Goal: Task Accomplishment & Management: Complete application form

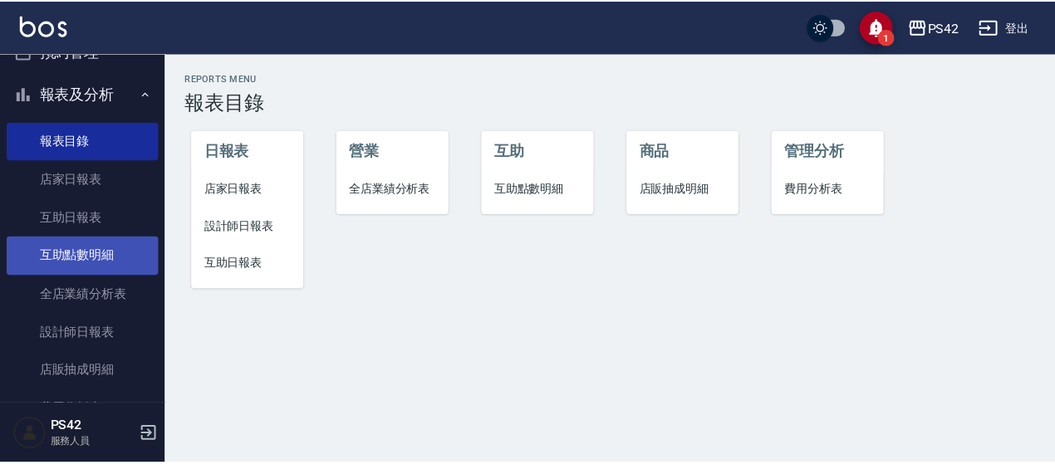
scroll to position [415, 0]
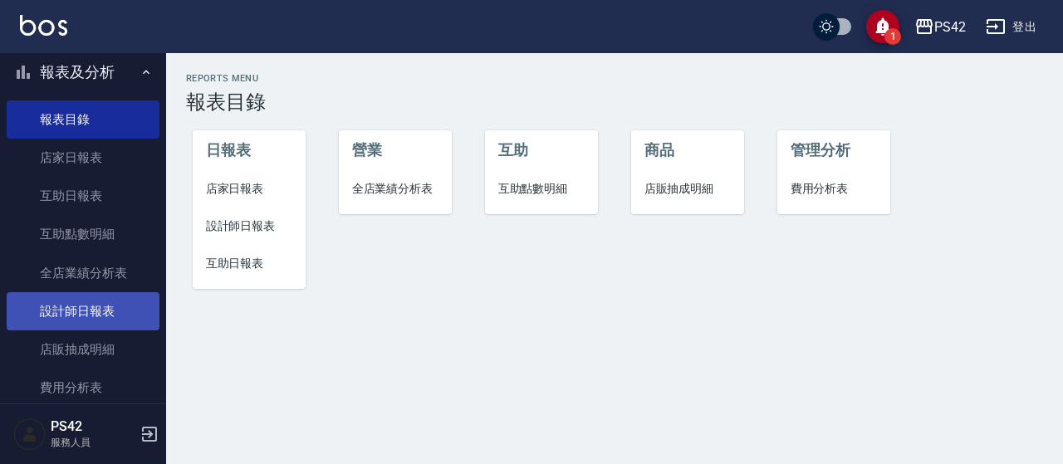
click at [95, 308] on link "設計師日報表" at bounding box center [83, 311] width 153 height 38
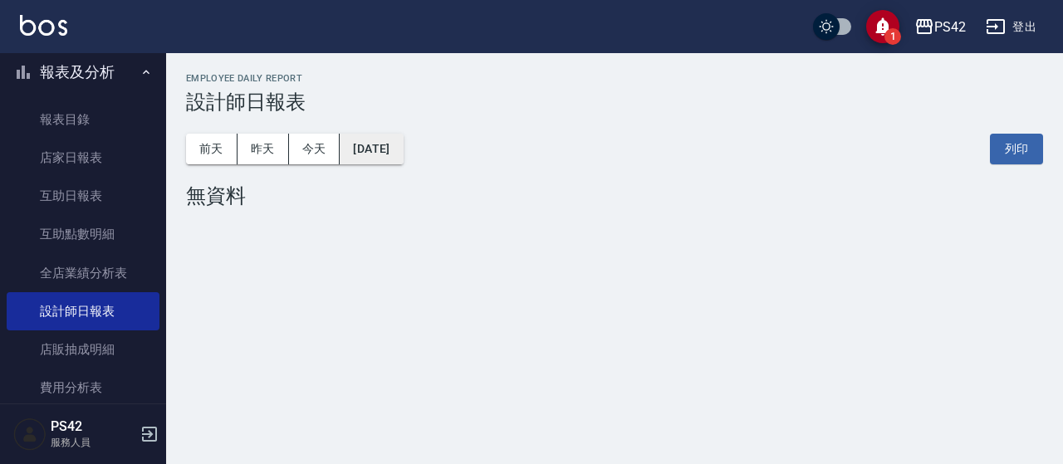
click at [403, 143] on button "[DATE]" at bounding box center [371, 149] width 63 height 31
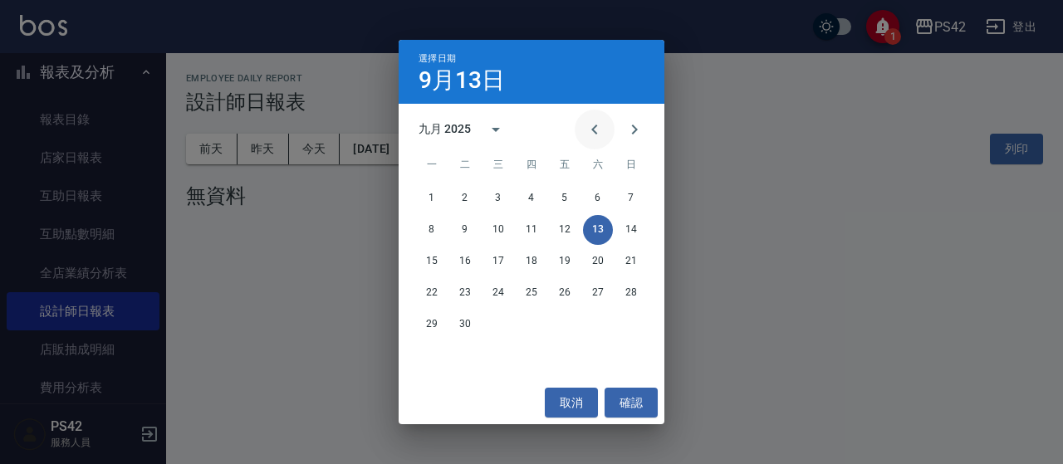
click at [593, 127] on icon "Previous month" at bounding box center [594, 130] width 6 height 10
click at [594, 127] on icon "Previous month" at bounding box center [594, 130] width 6 height 10
click at [595, 129] on icon "Previous month" at bounding box center [595, 130] width 20 height 20
click at [595, 130] on icon "Previous month" at bounding box center [595, 130] width 20 height 20
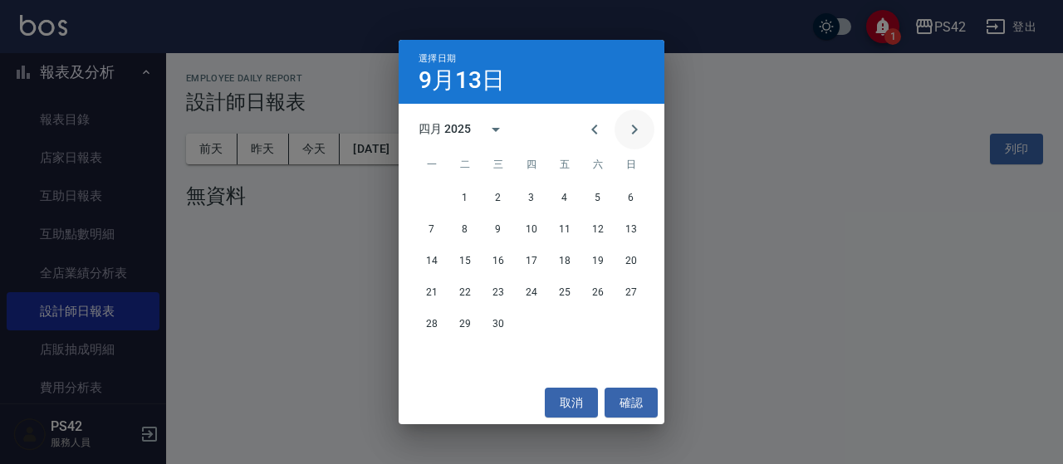
click at [634, 135] on icon "Next month" at bounding box center [635, 130] width 20 height 20
click at [598, 225] on button "10" at bounding box center [598, 230] width 30 height 30
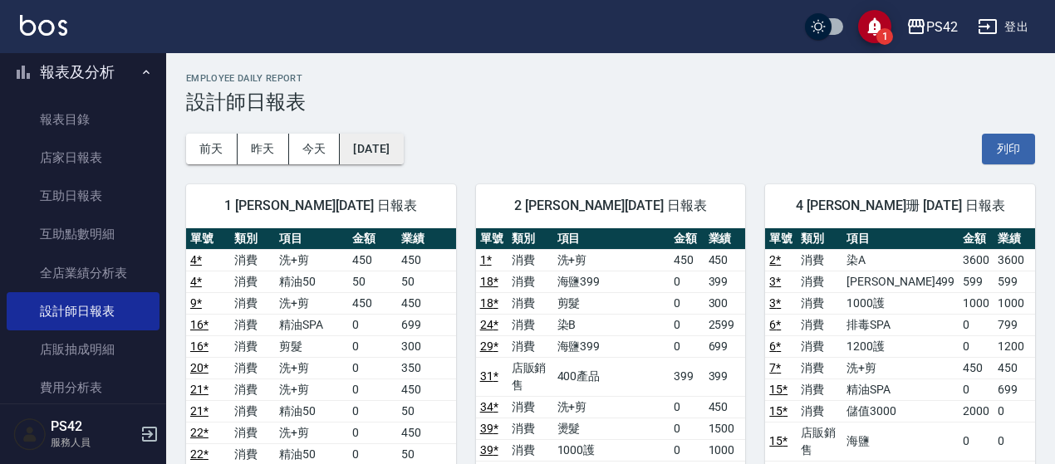
click at [395, 147] on button "[DATE]" at bounding box center [371, 149] width 63 height 31
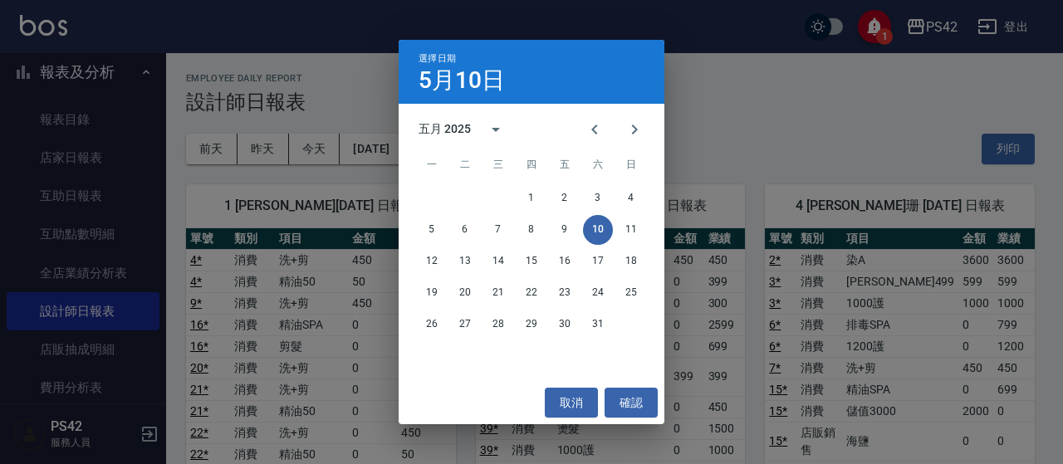
click at [428, 133] on div "五月 2025" at bounding box center [445, 128] width 52 height 17
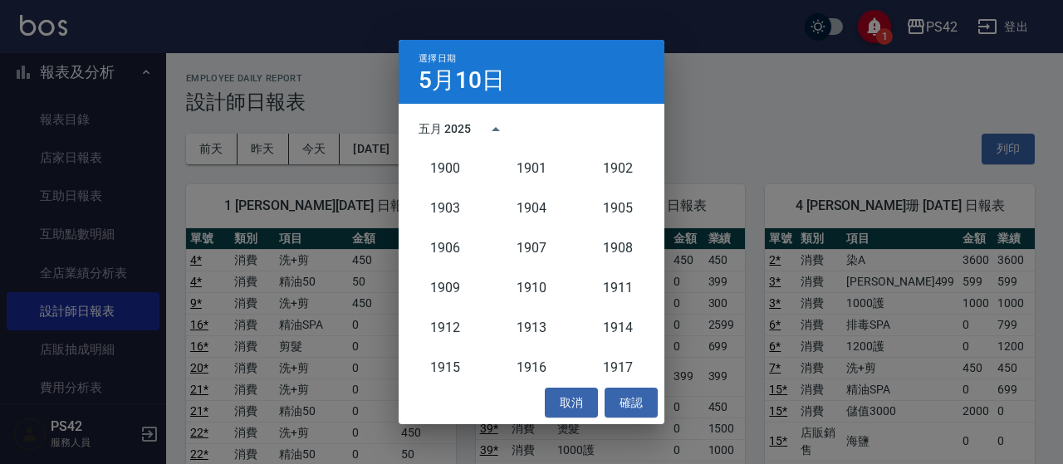
scroll to position [1538, 0]
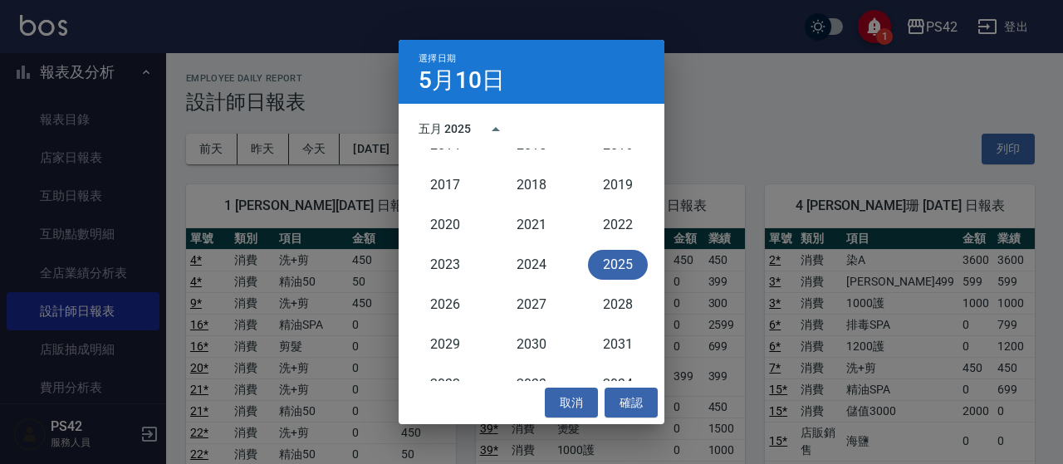
click at [616, 263] on button "2025" at bounding box center [618, 265] width 60 height 30
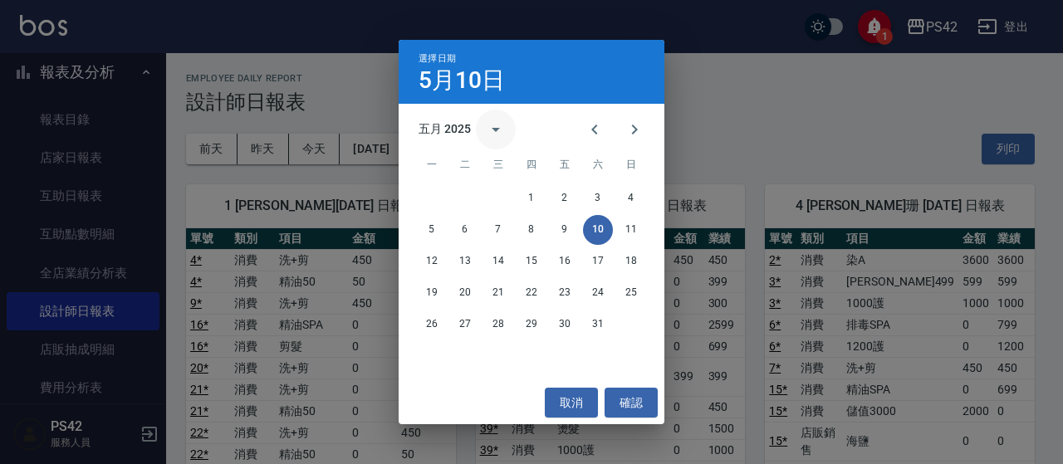
click at [486, 132] on icon "calendar view is open, switch to year view" at bounding box center [496, 130] width 20 height 20
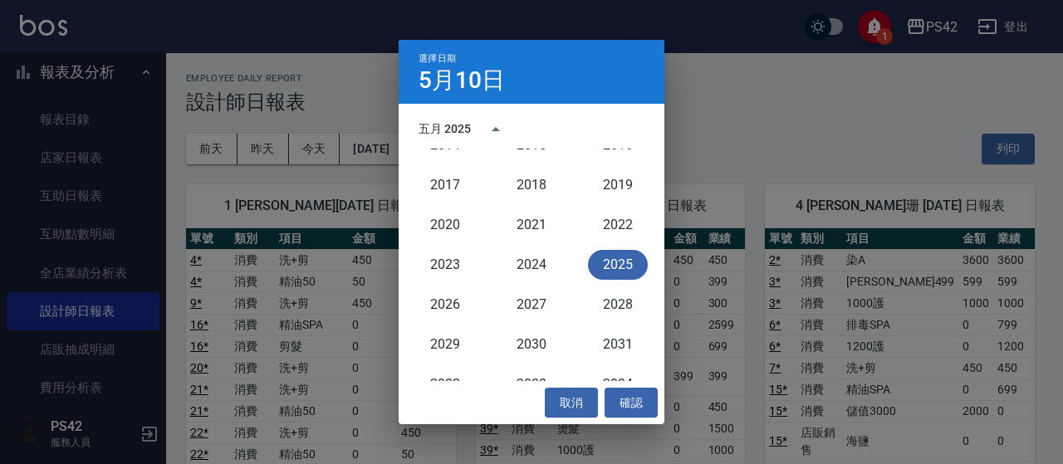
click at [595, 272] on button "2025" at bounding box center [618, 265] width 60 height 30
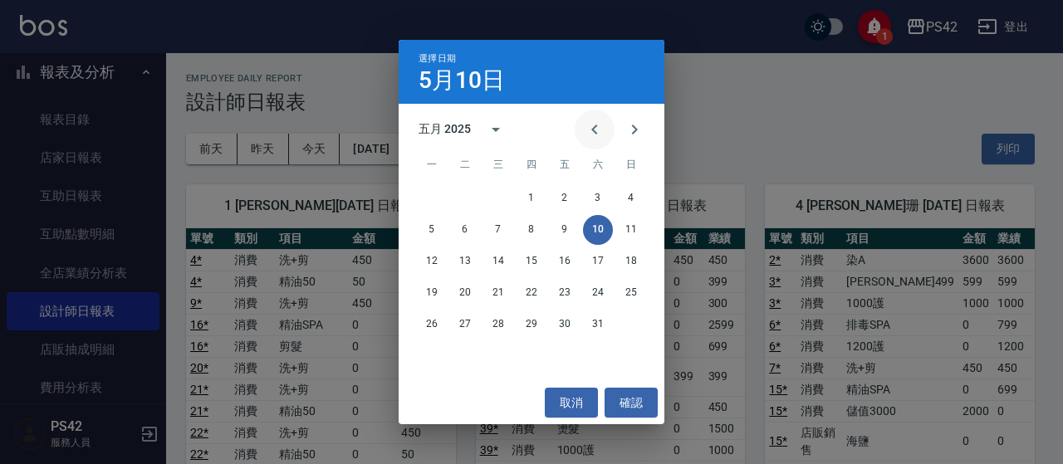
click at [599, 130] on icon "Previous month" at bounding box center [595, 130] width 20 height 20
click at [596, 138] on icon "Previous month" at bounding box center [595, 130] width 20 height 20
click at [593, 138] on icon "Previous month" at bounding box center [595, 130] width 20 height 20
click at [568, 291] on button "24" at bounding box center [565, 293] width 30 height 30
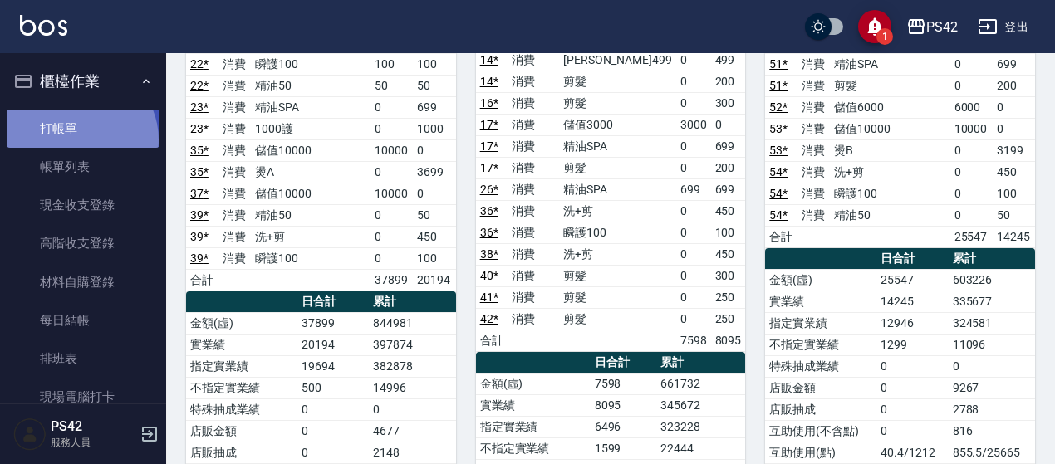
click at [76, 140] on link "打帳單" at bounding box center [83, 129] width 153 height 38
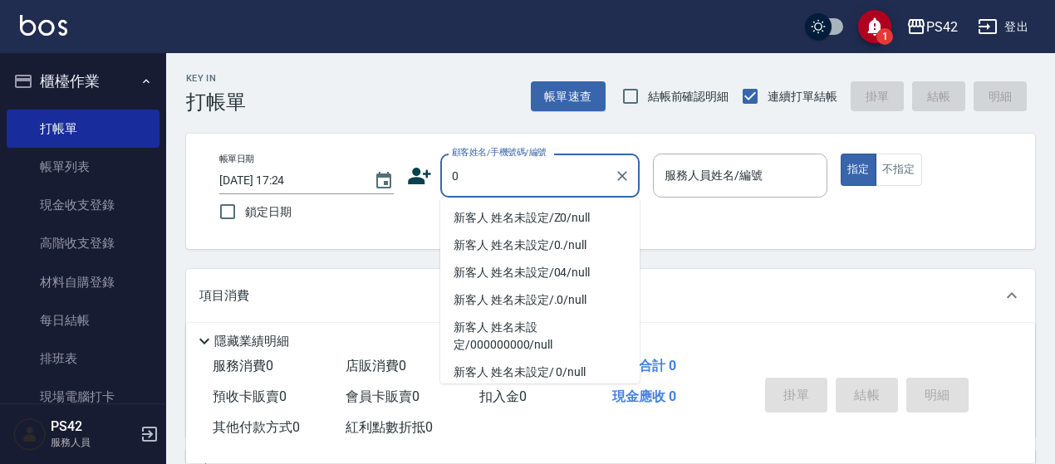
type input "新客人 姓名未設定/ 0/null"
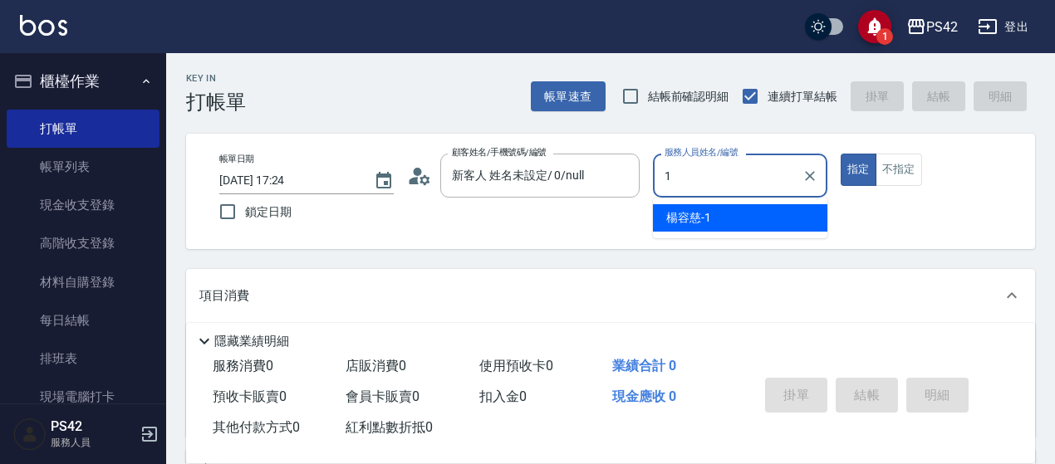
type input "[PERSON_NAME]-1"
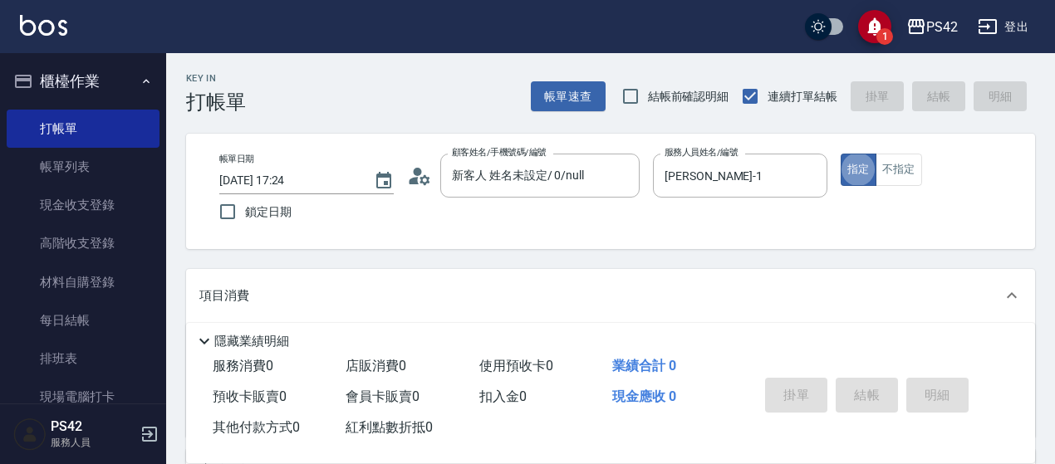
type button "true"
click at [812, 174] on icon "Clear" at bounding box center [810, 176] width 10 height 10
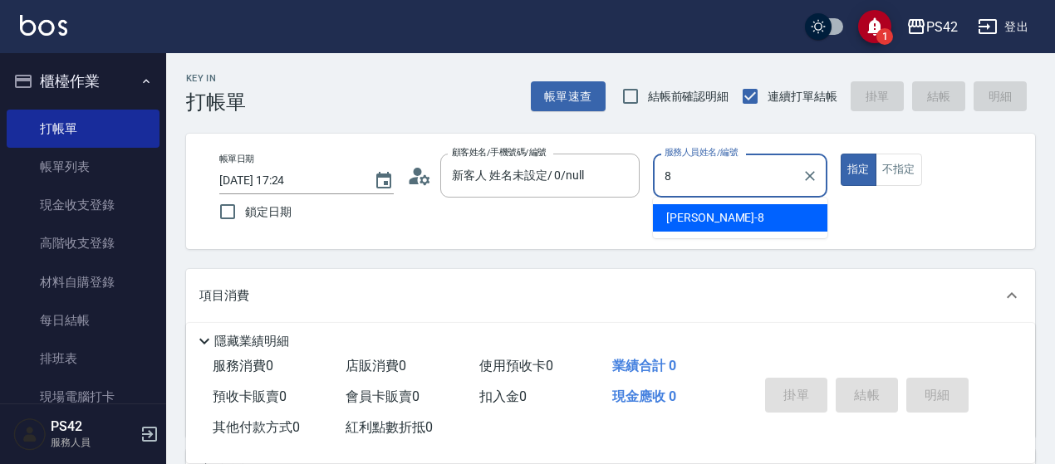
type input "[PERSON_NAME]-8"
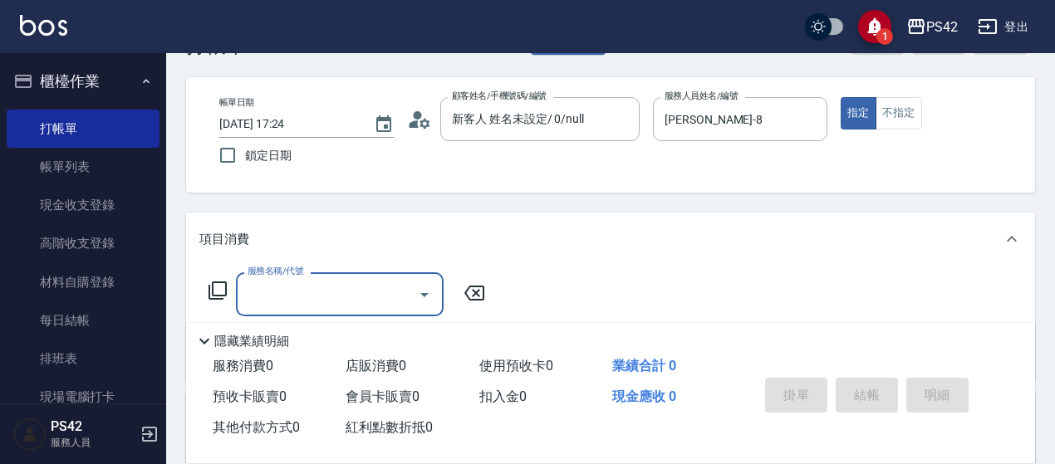
scroll to position [83, 0]
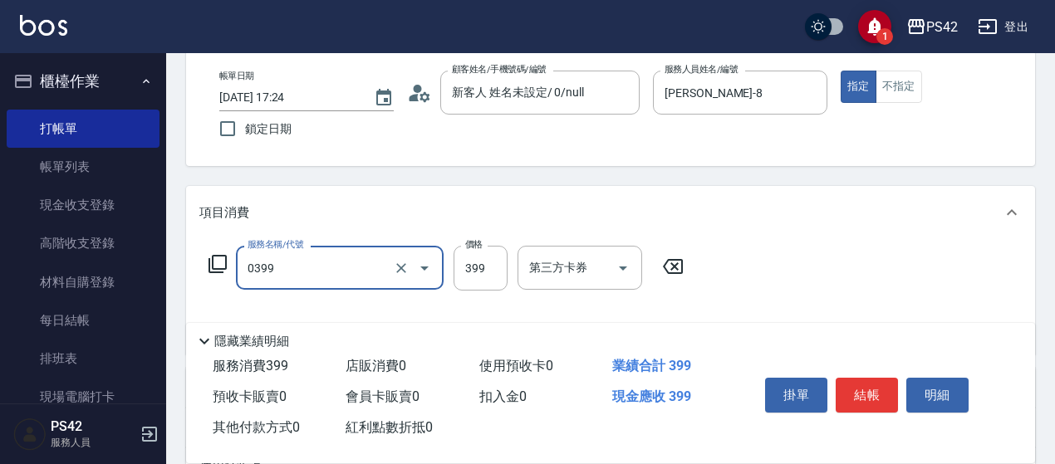
type input "海鹽399(0399)"
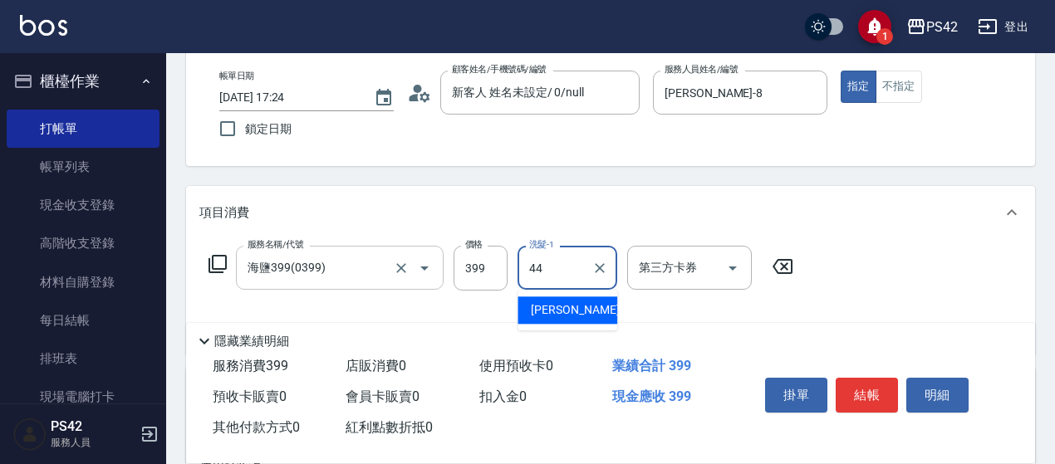
type input "[PERSON_NAME]-44"
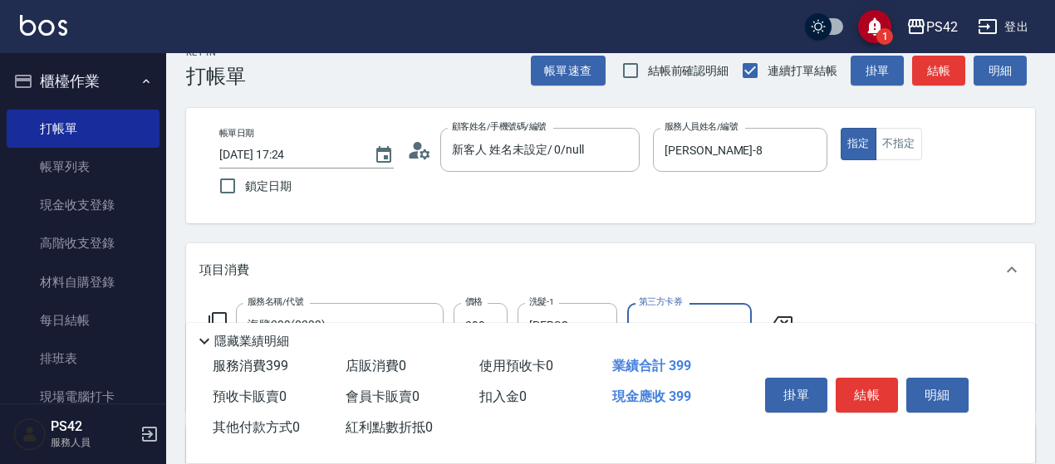
scroll to position [0, 0]
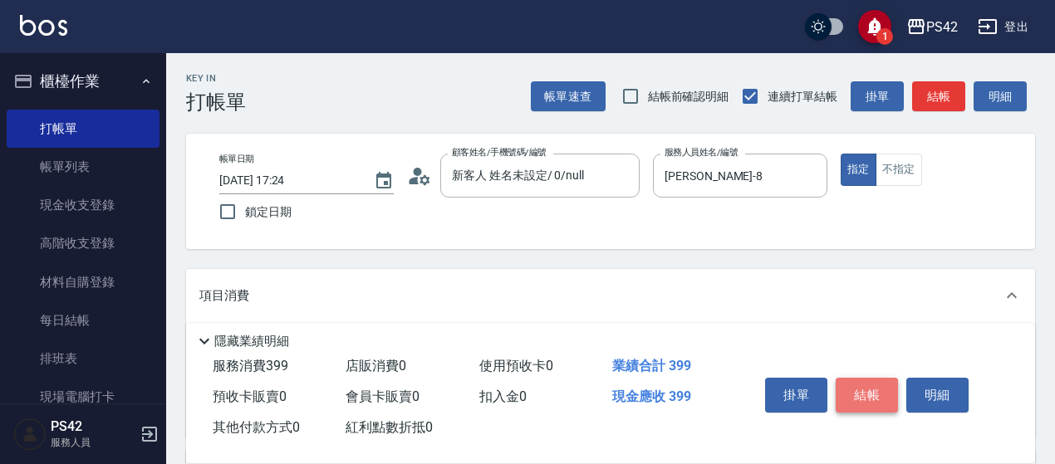
click at [879, 378] on button "結帳" at bounding box center [866, 395] width 62 height 35
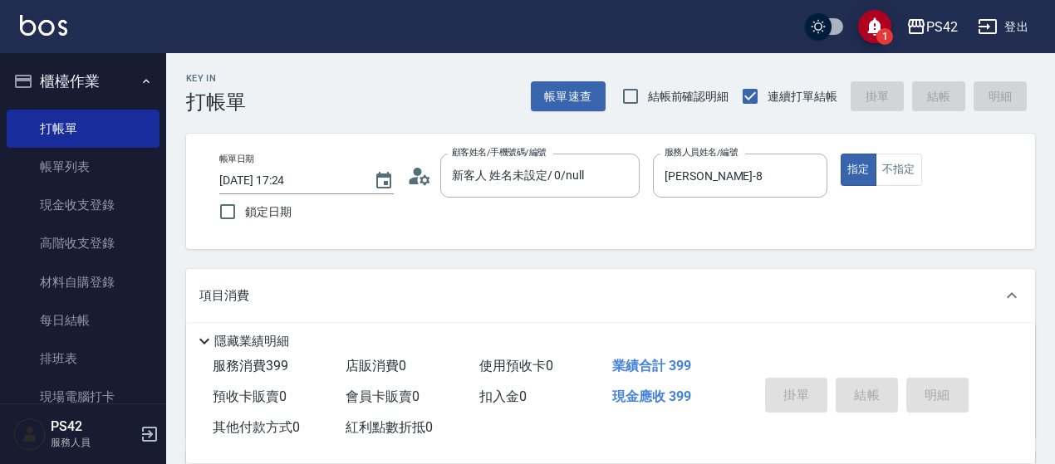
type input "[DATE] 17:29"
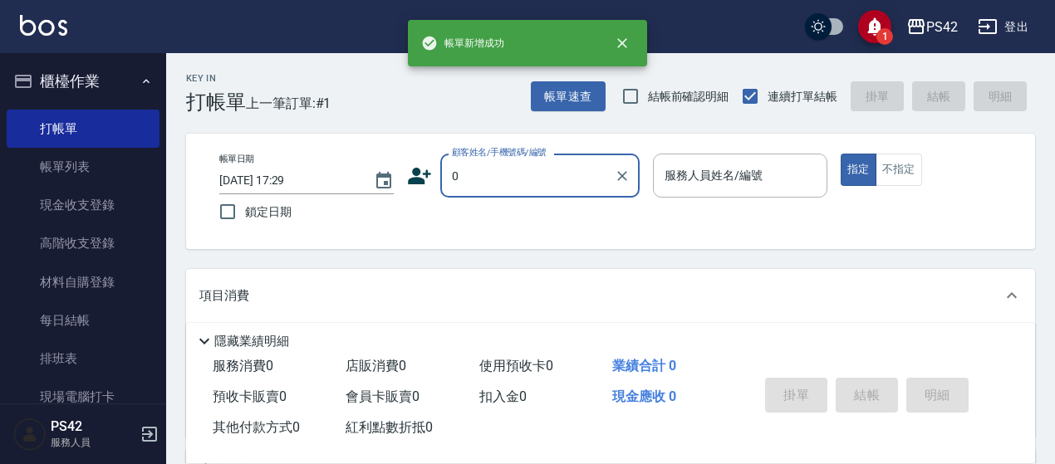
type input "新客人 姓名未設定/ 0/null"
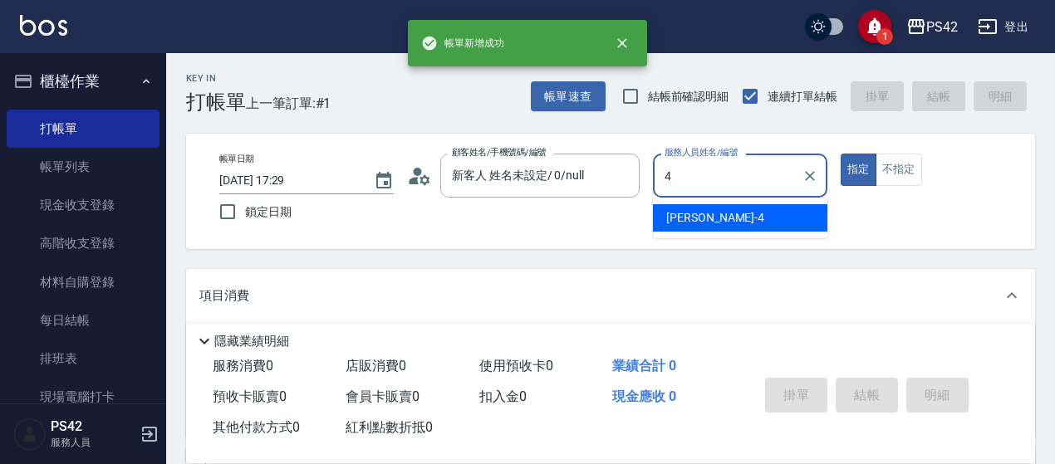
type input "[PERSON_NAME]-4"
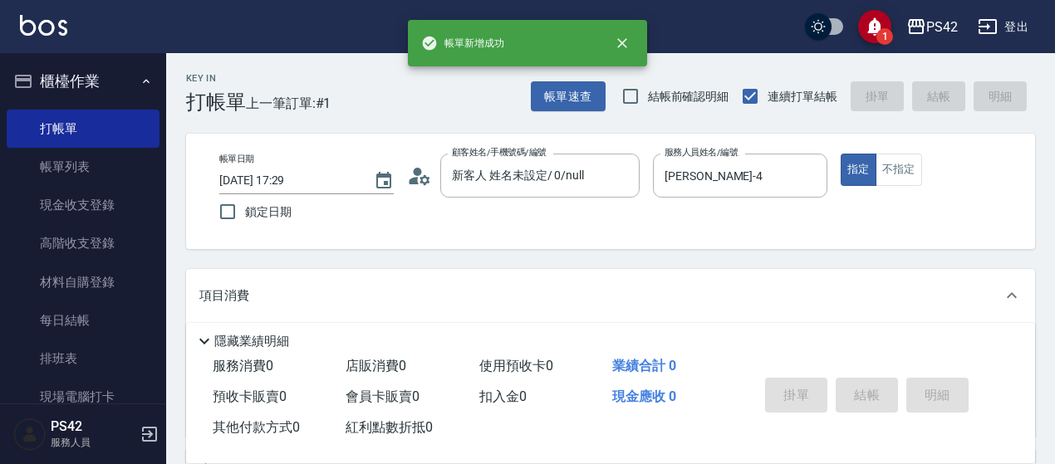
type input "無名字/0/null"
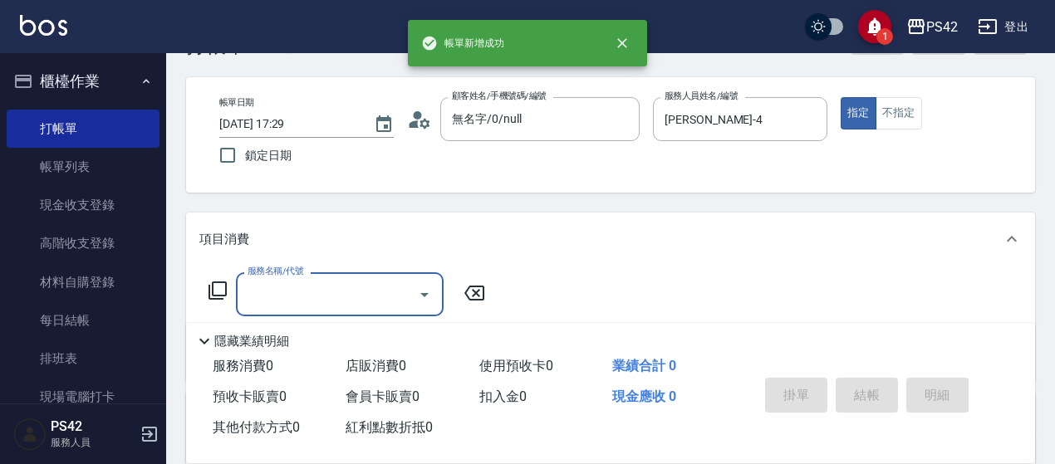
scroll to position [83, 0]
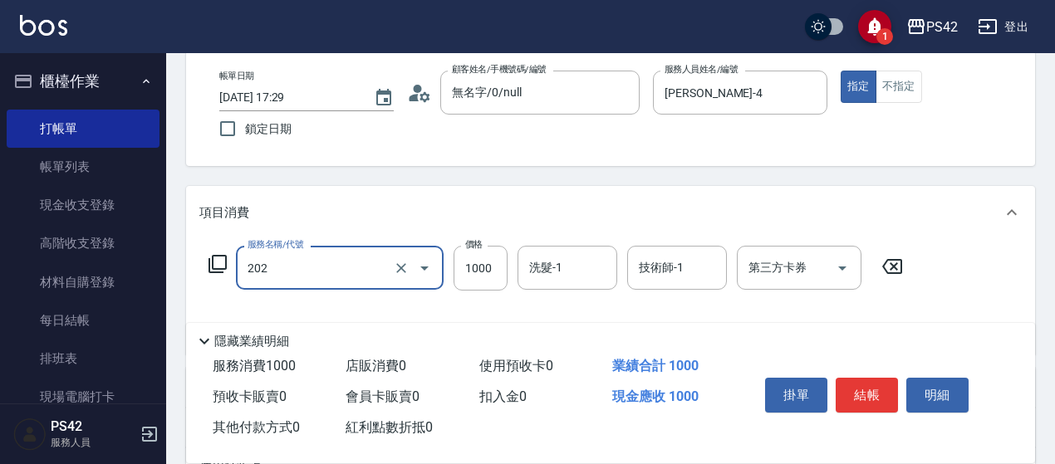
type input "燙髮(202)"
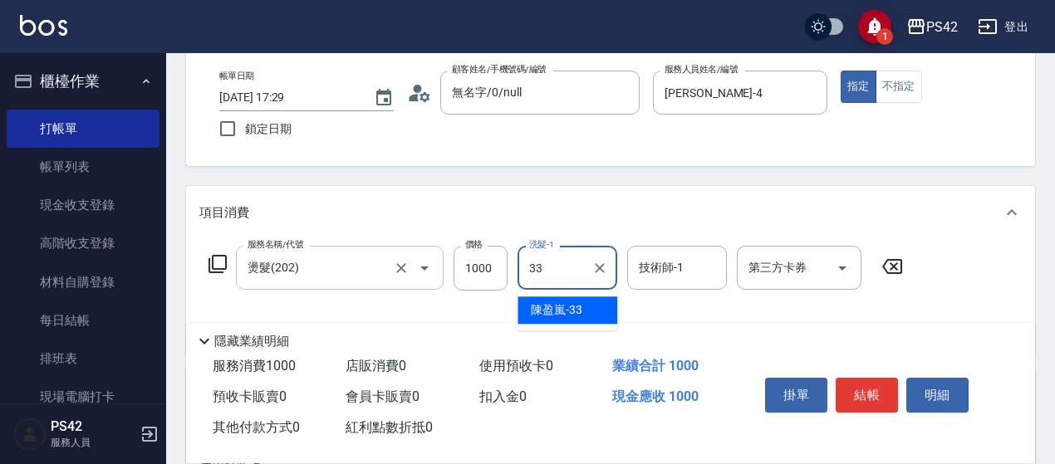
type input "[PERSON_NAME]-33"
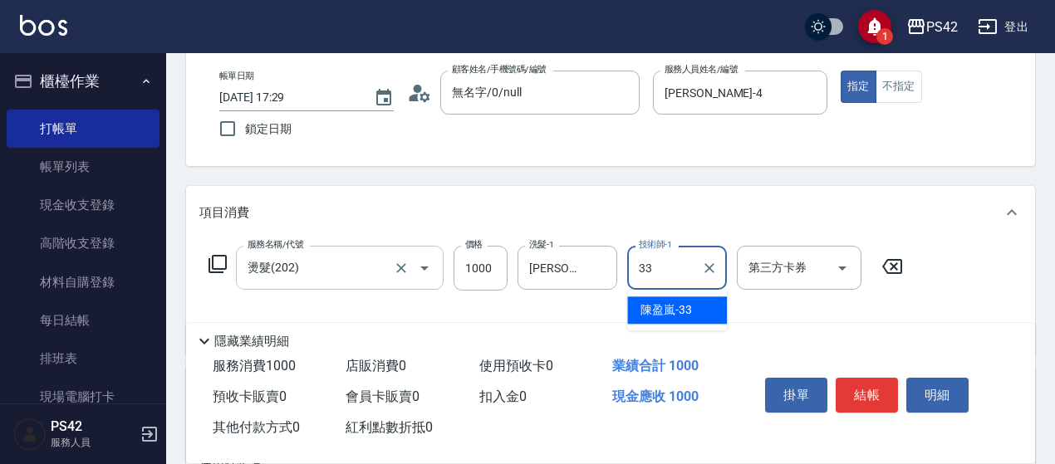
type input "[PERSON_NAME]-33"
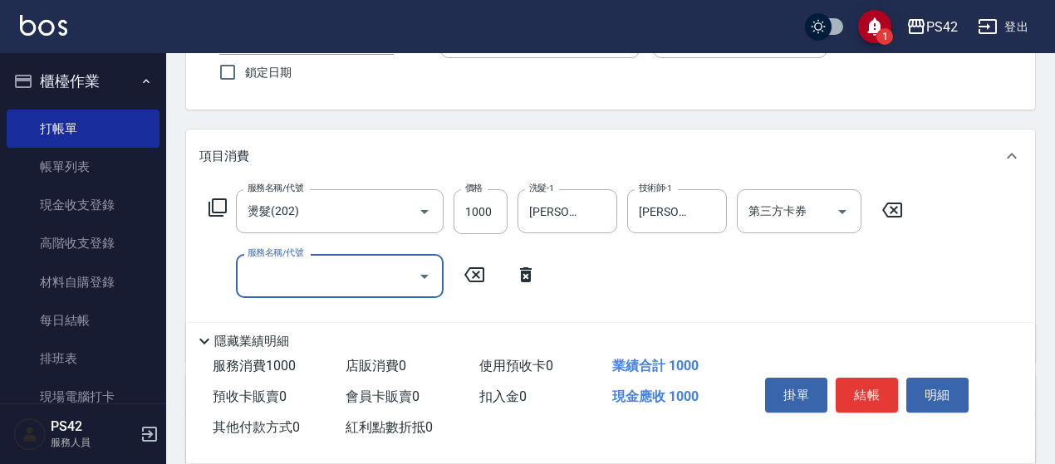
scroll to position [166, 0]
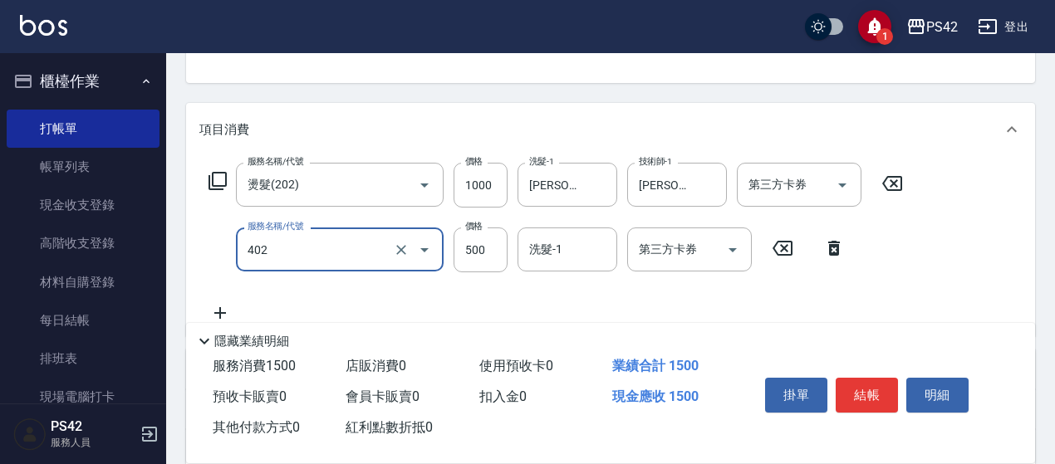
type input "500護(402)"
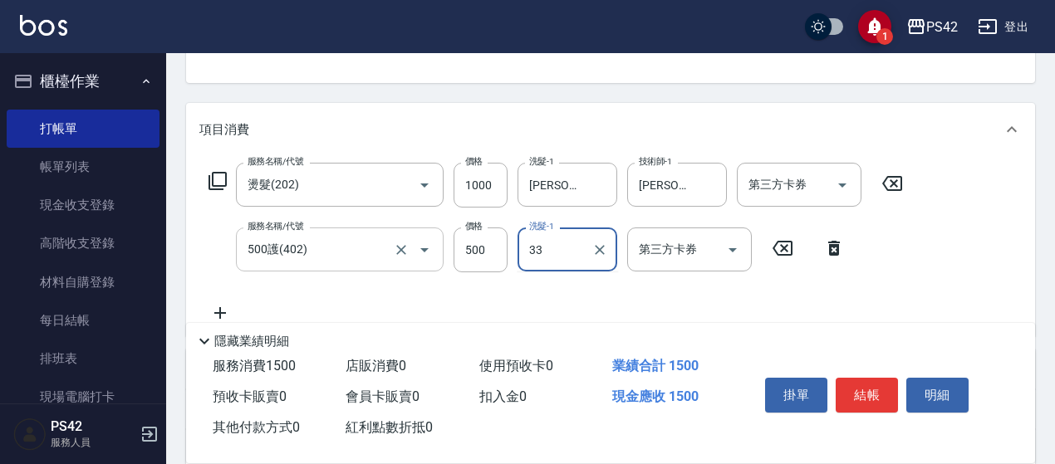
type input "[PERSON_NAME]-33"
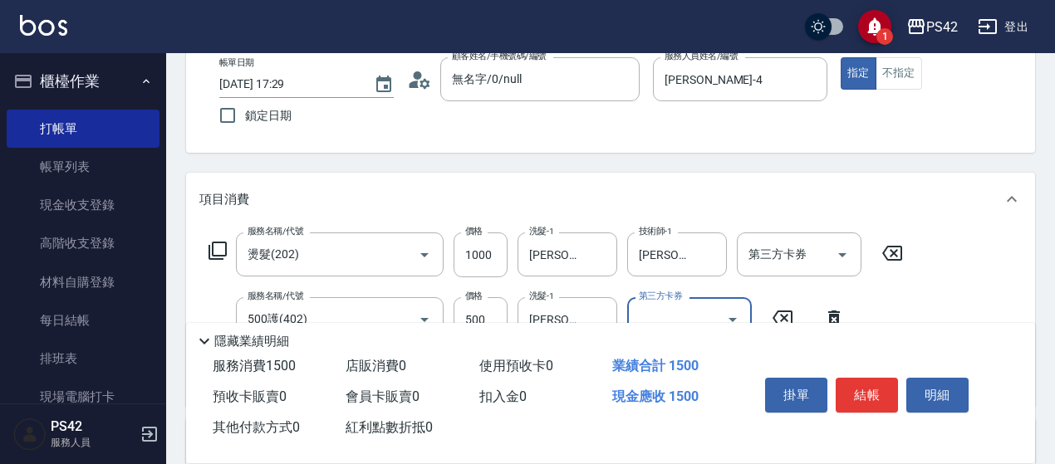
scroll to position [0, 0]
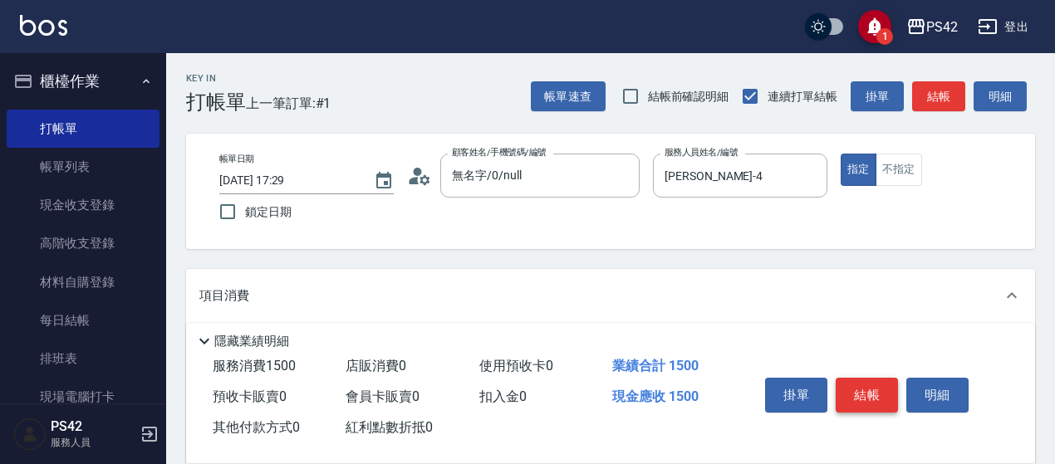
click at [879, 388] on button "結帳" at bounding box center [866, 395] width 62 height 35
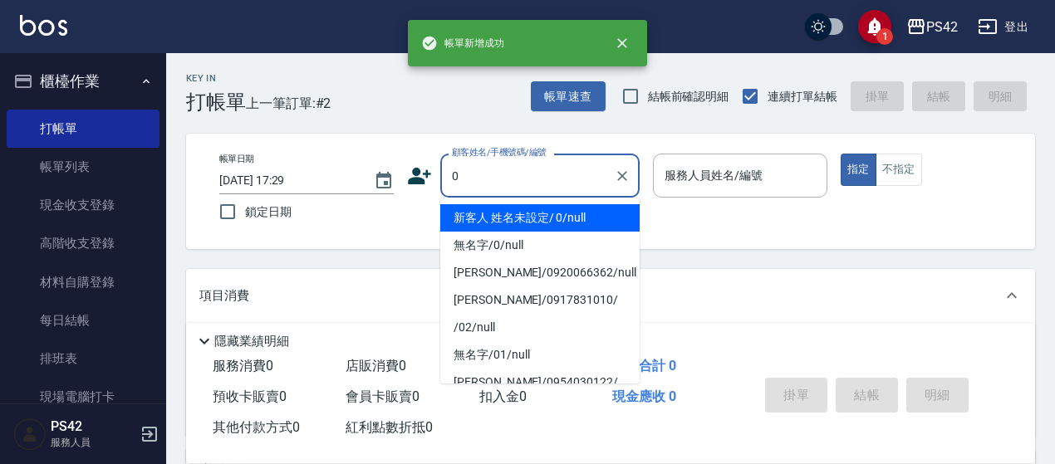
type input "新客人 姓名未設定/ 0/null"
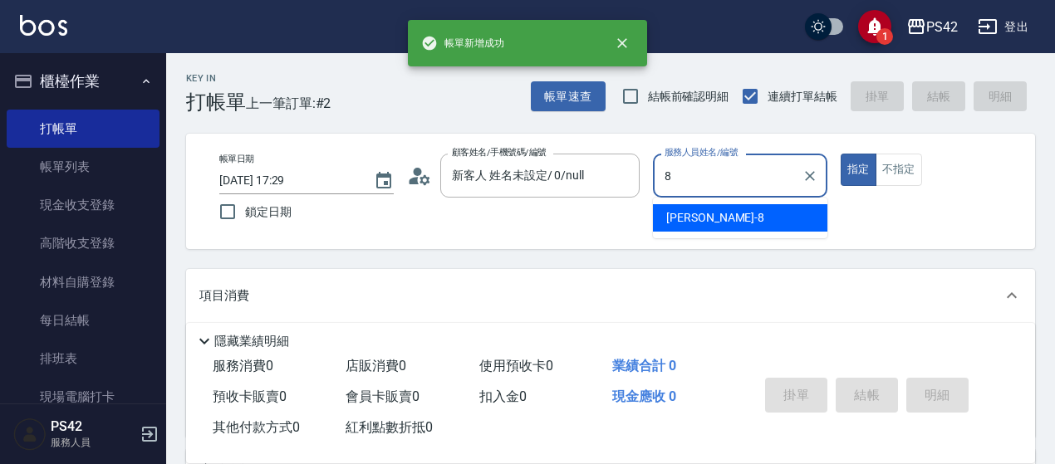
type input "[PERSON_NAME]-8"
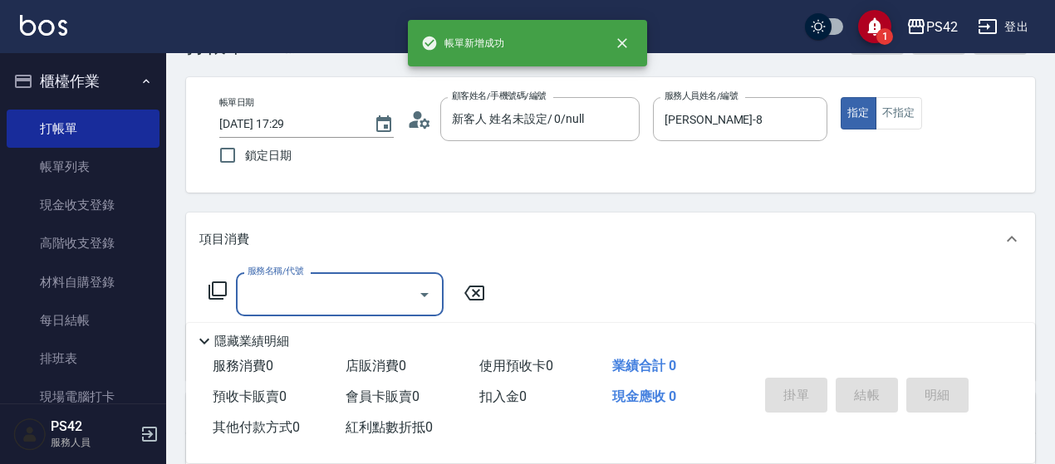
scroll to position [83, 0]
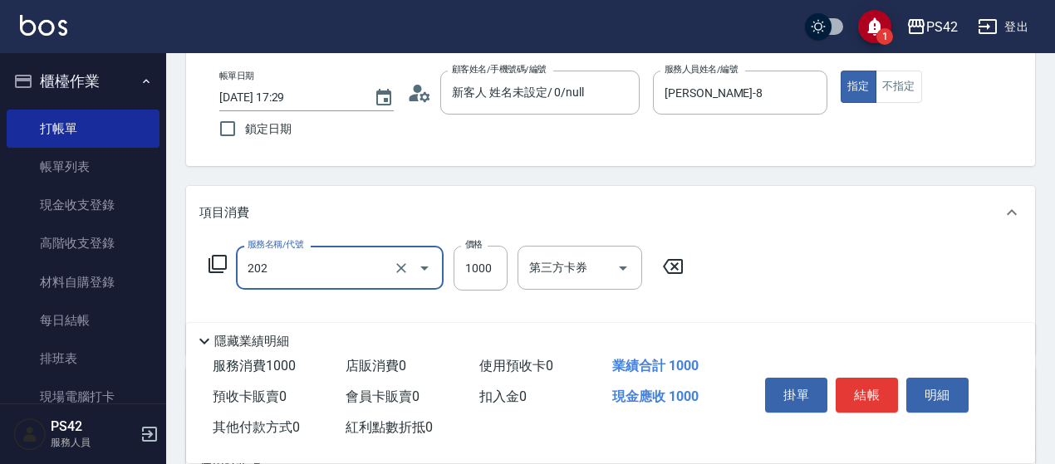
type input "燙髮(202)"
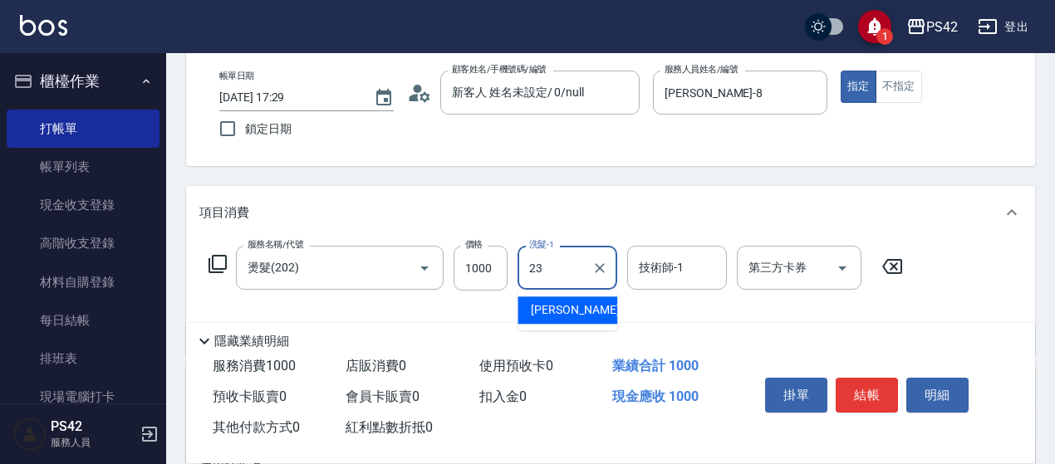
type input "[PERSON_NAME]-23"
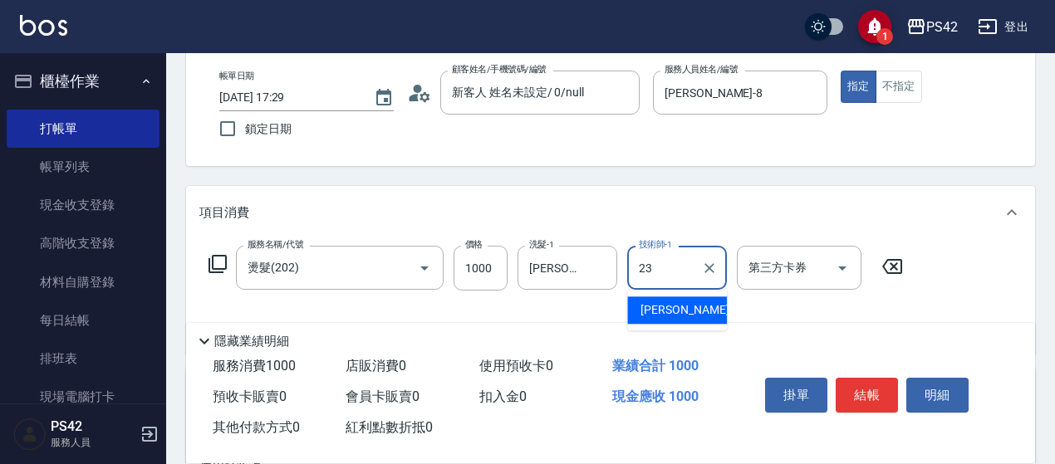
type input "[PERSON_NAME]-23"
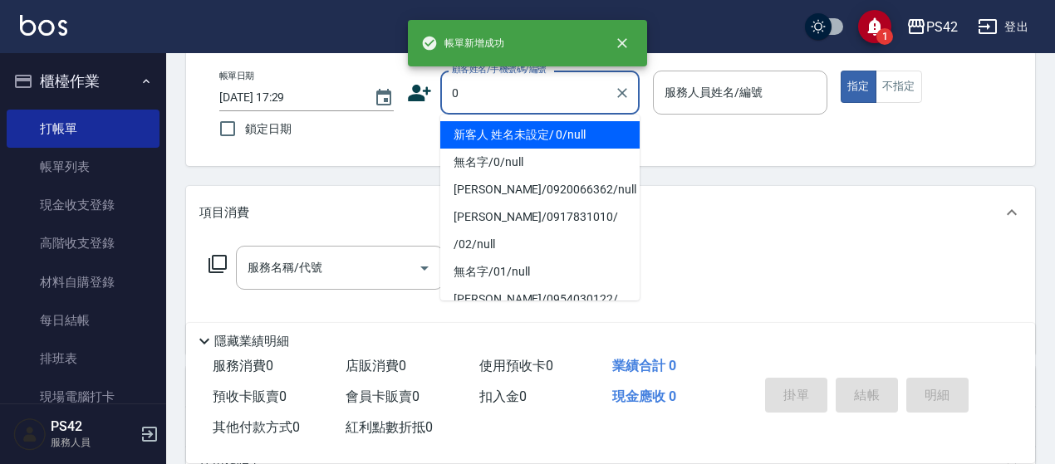
type input "新客人 姓名未設定/ 0/null"
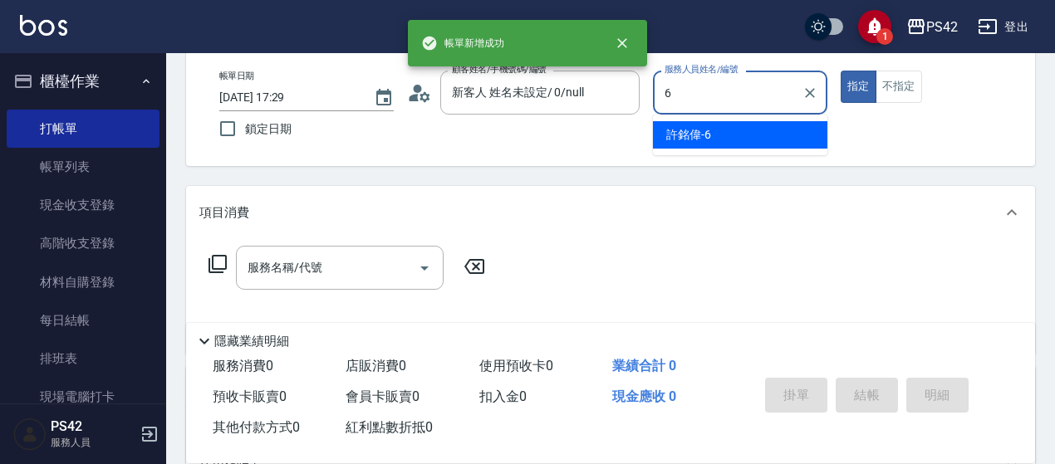
type input "[PERSON_NAME]-6"
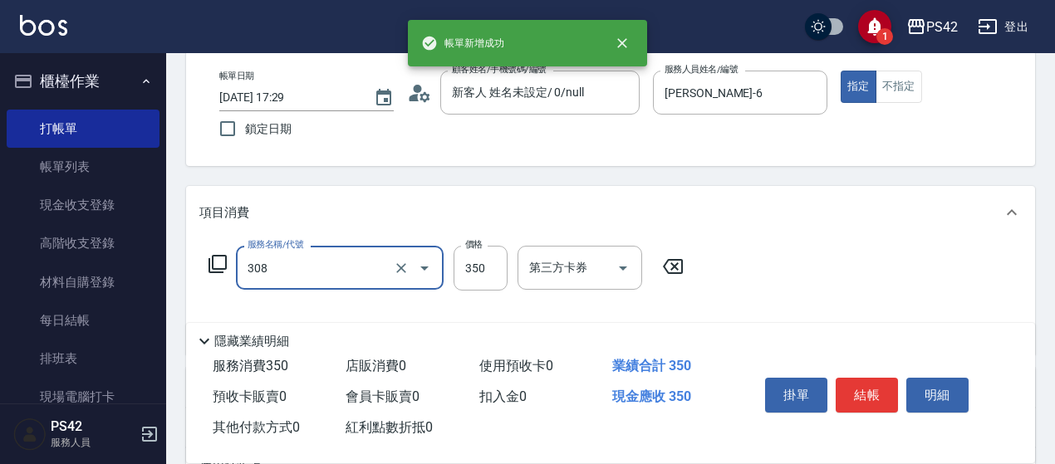
type input "洗+剪(308)"
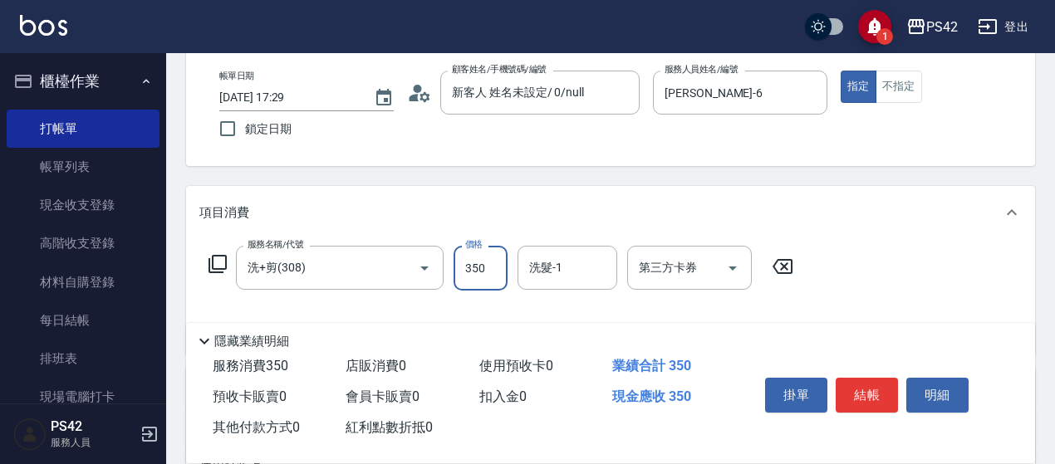
type input "350"
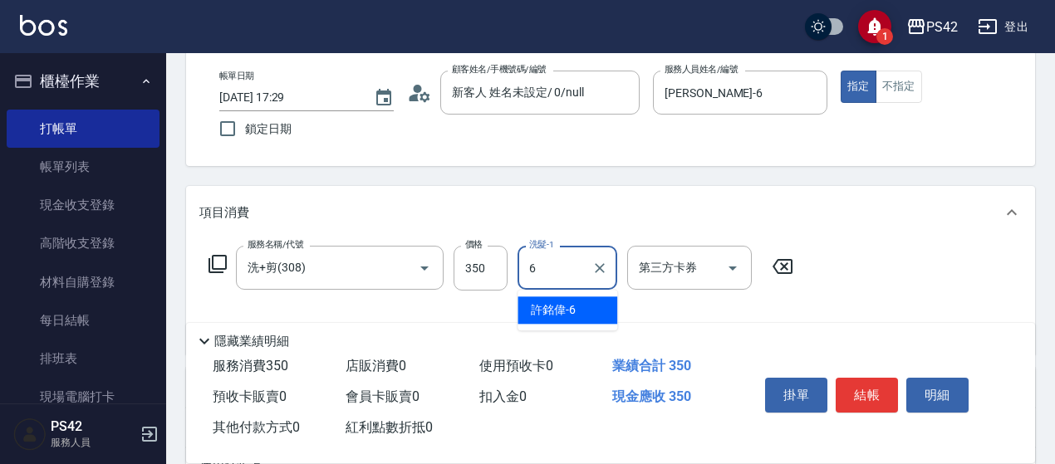
type input "[PERSON_NAME]-6"
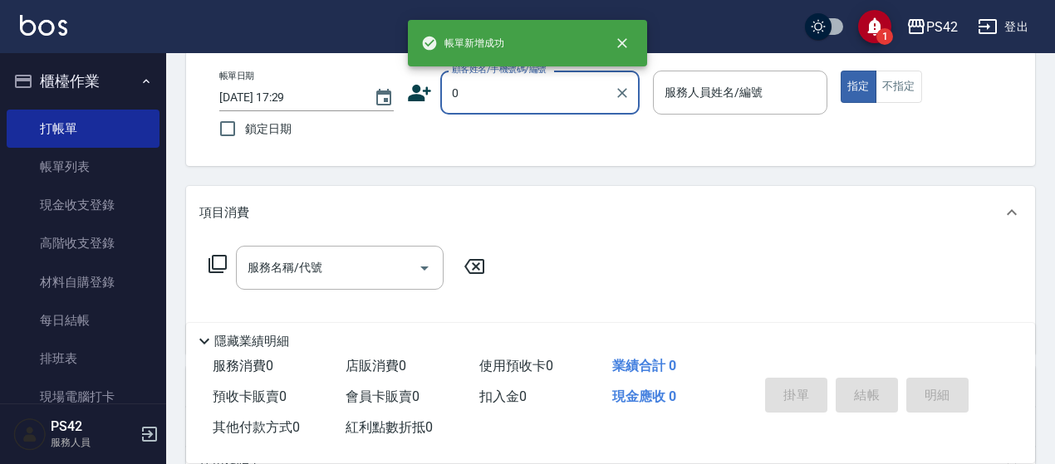
type input "新客人 姓名未設定/ 0/null"
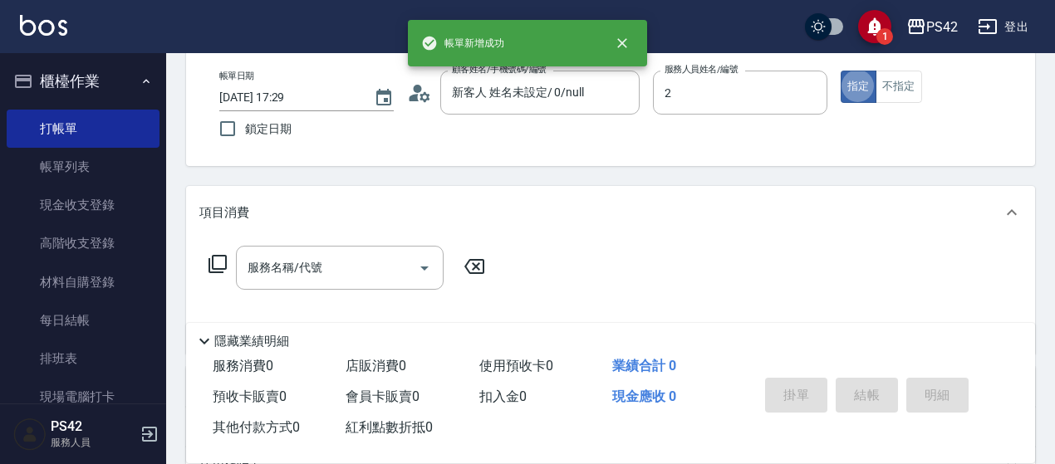
type input "[PERSON_NAME]-2"
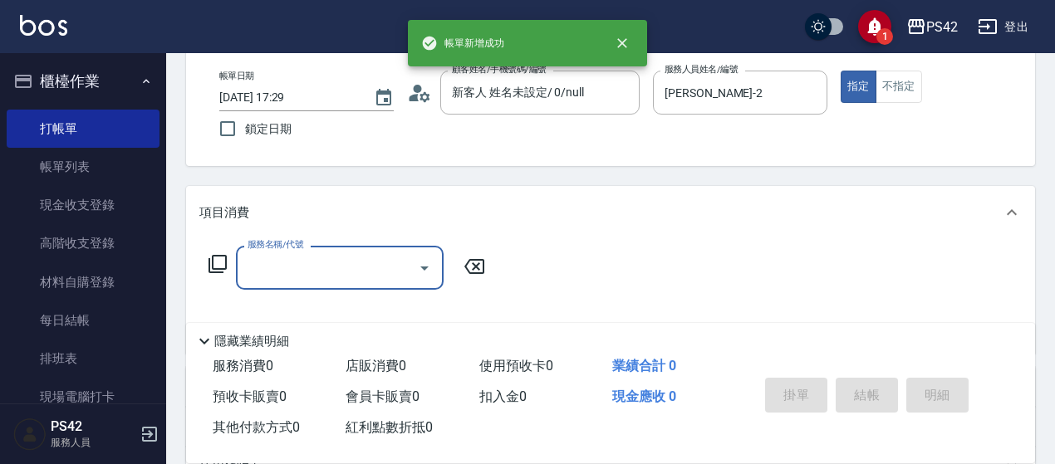
type input "3"
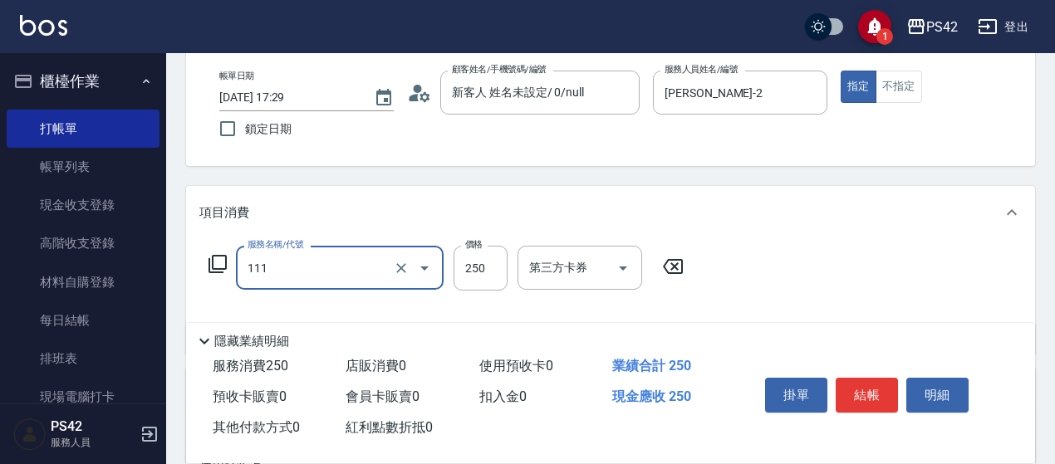
type input "200(111)"
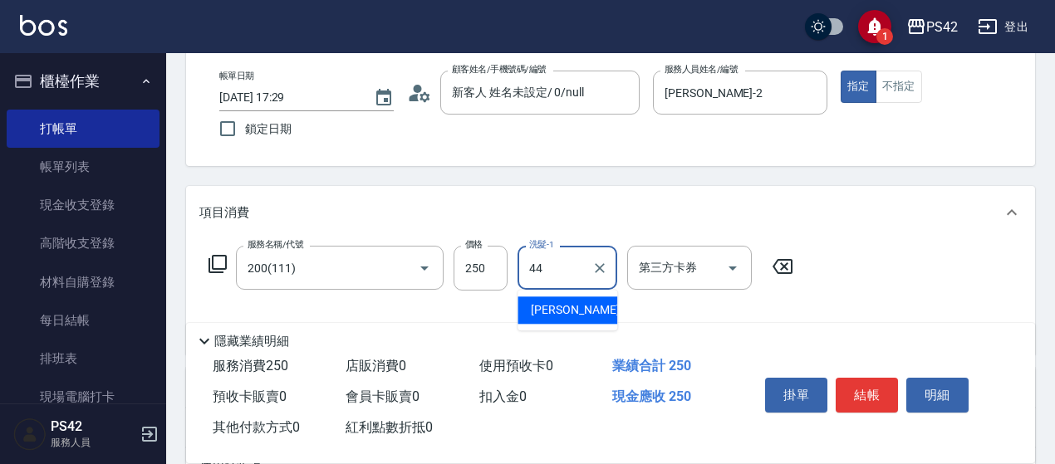
type input "[PERSON_NAME]-44"
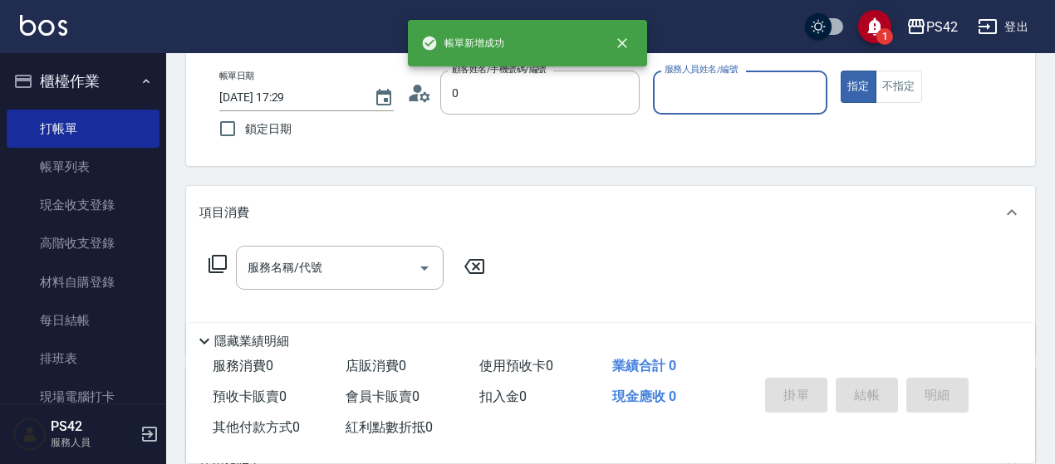
type input "新客人 姓名未設定/ 0/null"
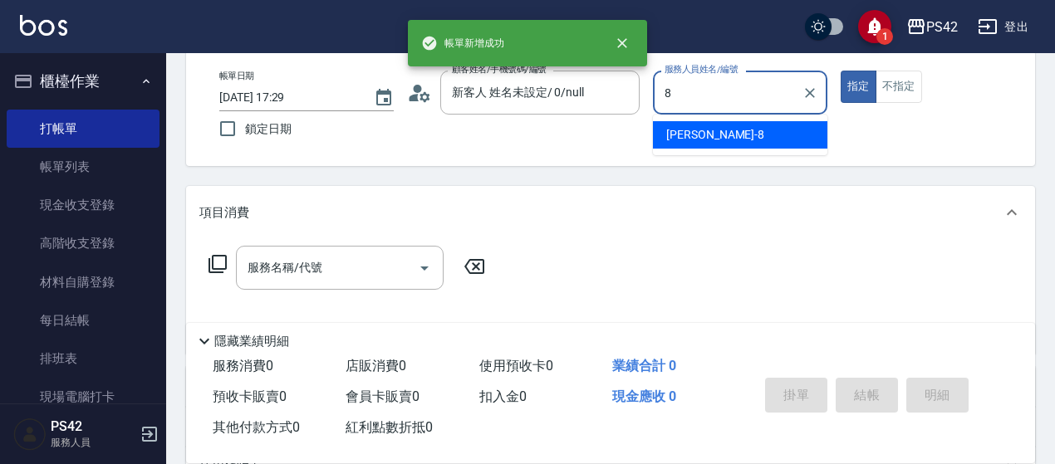
type input "[PERSON_NAME]-8"
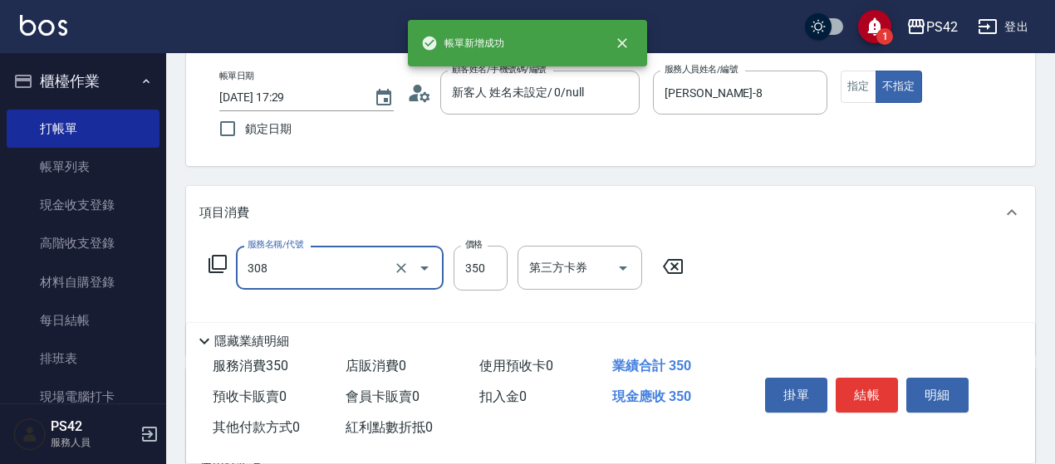
type input "洗+剪(308)"
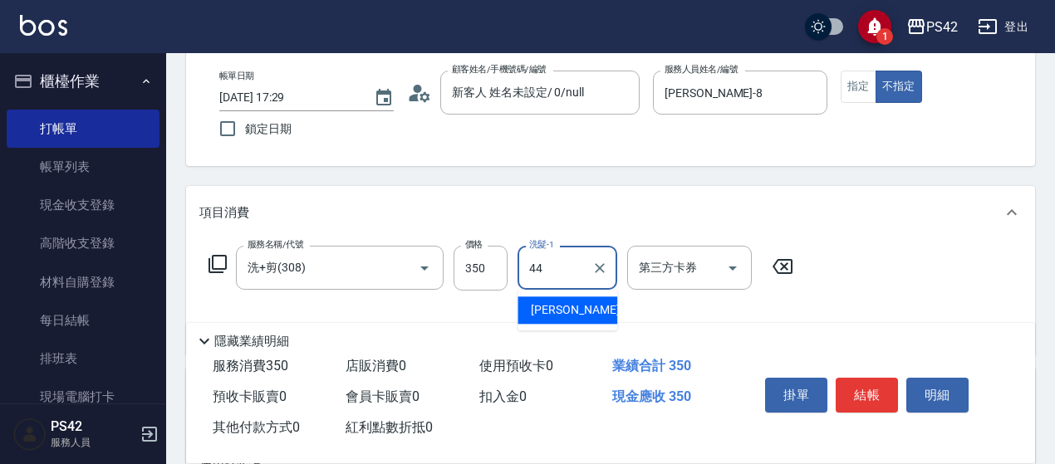
type input "[PERSON_NAME]-44"
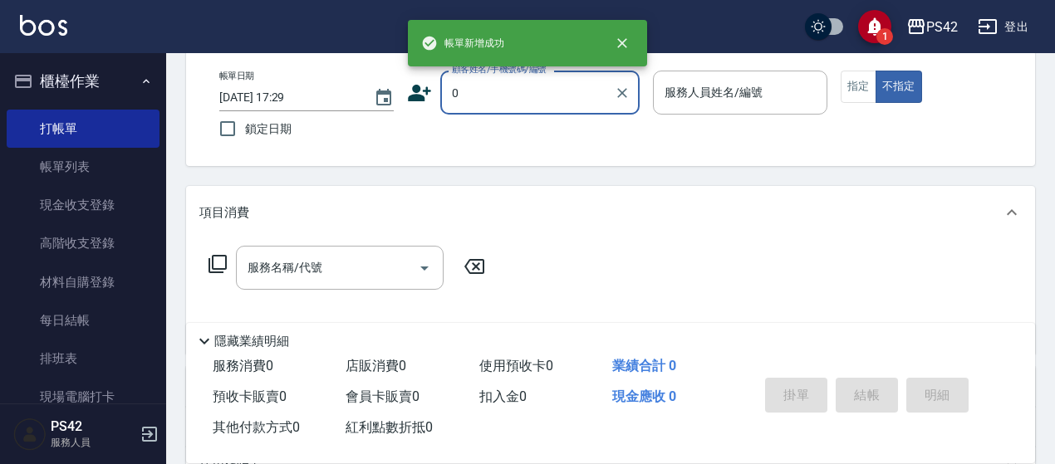
type input "新客人 姓名未設定/ 0/null"
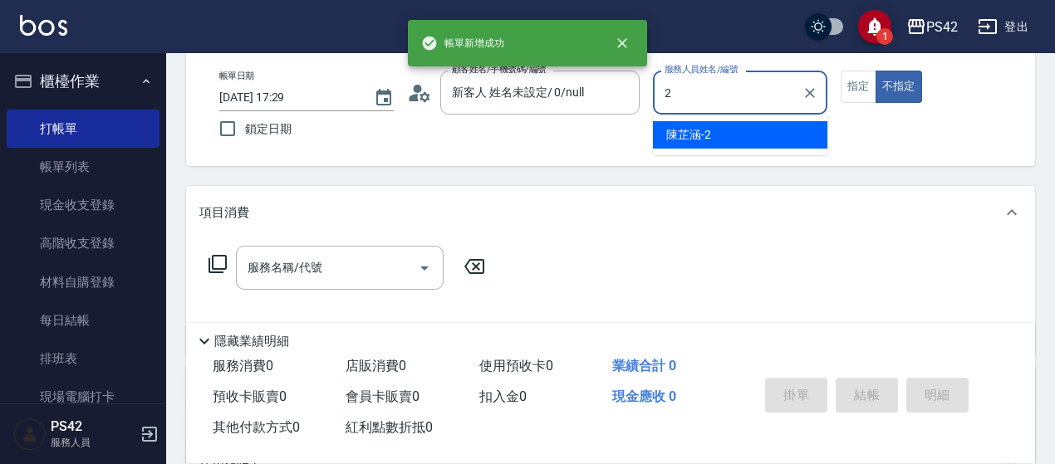
type input "[PERSON_NAME]-2"
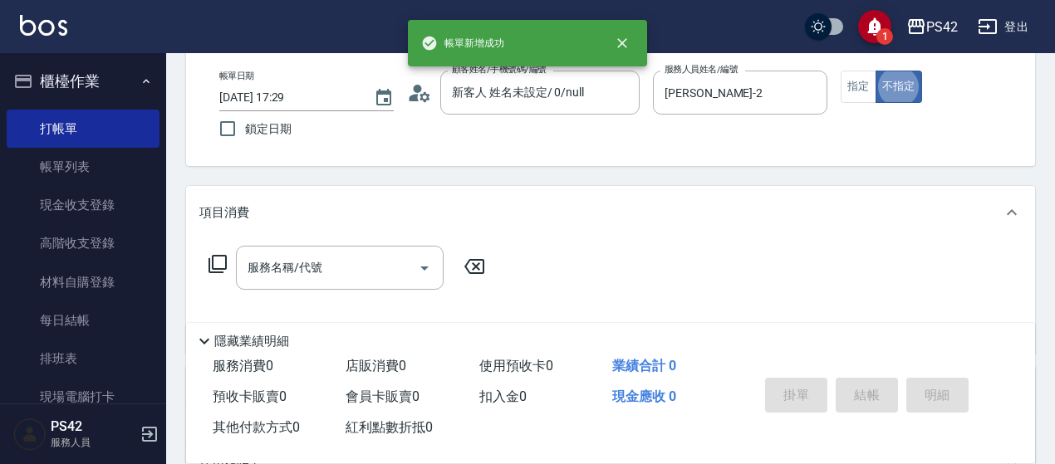
type button "false"
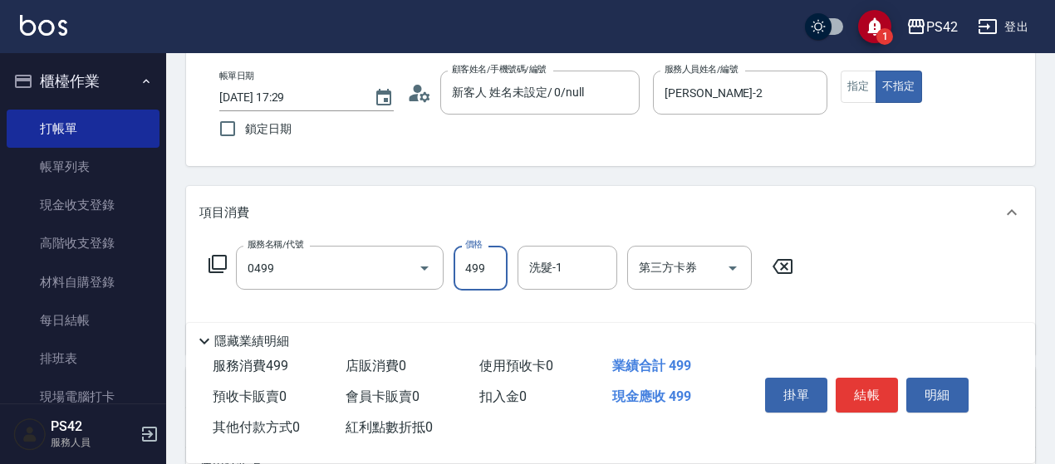
type input "[PERSON_NAME]499(0499)"
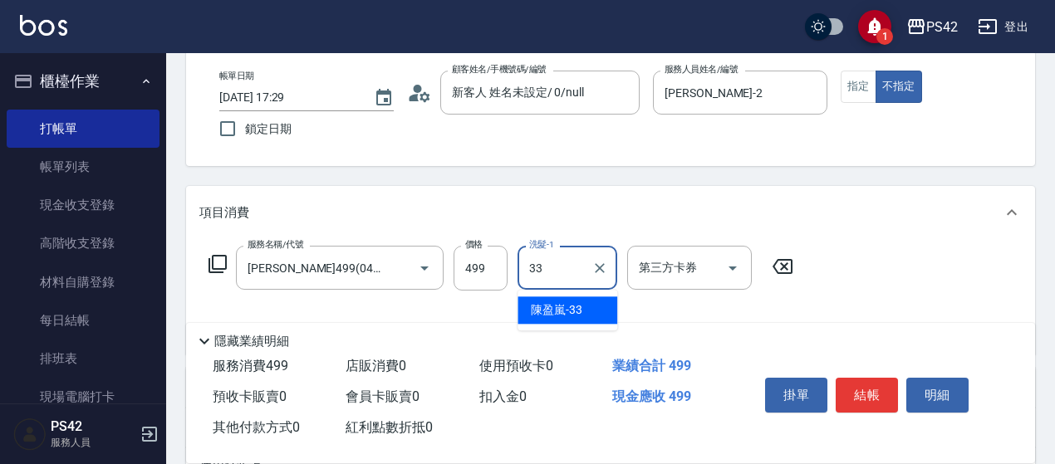
type input "[PERSON_NAME]-33"
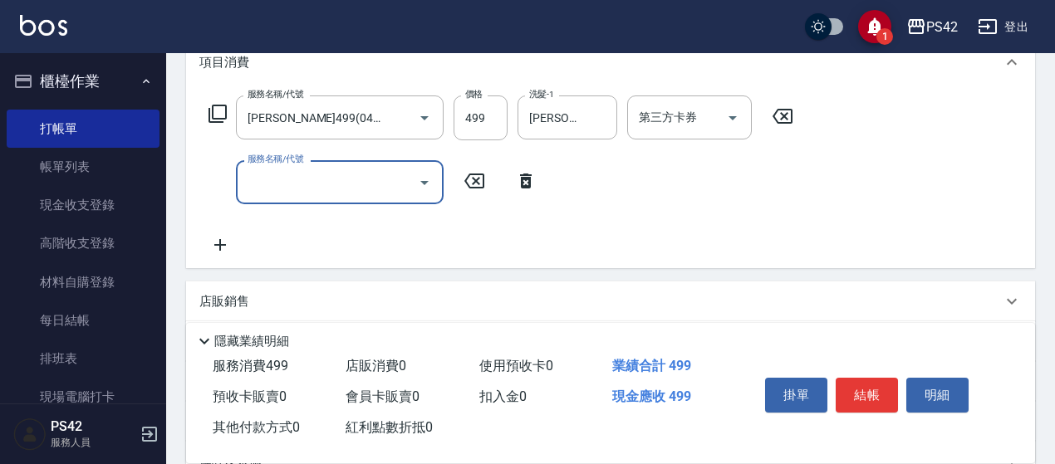
scroll to position [249, 0]
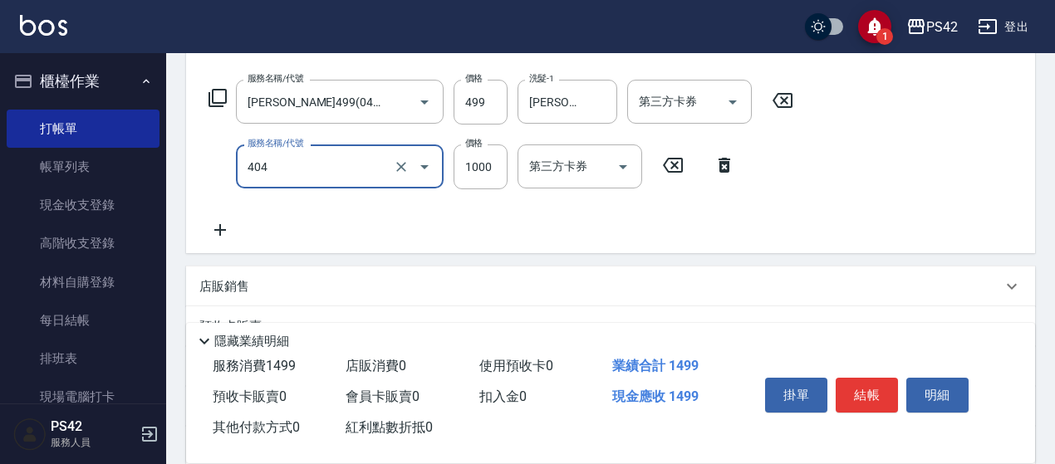
type input "1000護(404)"
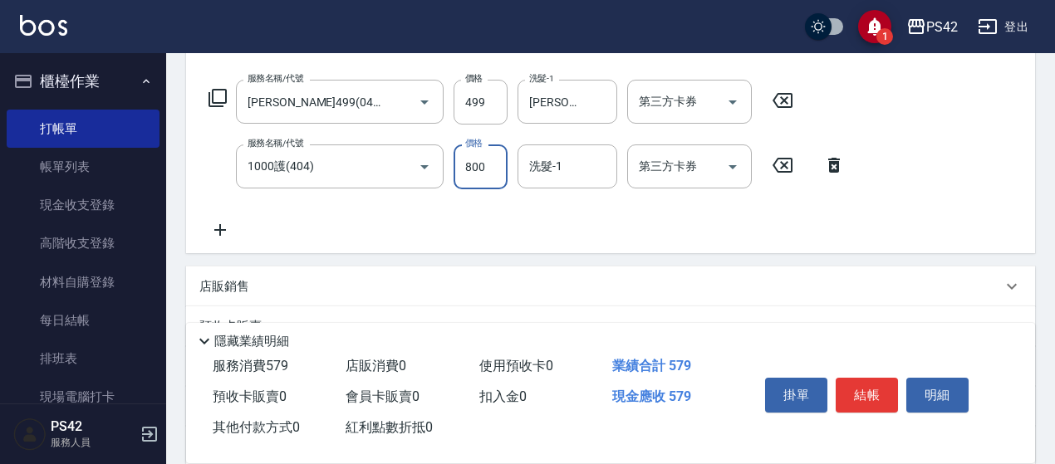
type input "800"
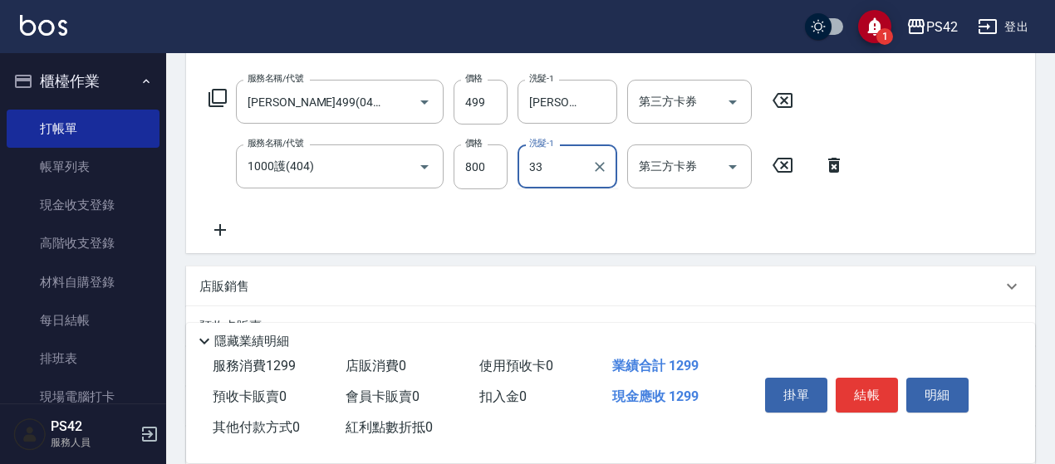
type input "[PERSON_NAME]-33"
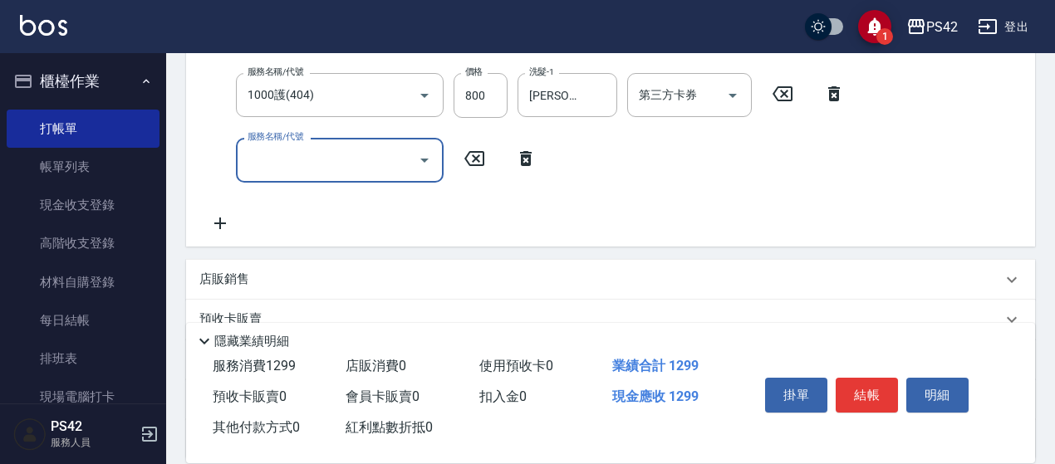
scroll to position [415, 0]
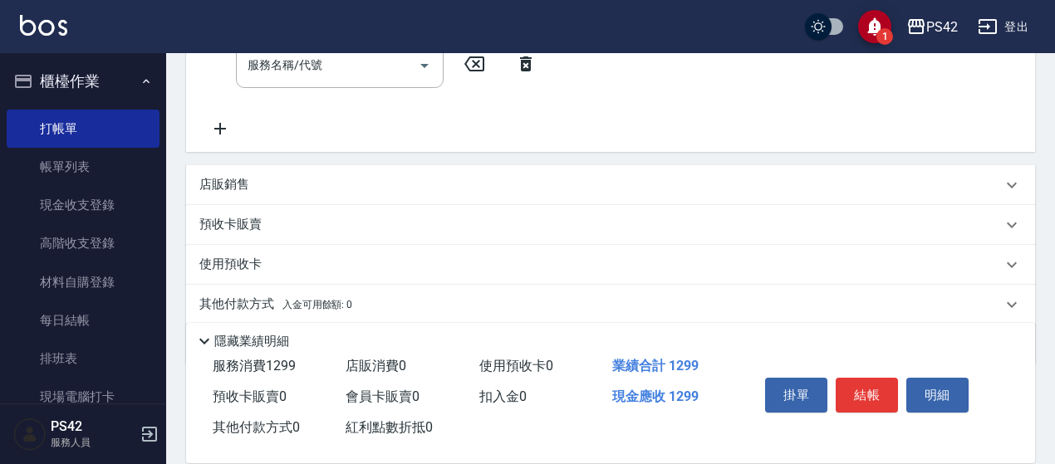
click at [313, 218] on div "預收卡販賣" at bounding box center [600, 224] width 802 height 17
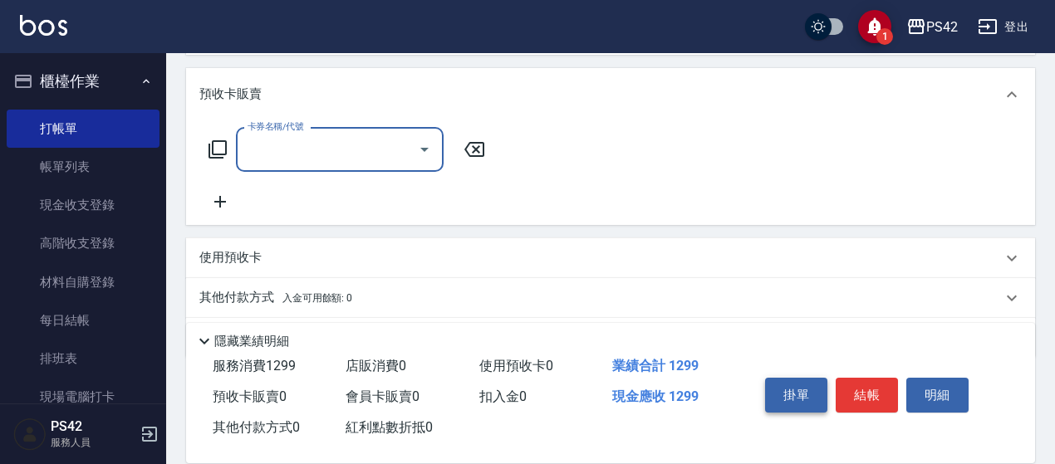
scroll to position [581, 0]
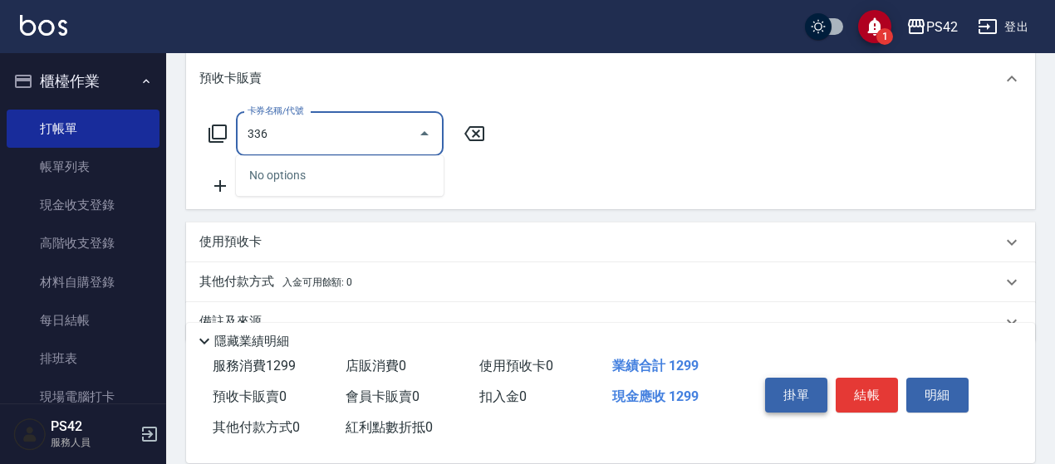
type input "33"
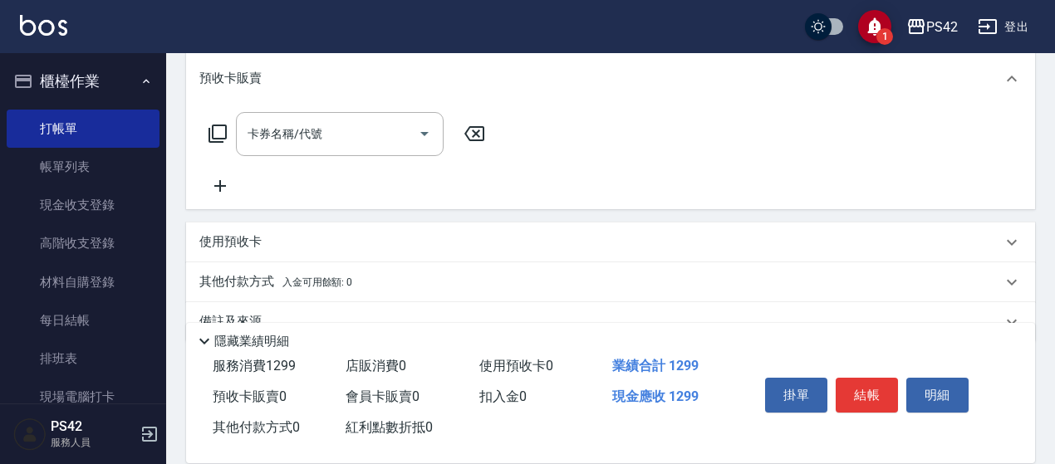
click at [478, 140] on icon at bounding box center [474, 133] width 20 height 15
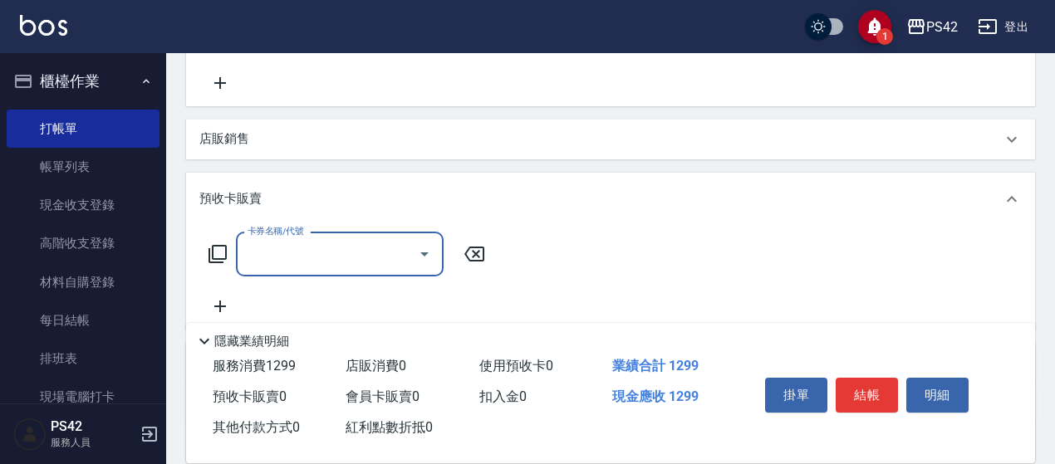
scroll to position [367, 0]
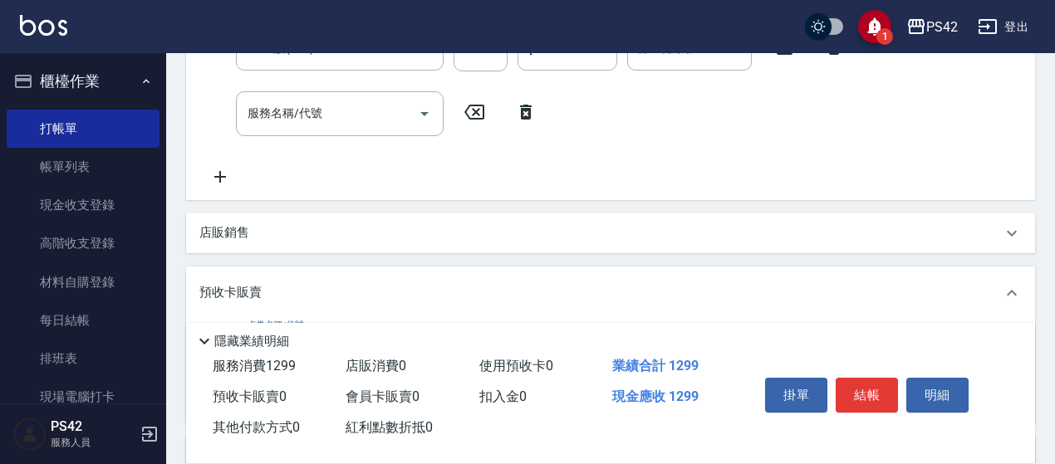
click at [278, 235] on div "店販銷售" at bounding box center [600, 232] width 802 height 17
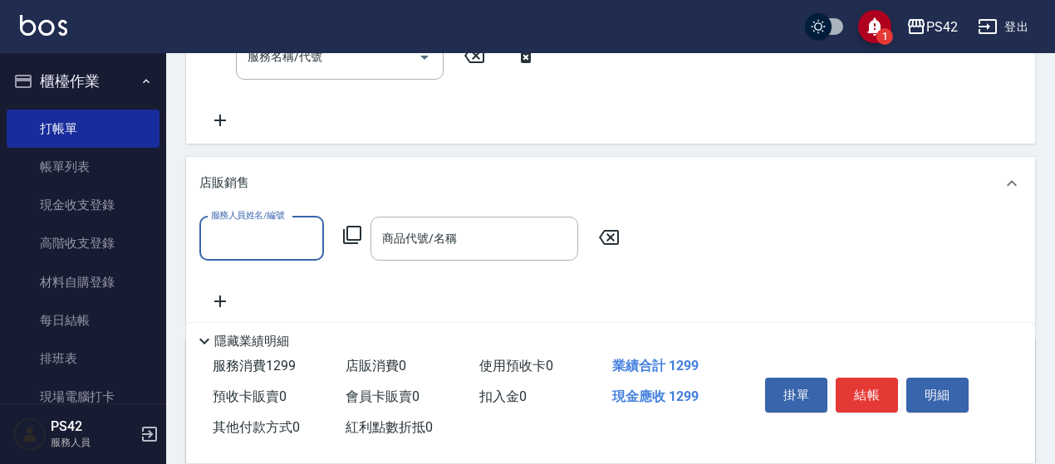
scroll to position [450, 0]
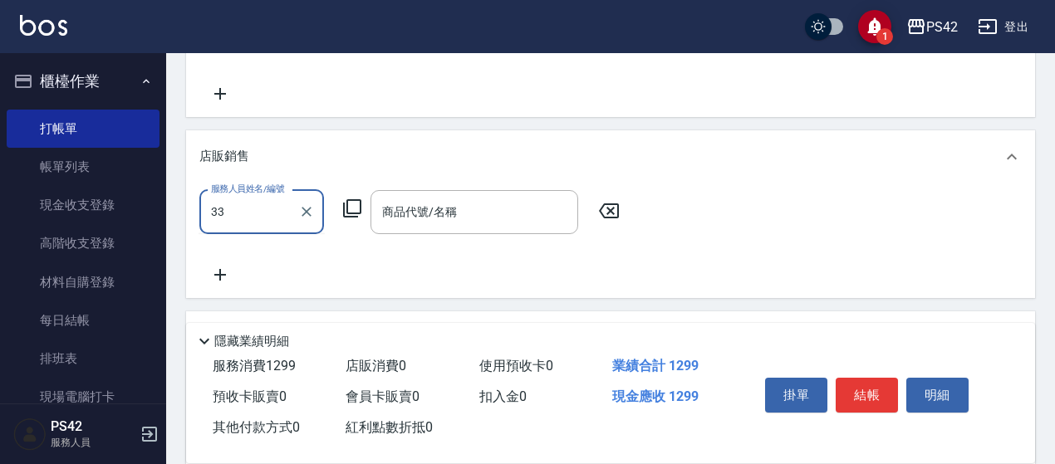
type input "[PERSON_NAME]-33"
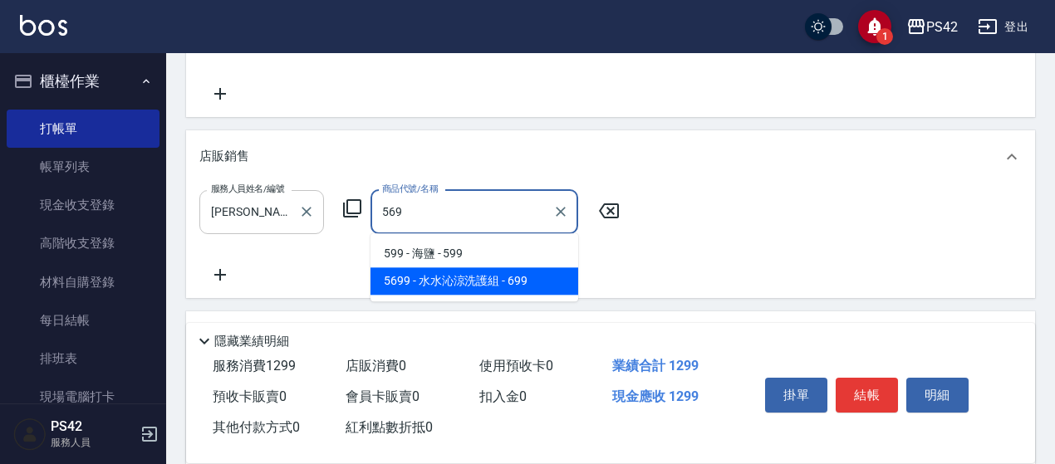
type input "[PERSON_NAME]涼洗護組"
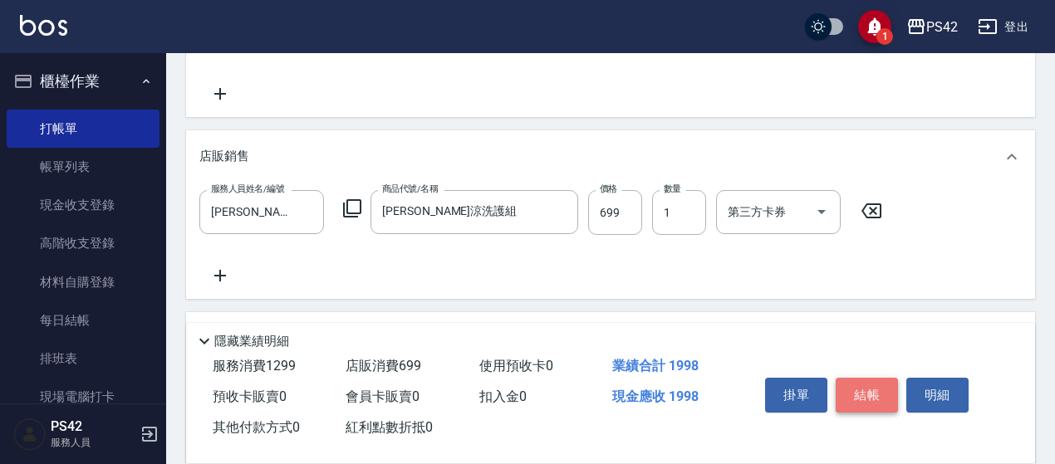
click at [888, 383] on button "結帳" at bounding box center [866, 395] width 62 height 35
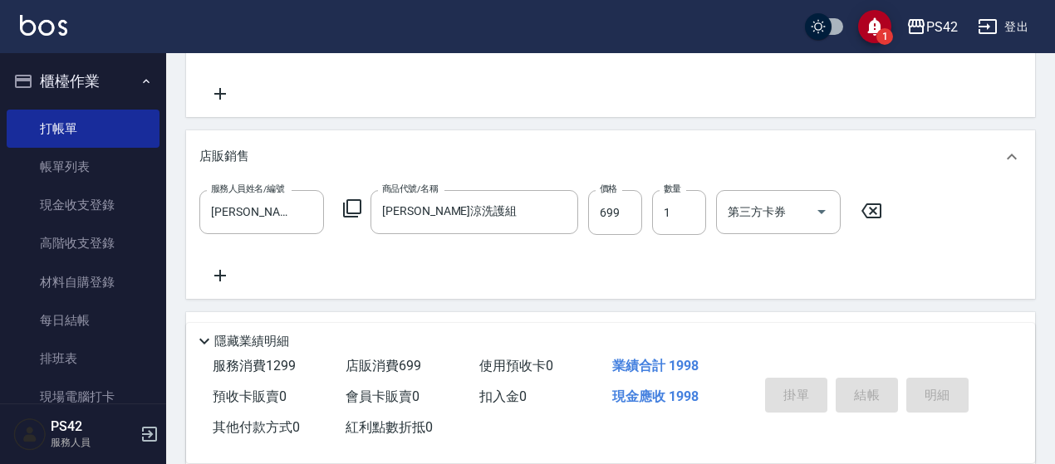
type input "[DATE] 17:30"
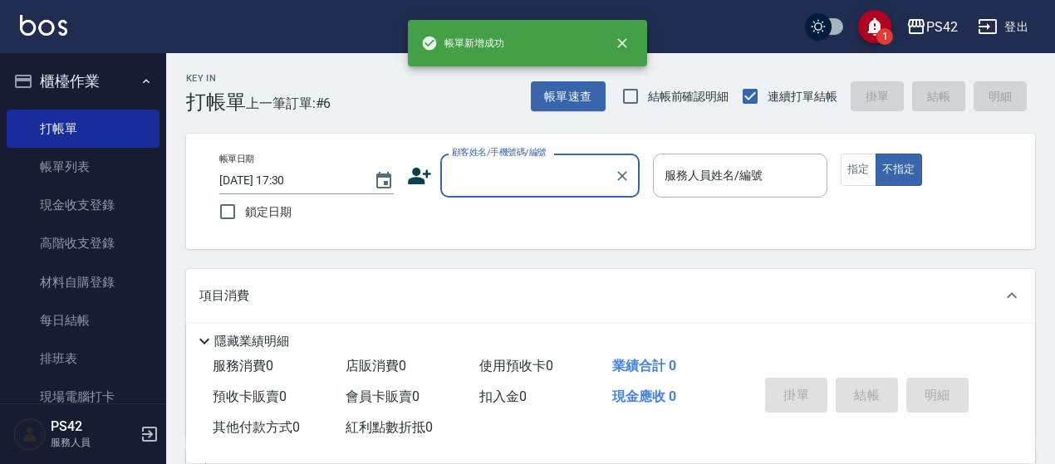
scroll to position [0, 0]
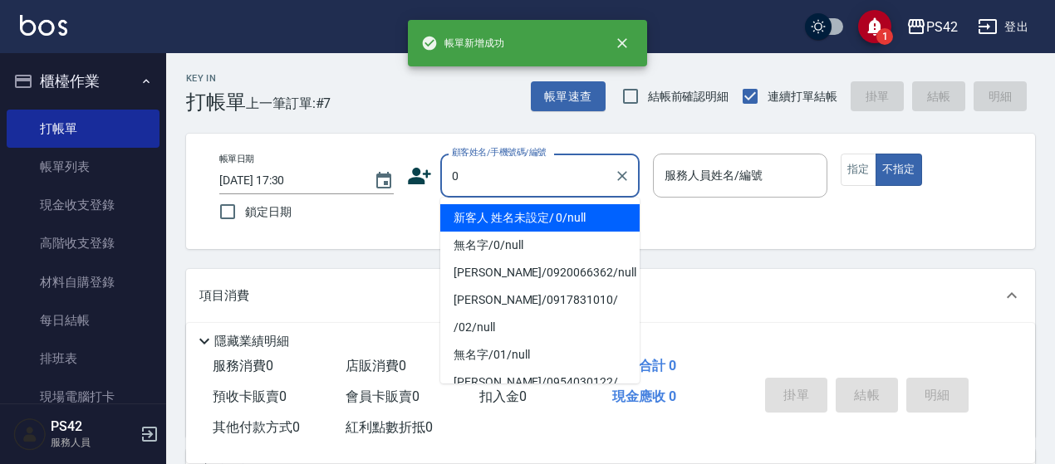
type input "新客人 姓名未設定/ 0/null"
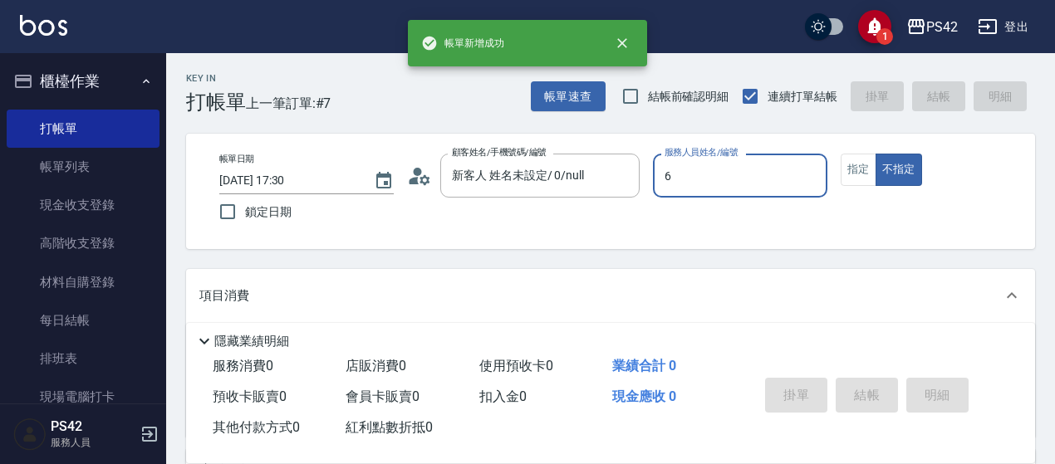
type input "[PERSON_NAME]-6"
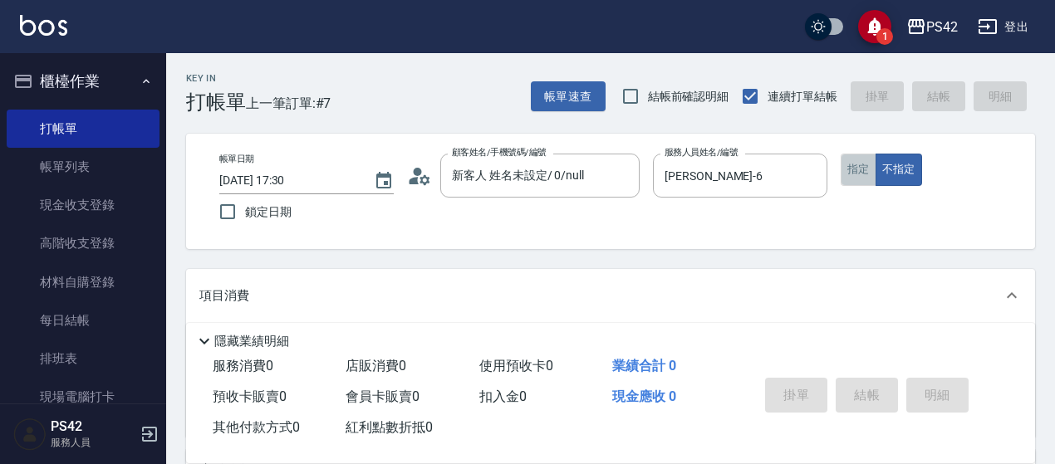
click at [870, 157] on button "指定" at bounding box center [858, 170] width 36 height 32
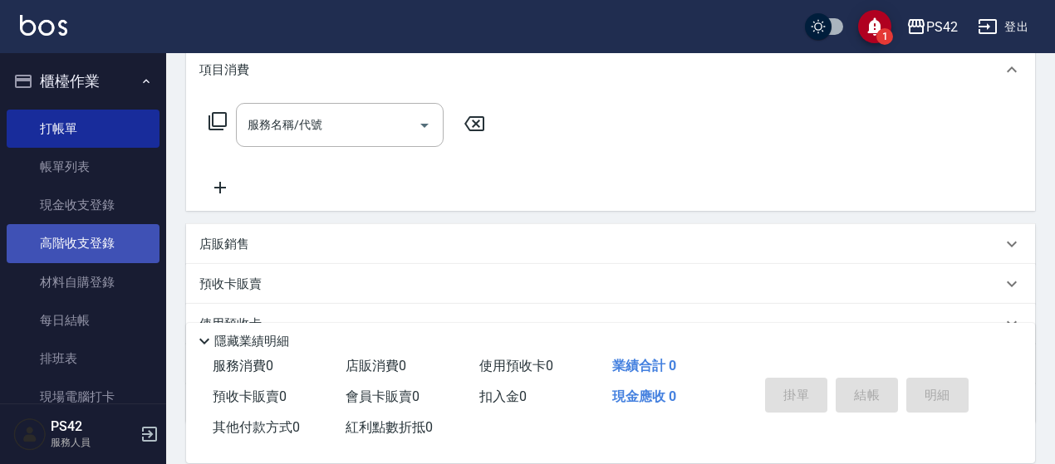
scroll to position [249, 0]
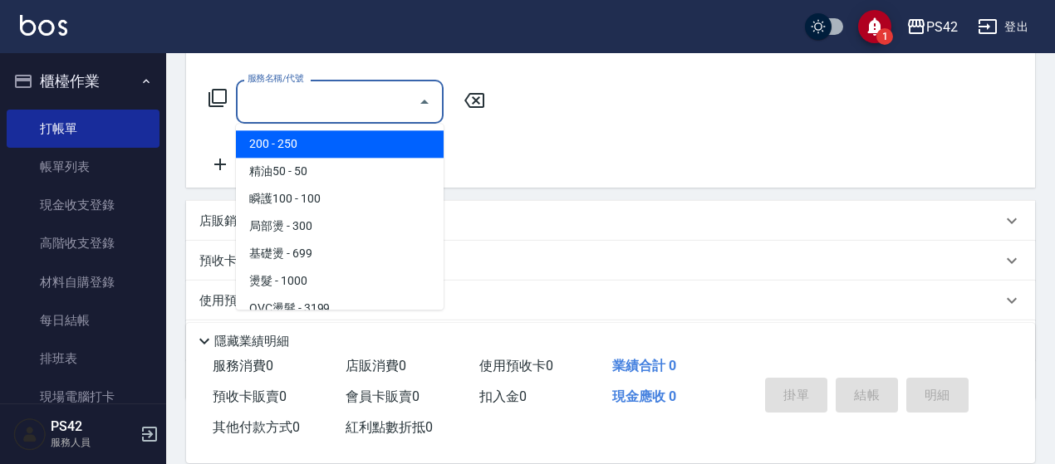
click at [286, 109] on input "服務名稱/代號" at bounding box center [327, 101] width 168 height 29
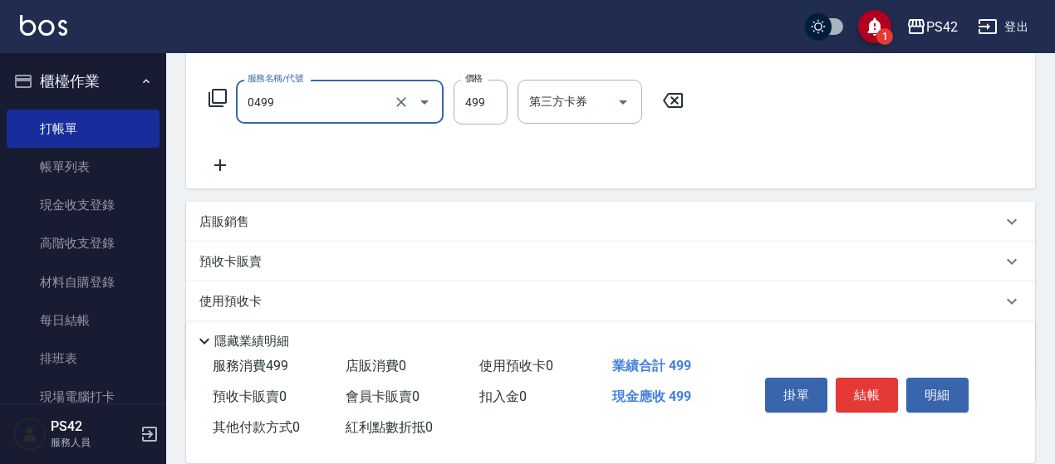
type input "[PERSON_NAME]499(0499)"
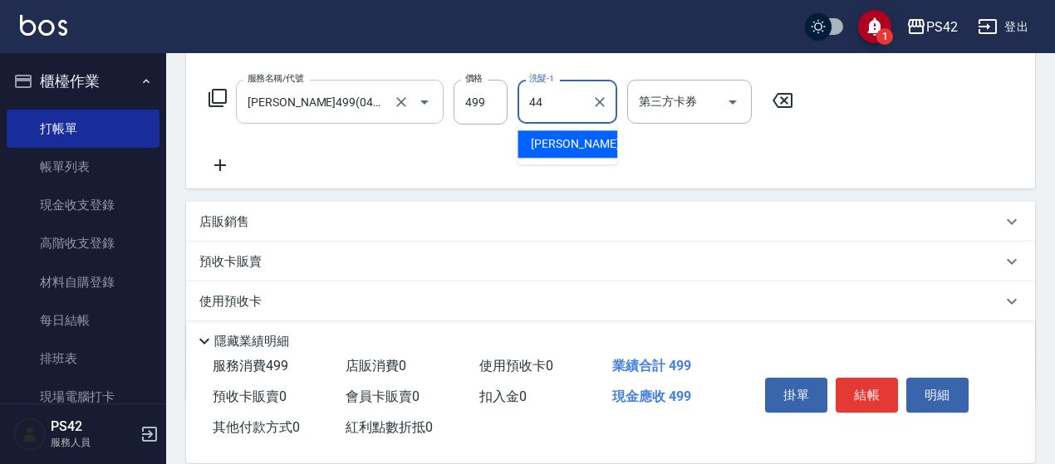
type input "[PERSON_NAME]-44"
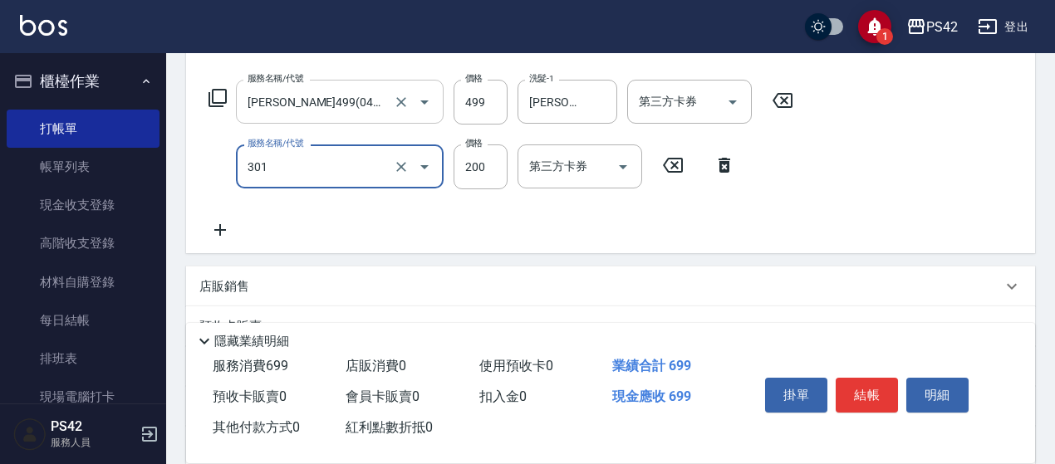
type input "剪髮(301)"
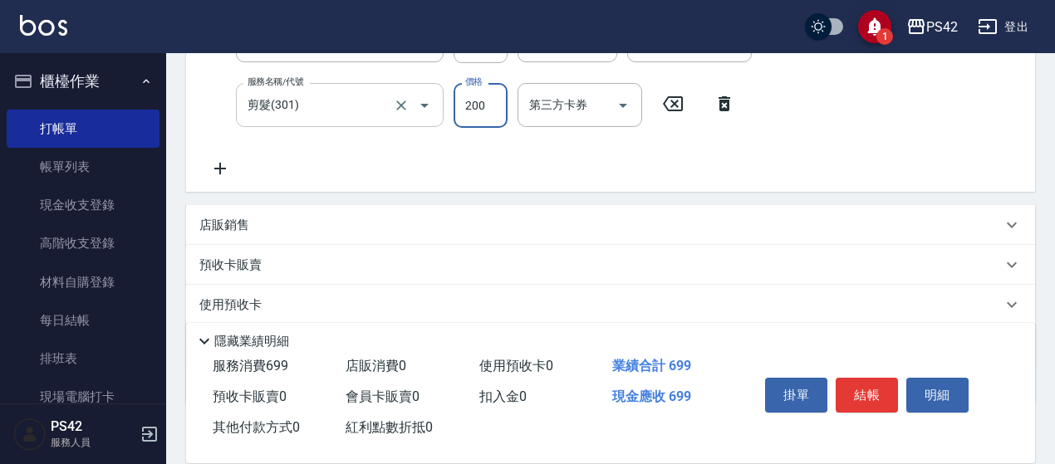
scroll to position [332, 0]
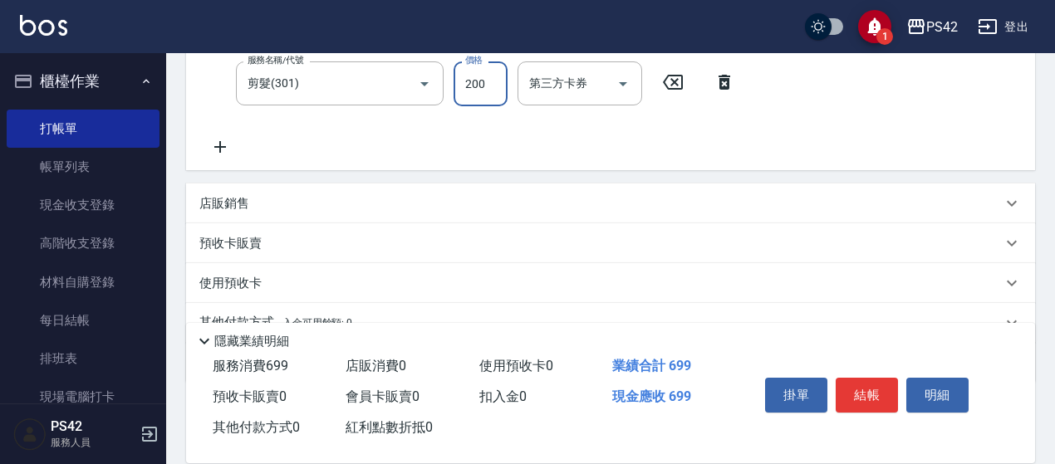
click at [319, 193] on div "店販銷售" at bounding box center [610, 204] width 849 height 40
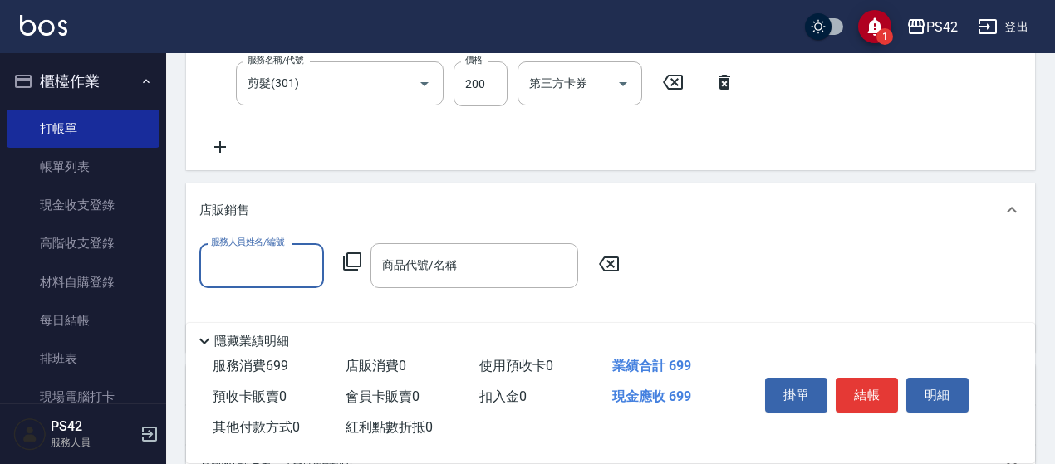
scroll to position [0, 0]
type input "[PERSON_NAME]-6"
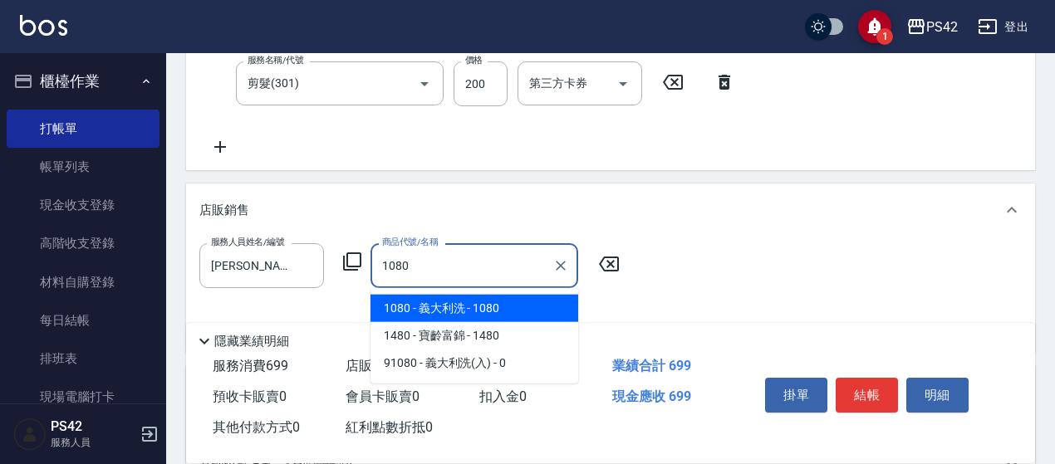
type input "義大利洗"
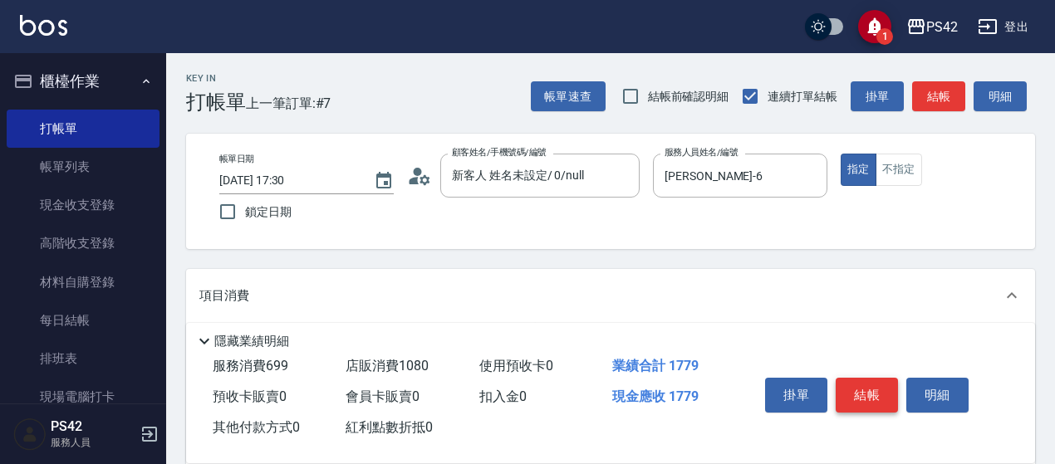
click at [858, 380] on button "結帳" at bounding box center [866, 395] width 62 height 35
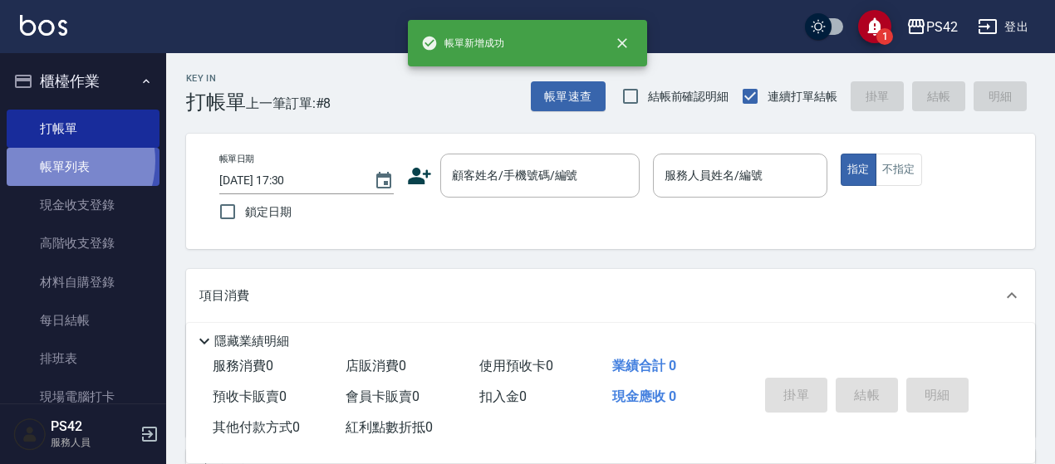
click at [60, 161] on link "帳單列表" at bounding box center [83, 167] width 153 height 38
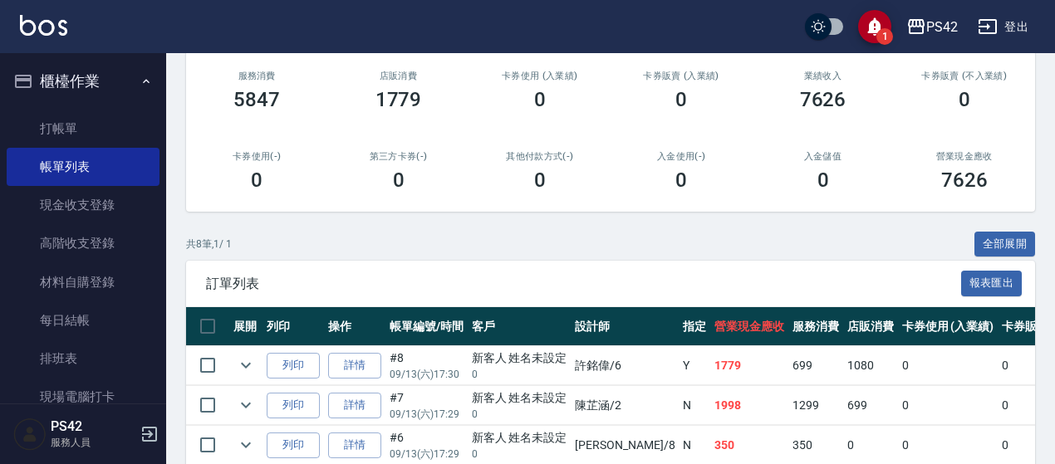
scroll to position [415, 0]
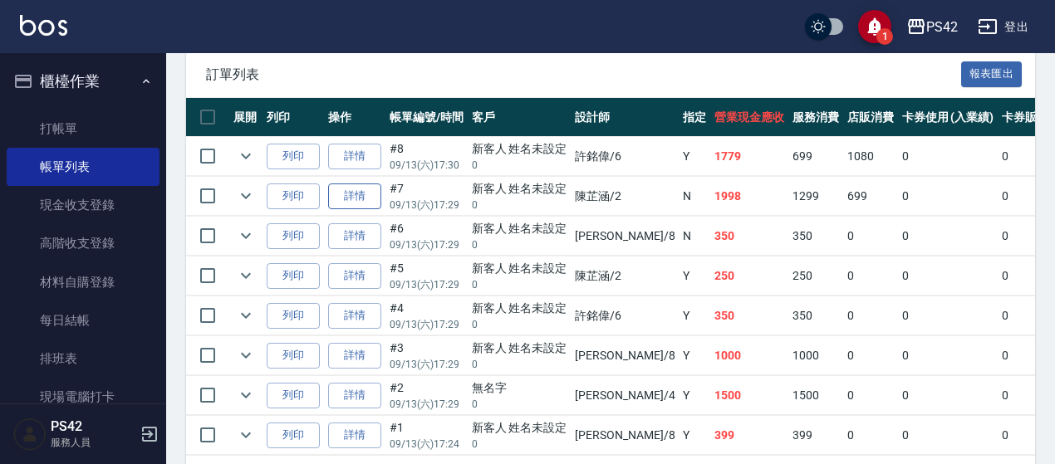
click at [365, 198] on link "詳情" at bounding box center [354, 197] width 53 height 26
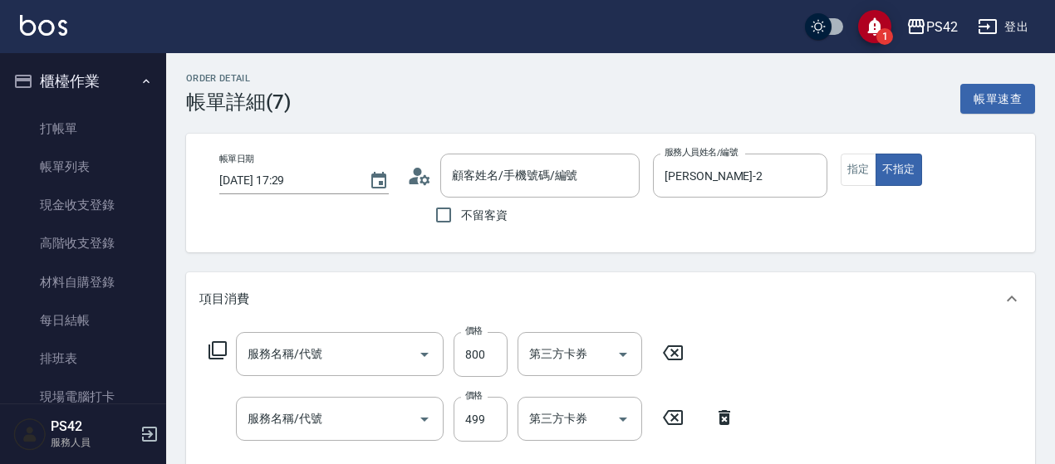
type input "[DATE] 17:29"
type input "[PERSON_NAME]-2"
click at [855, 152] on div "帳單日期 [DATE] 17:29 顧客姓名/手機號碼/編號 顧客姓名/手機號碼/編號 不留客資 服務人員姓名/編號 [PERSON_NAME]2 服務人員姓…" at bounding box center [610, 193] width 849 height 119
type input "[PERSON_NAME]涼洗護組"
type input "1000護(404)"
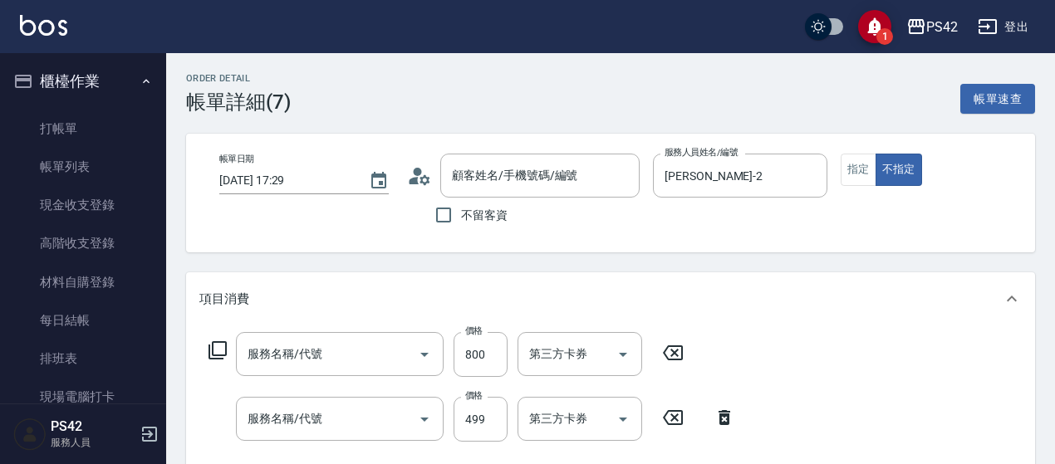
type input "[PERSON_NAME]499(0499)"
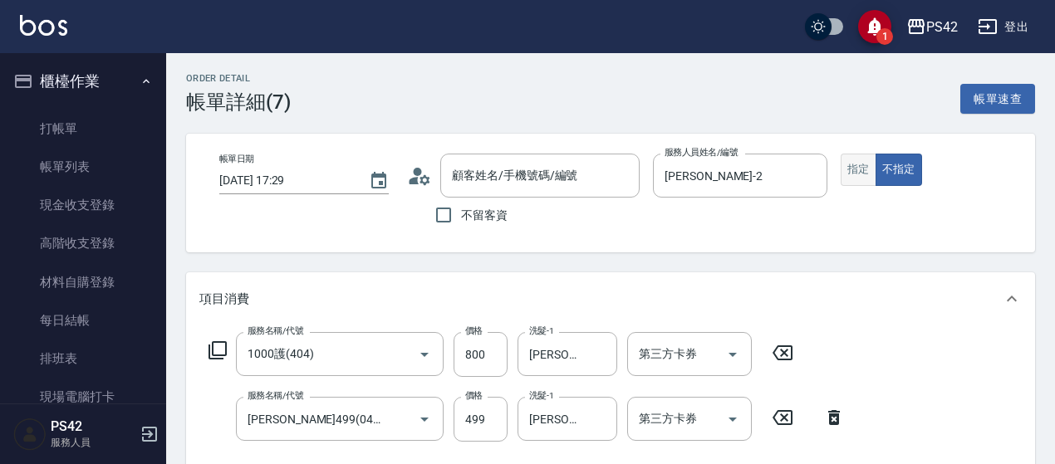
type input "新客人 姓名未設定/ 0/null"
click at [855, 169] on button "指定" at bounding box center [858, 170] width 36 height 32
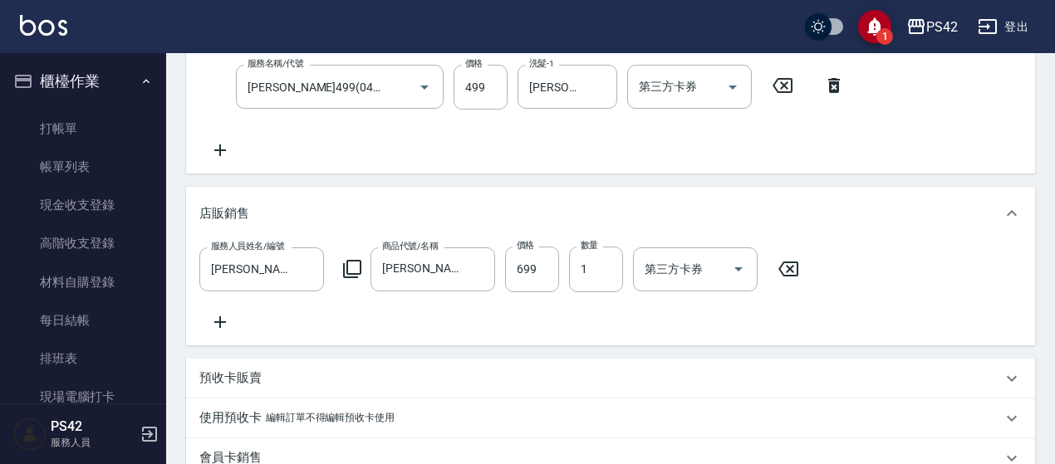
scroll to position [615, 0]
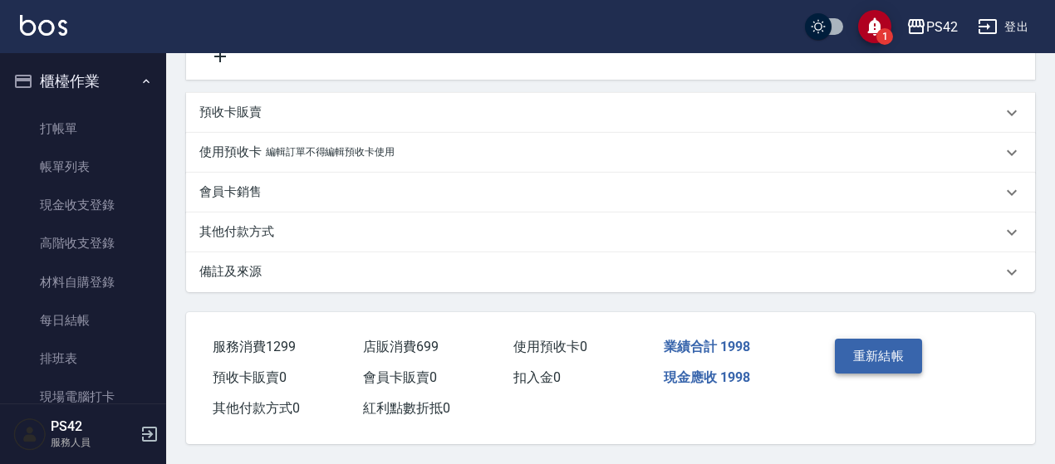
click at [864, 340] on button "重新結帳" at bounding box center [879, 356] width 88 height 35
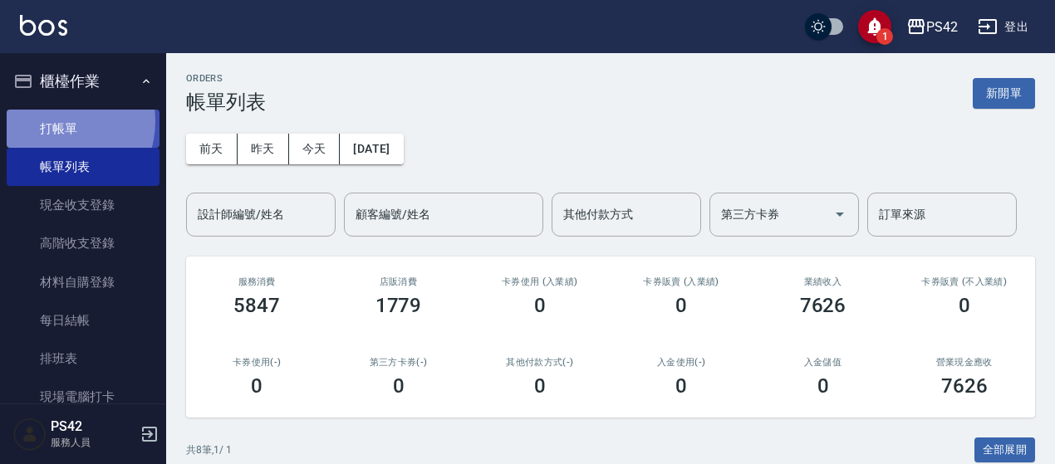
click at [59, 121] on link "打帳單" at bounding box center [83, 129] width 153 height 38
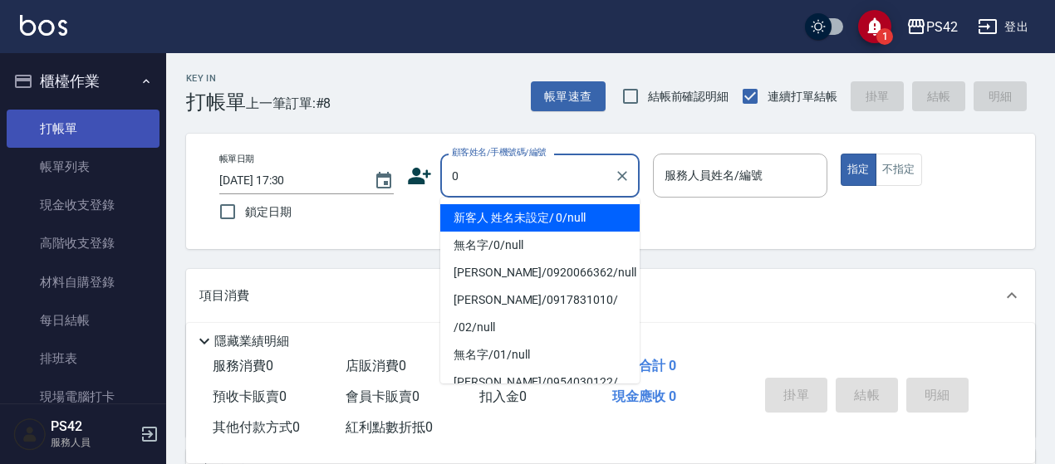
type input "新客人 姓名未設定/ 0/null"
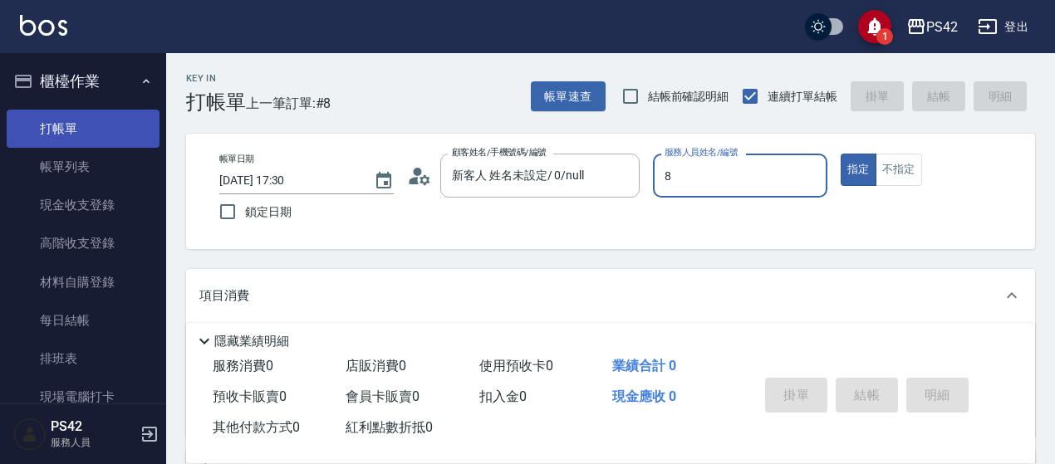
type input "8"
type button "true"
type input "[PERSON_NAME]-8"
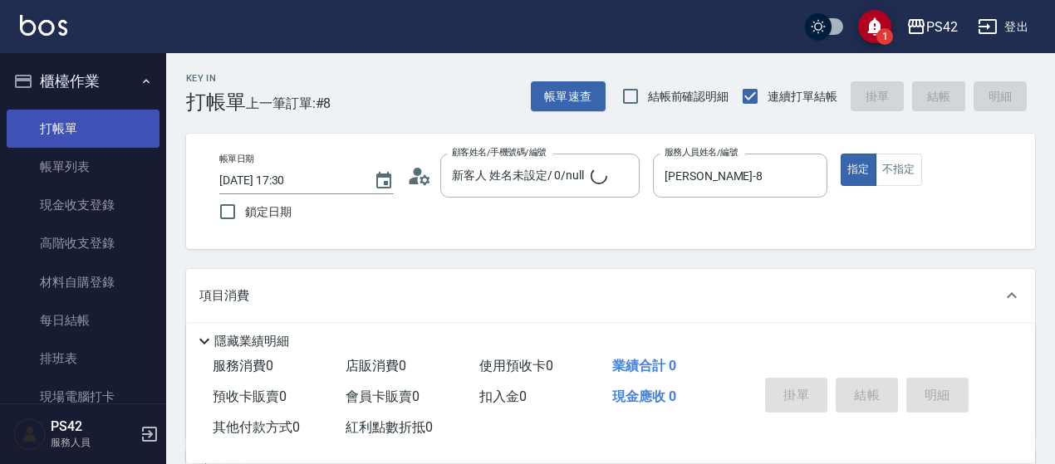
type input "無名字/0/null"
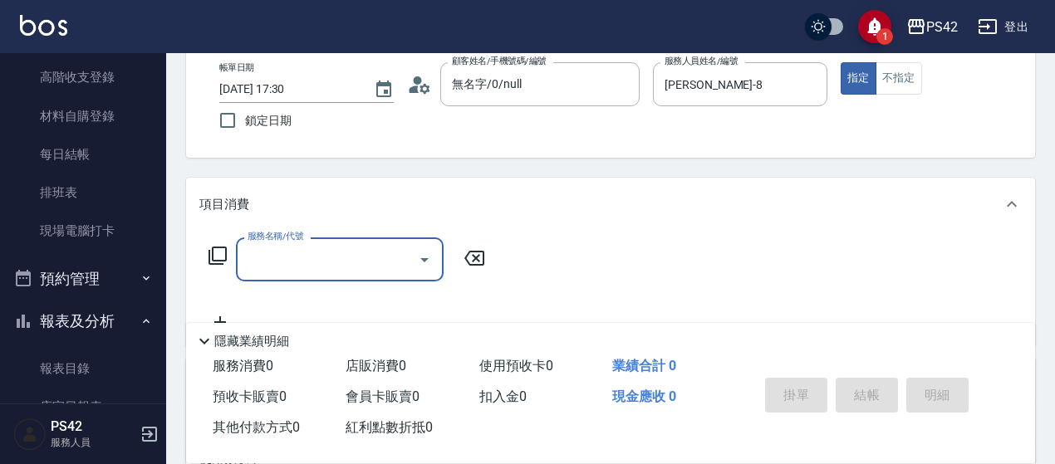
scroll to position [166, 0]
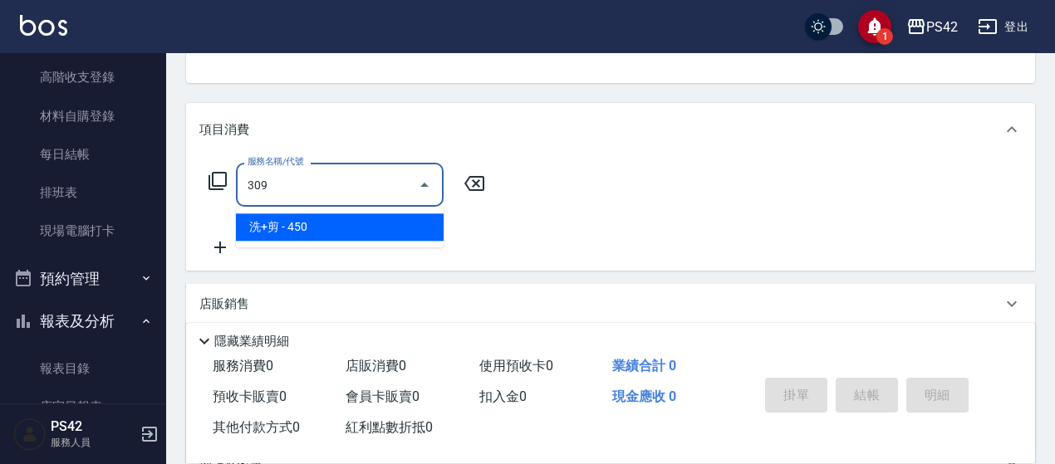
type input "洗+剪(309)"
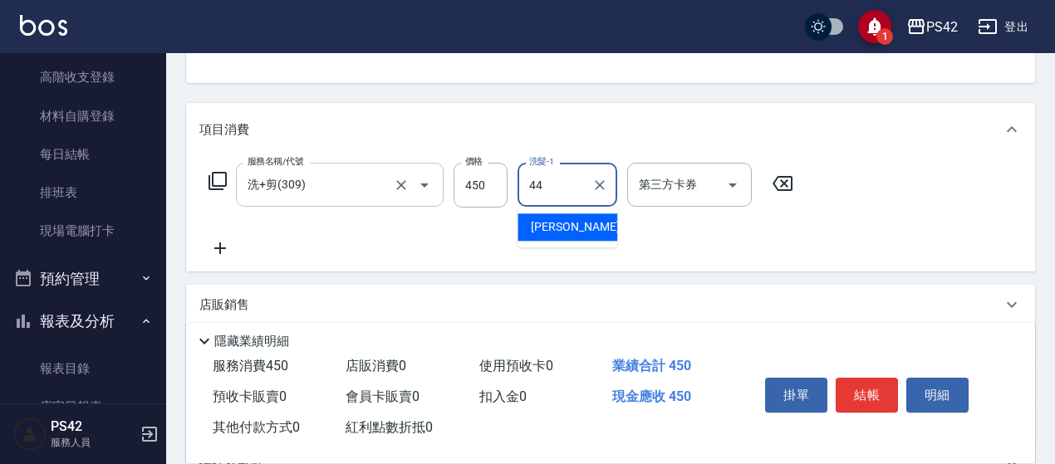
type input "[PERSON_NAME]-44"
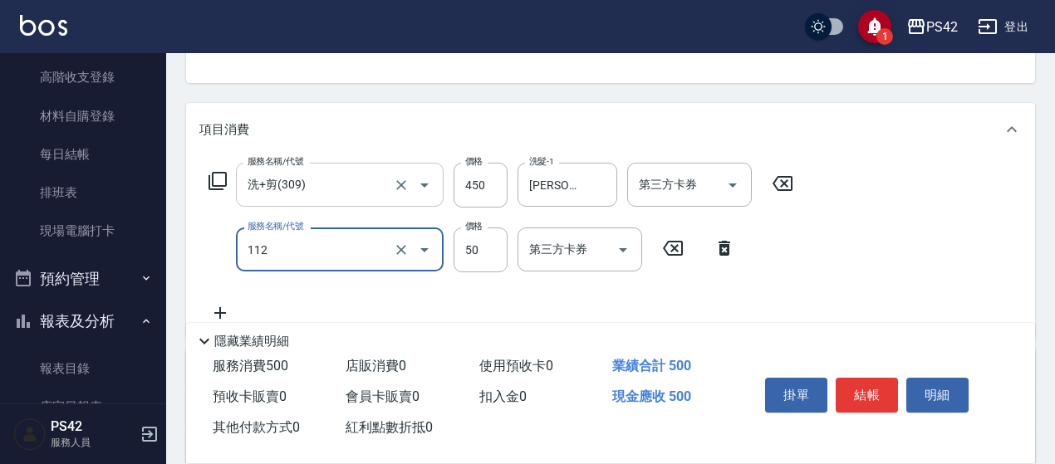
type input "精油50(112)"
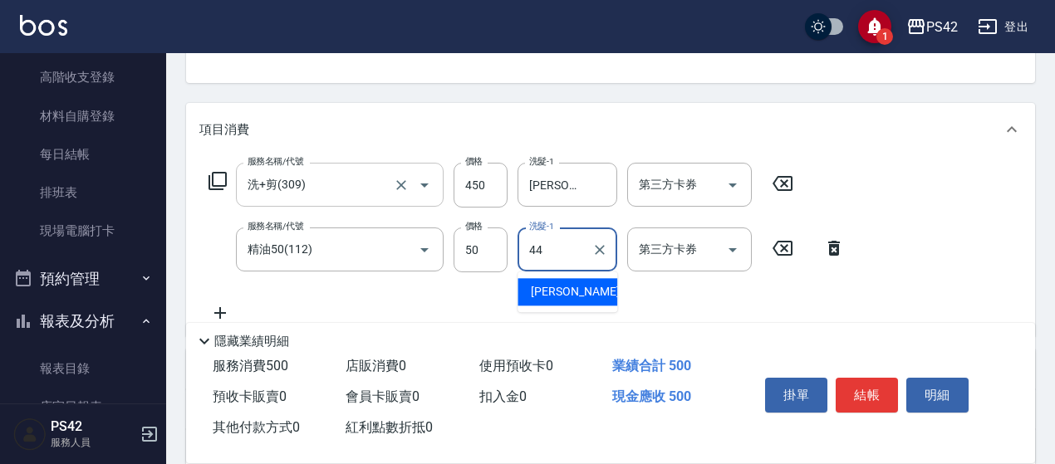
type input "[PERSON_NAME]-44"
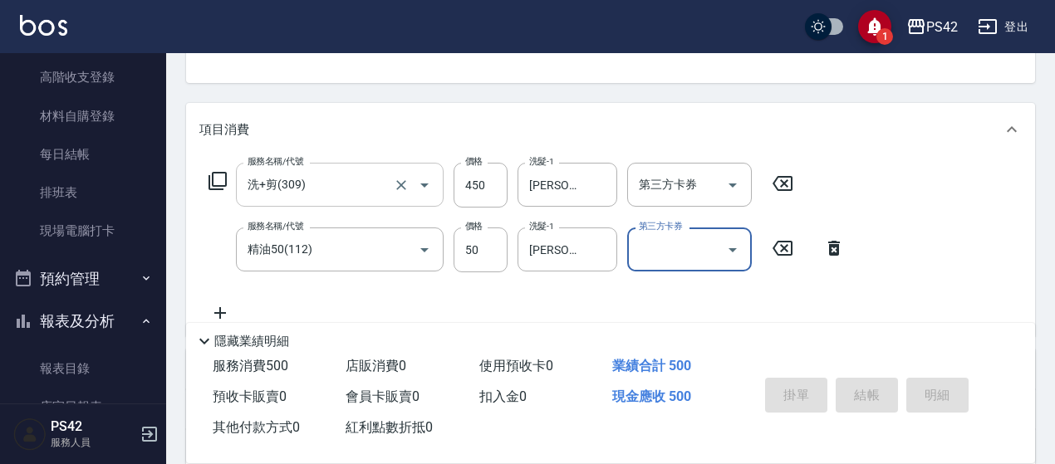
type input "[DATE] 17:31"
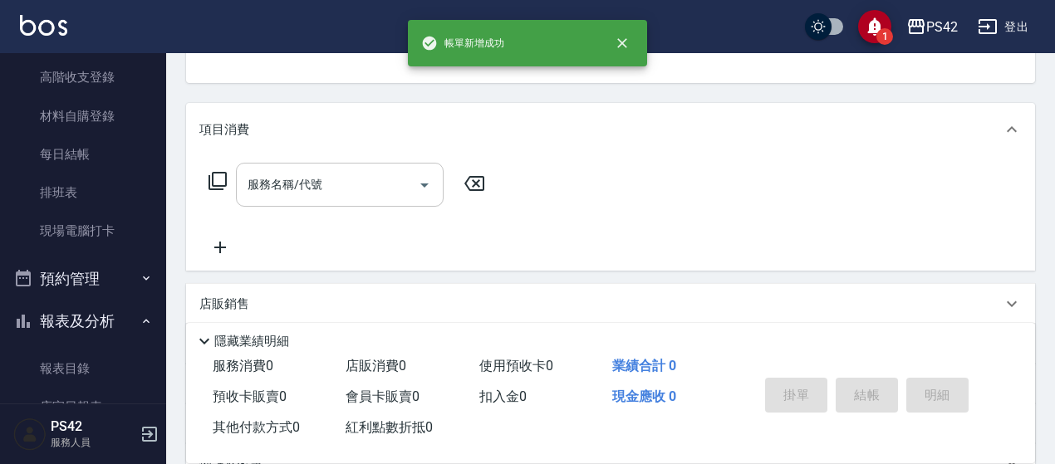
scroll to position [161, 0]
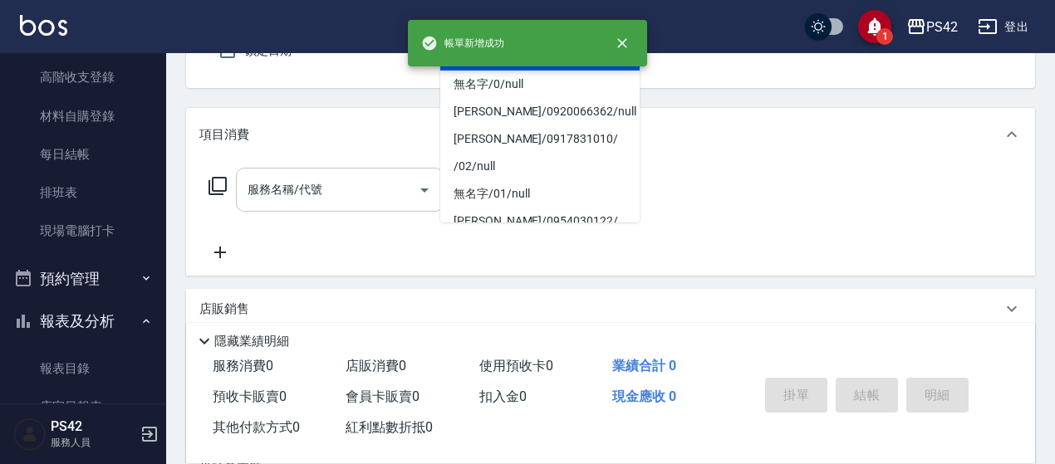
type input "新客人 姓名未設定/ 0/null"
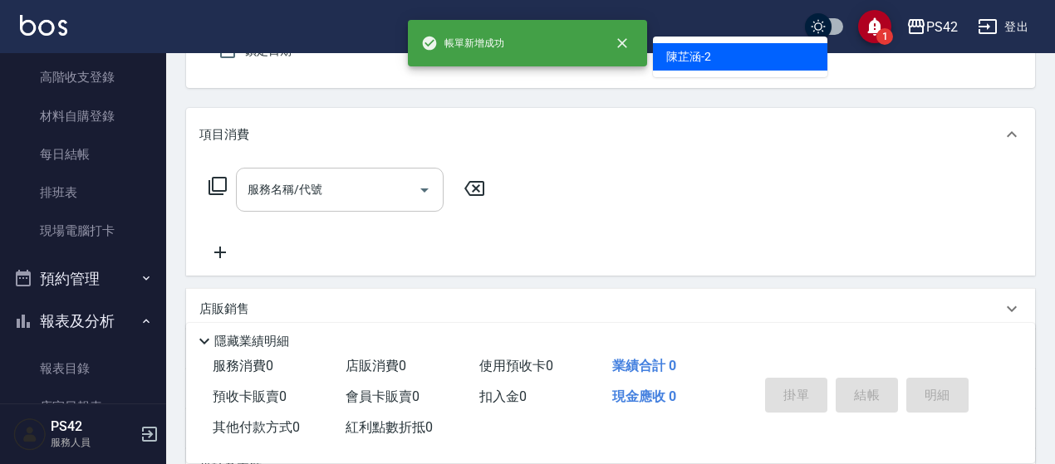
type input "[PERSON_NAME]-2"
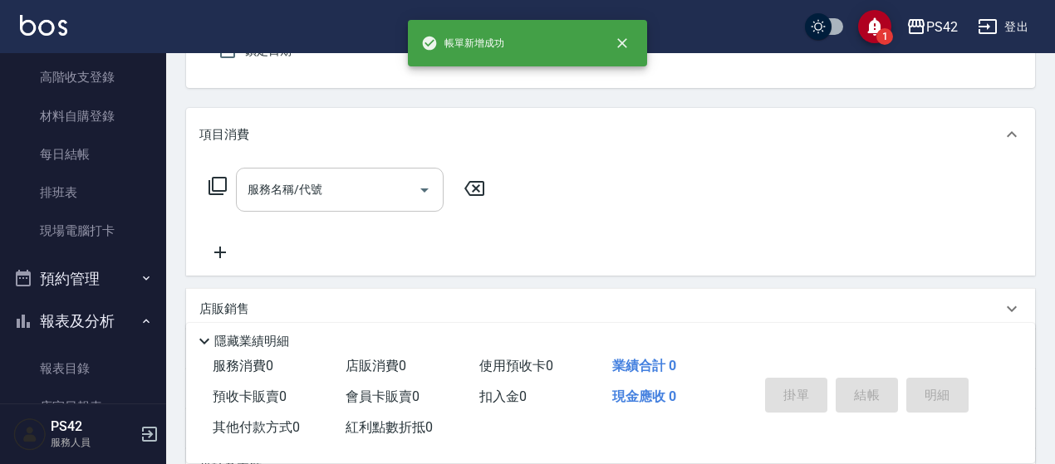
scroll to position [154, 0]
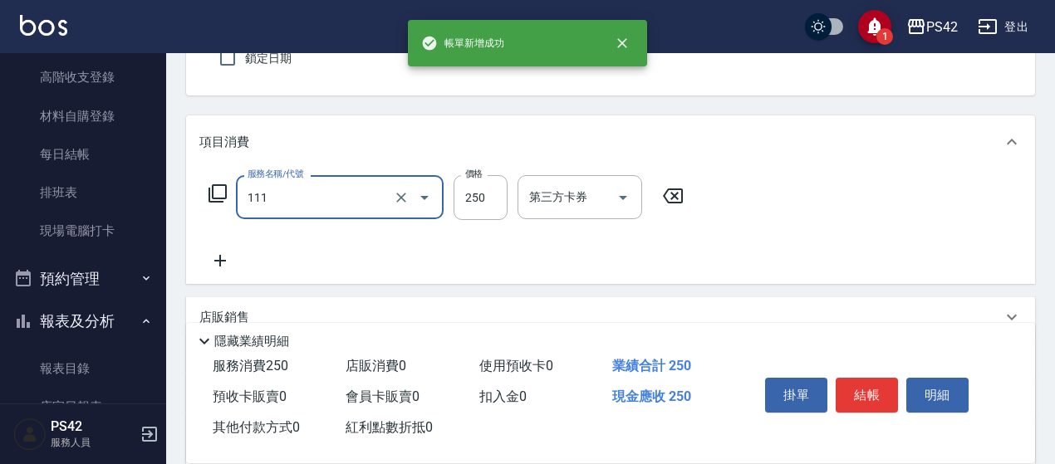
type input "200(111)"
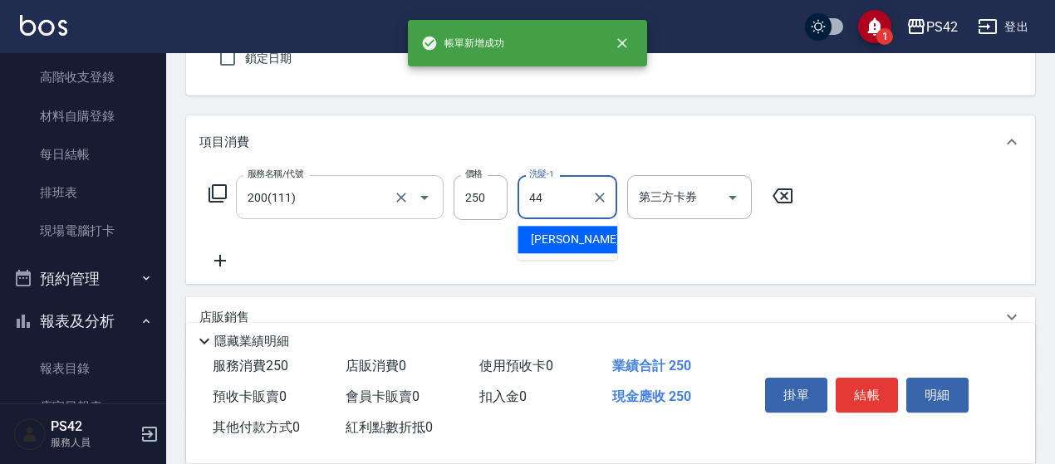
type input "[PERSON_NAME]-44"
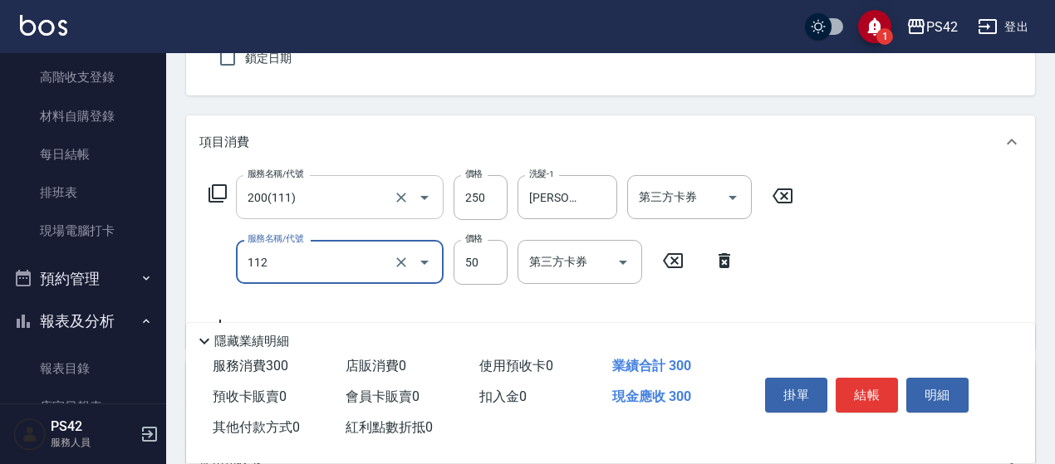
type input "精油50(112)"
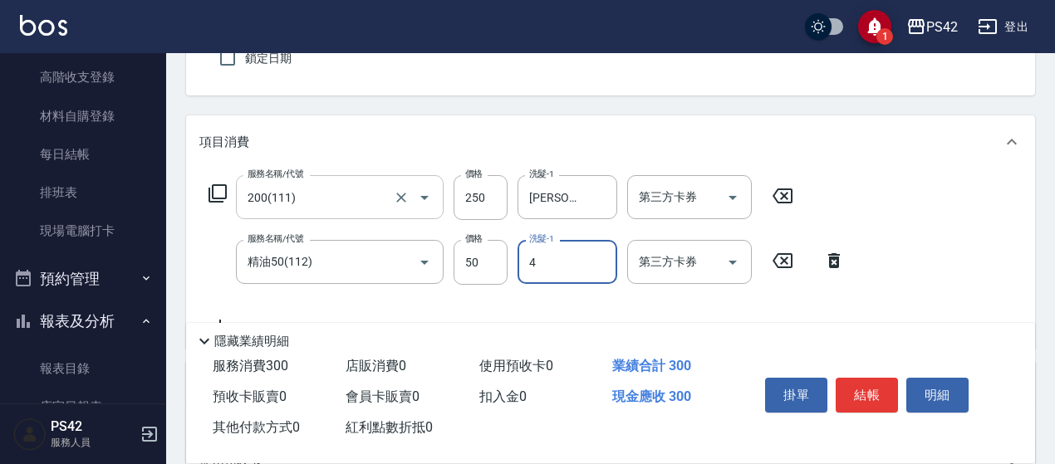
type input "[PERSON_NAME]-4"
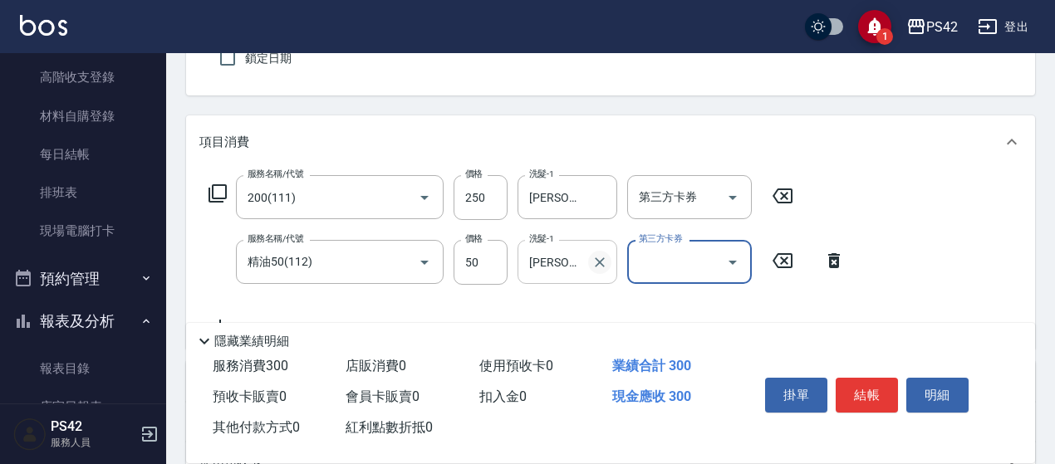
click at [606, 261] on icon "Clear" at bounding box center [599, 262] width 17 height 17
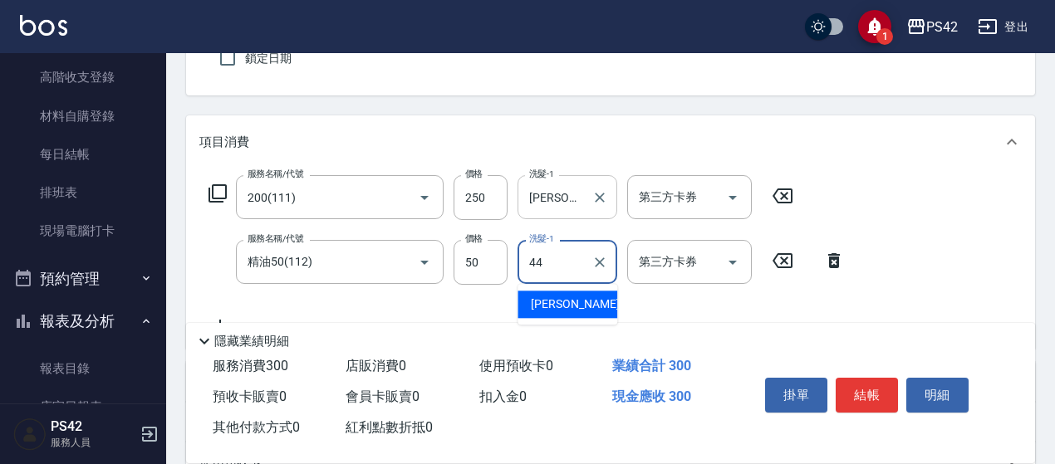
type input "[PERSON_NAME]-44"
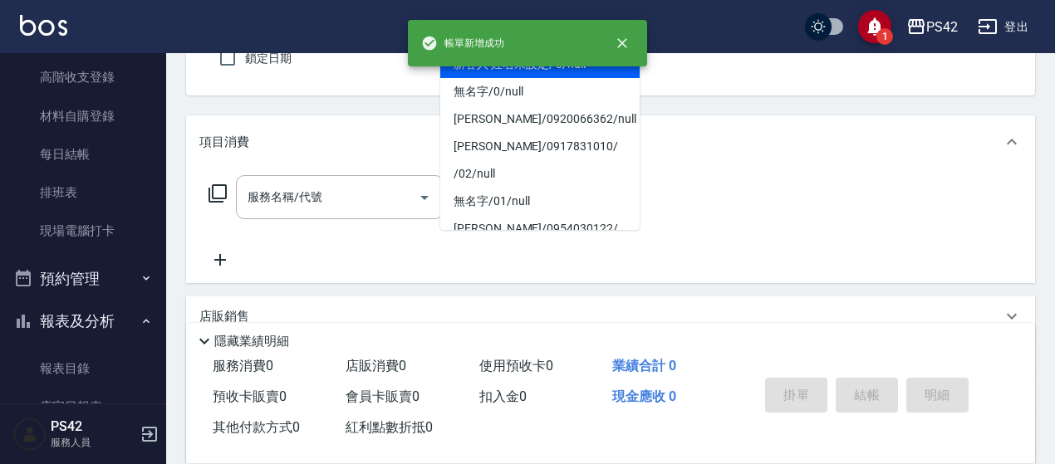
type input "新客人 姓名未設定/ 0/null"
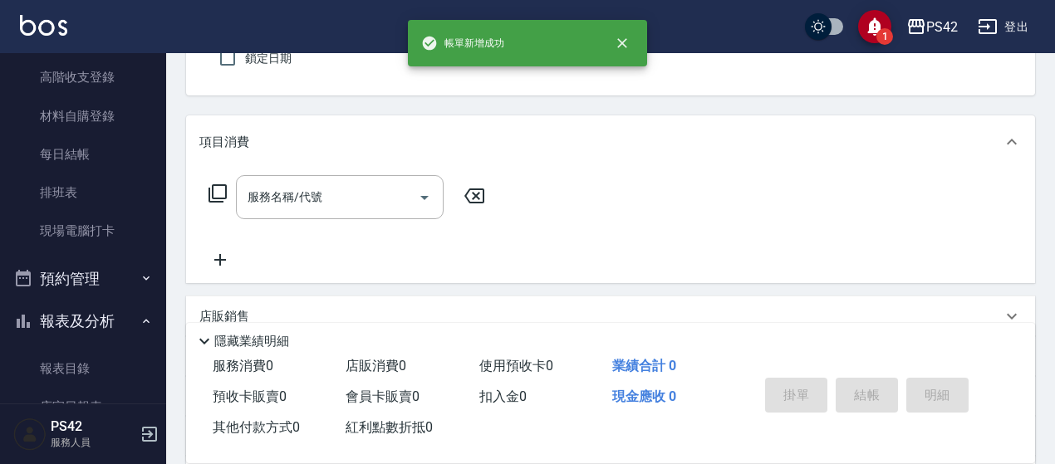
type input "[PERSON_NAME]-1"
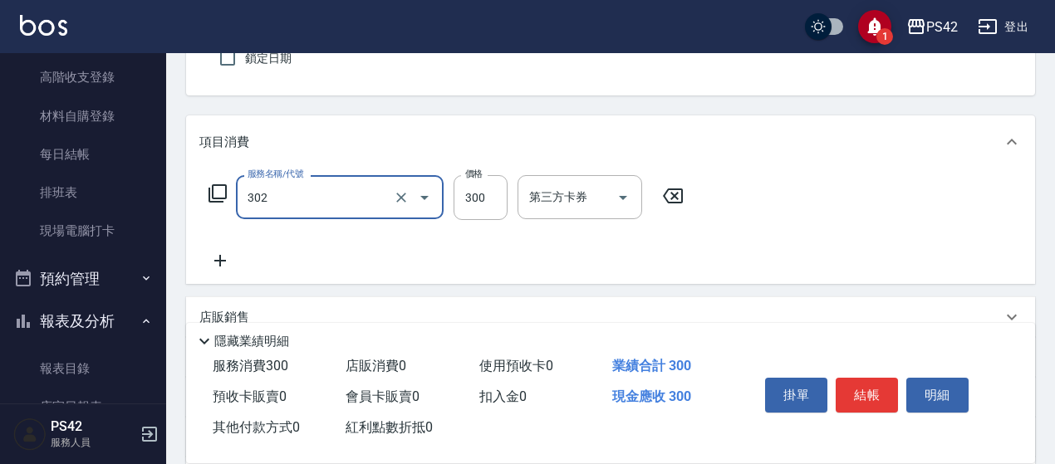
type input "剪髮(302)"
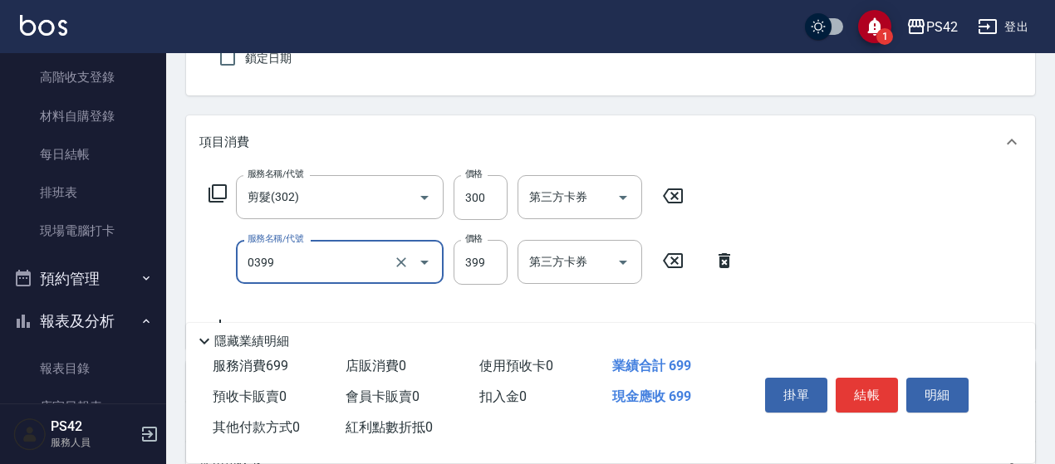
type input "海鹽399(0399)"
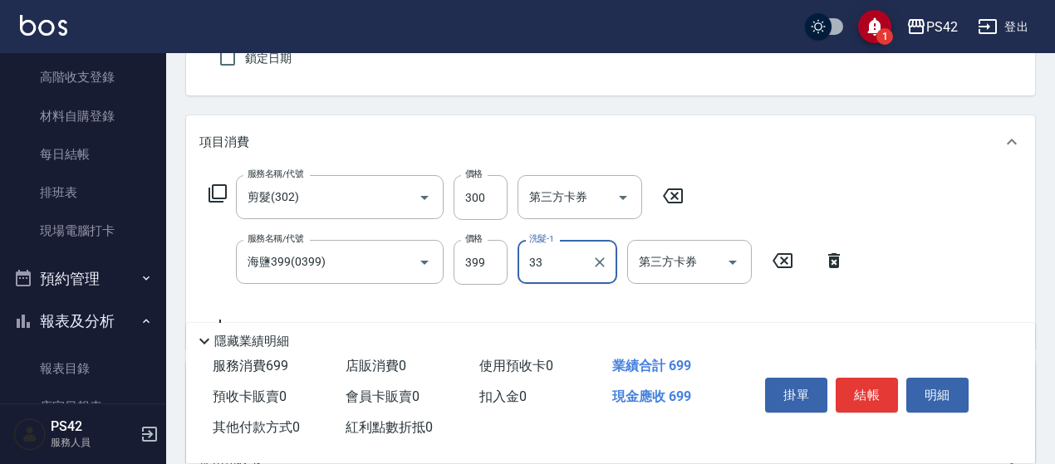
type input "[PERSON_NAME]-33"
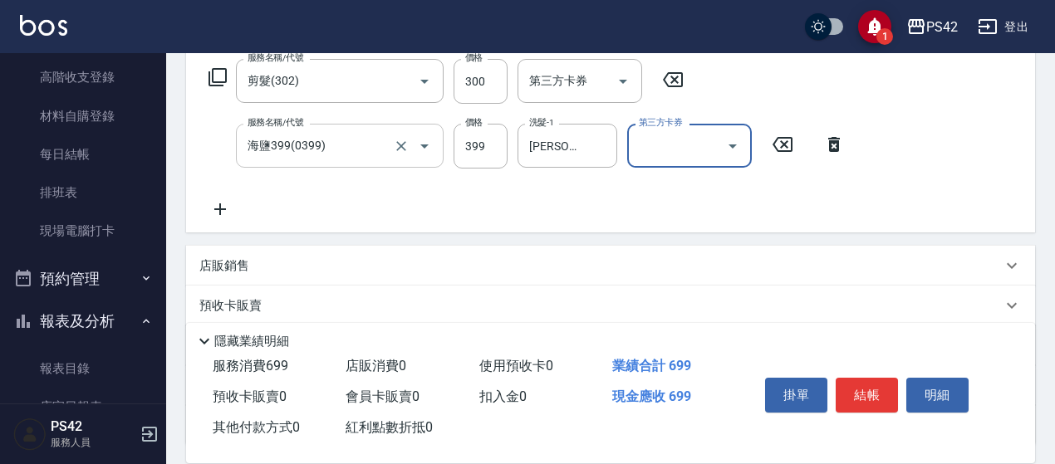
scroll to position [332, 0]
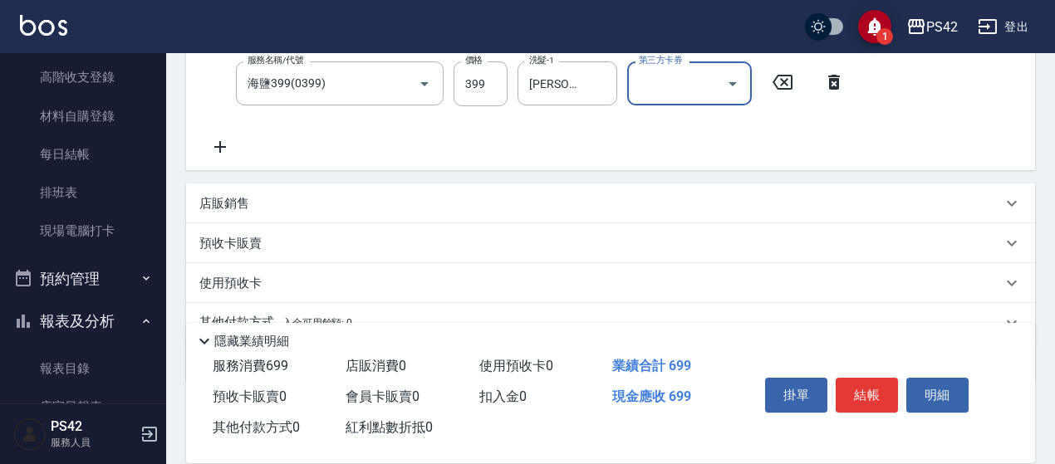
click at [286, 198] on div "店販銷售" at bounding box center [600, 203] width 802 height 17
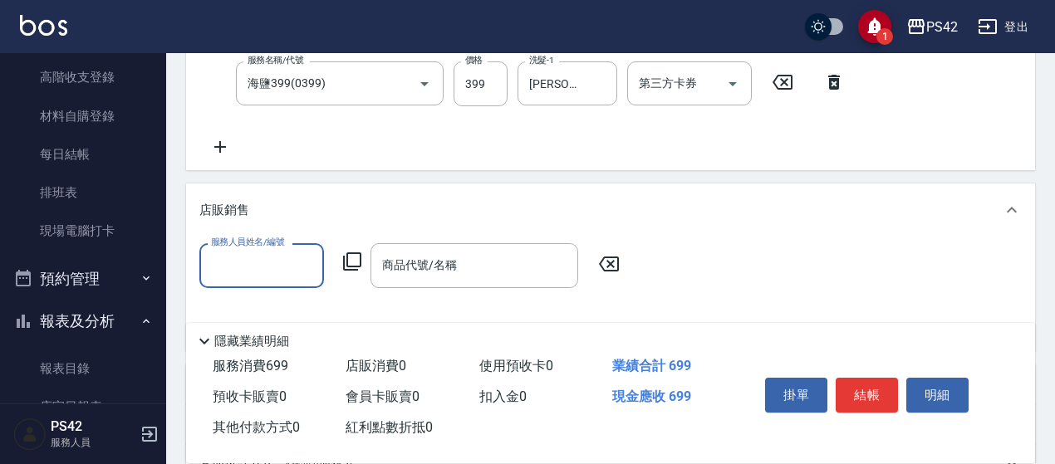
scroll to position [0, 0]
type input "[PERSON_NAME]-4"
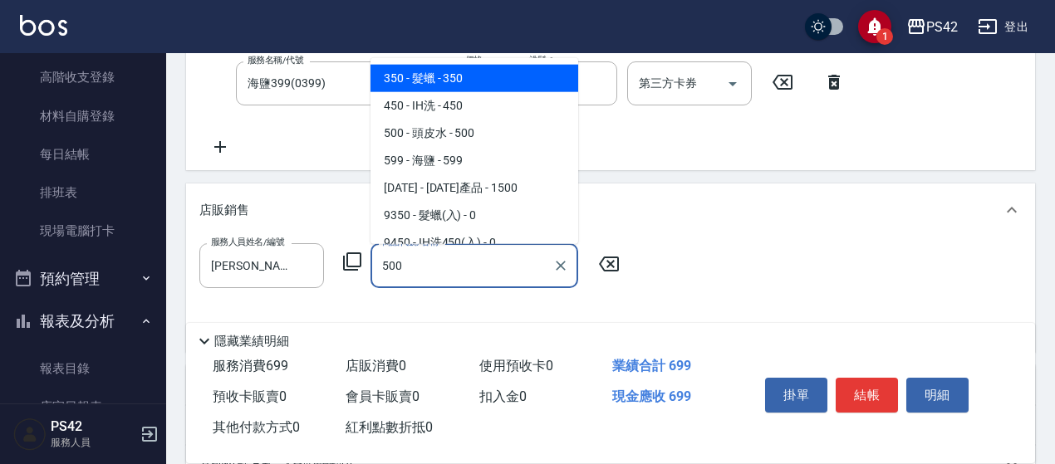
type input "頭皮水"
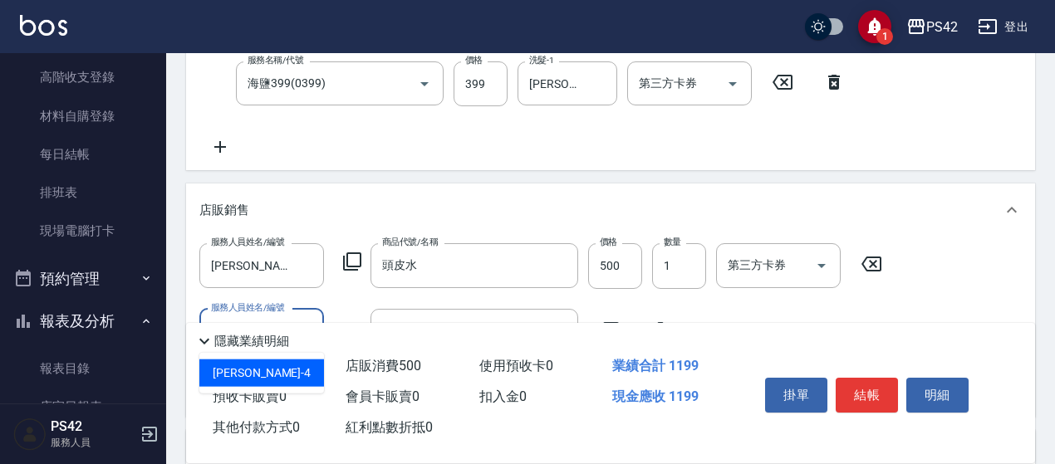
type input "[PERSON_NAME]-4"
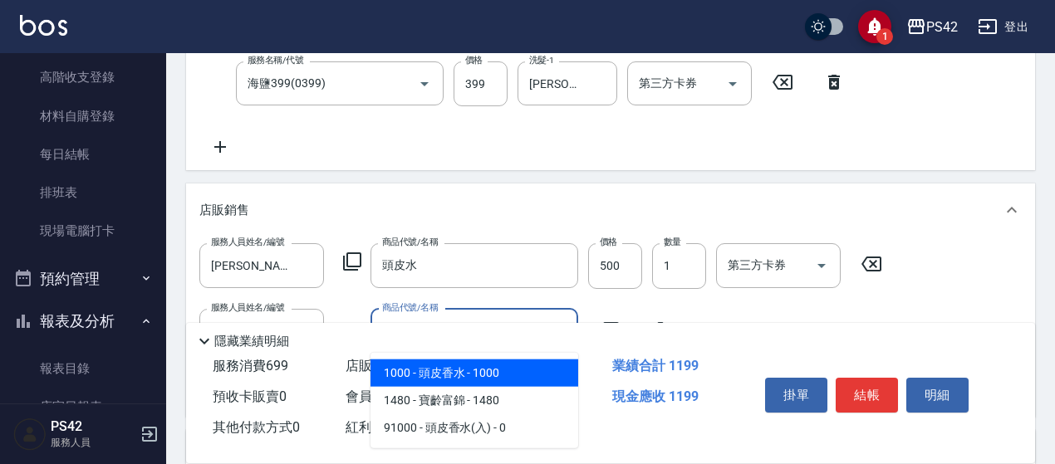
type input "頭皮香水"
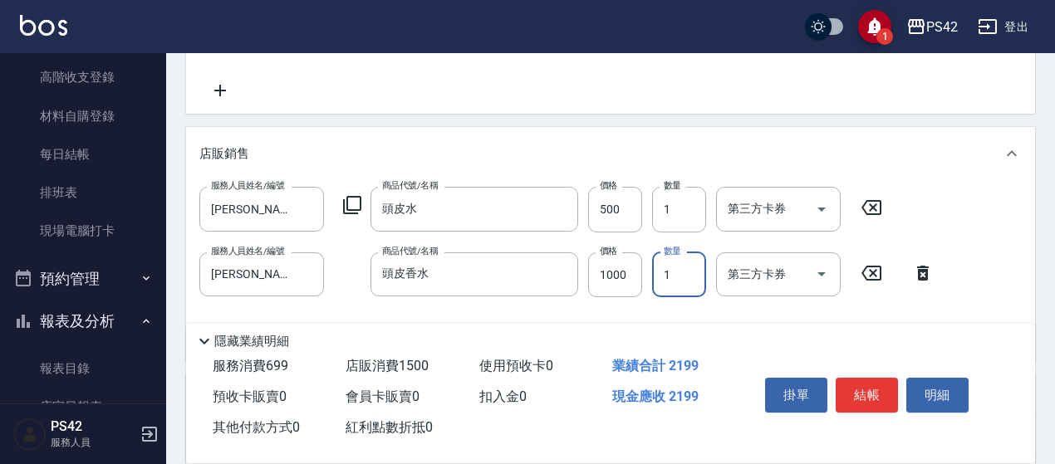
scroll to position [415, 0]
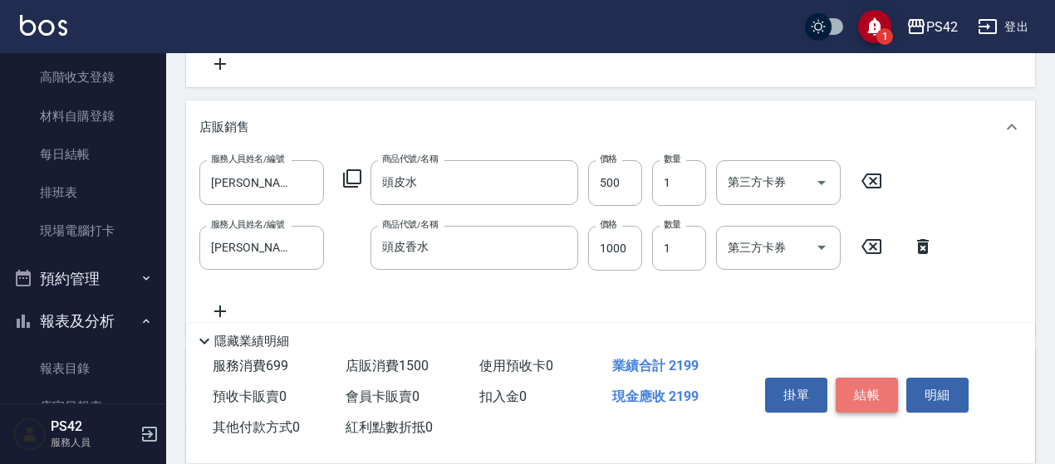
click at [884, 380] on button "結帳" at bounding box center [866, 395] width 62 height 35
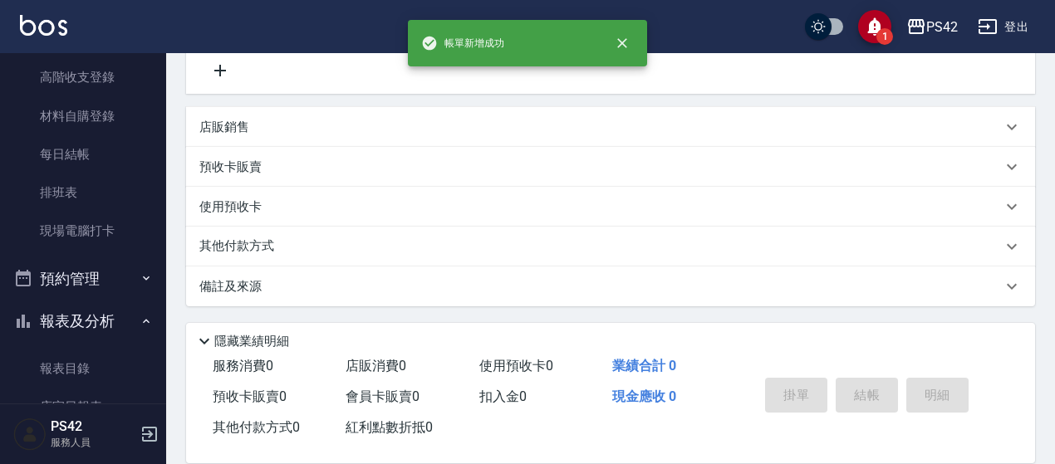
scroll to position [0, 0]
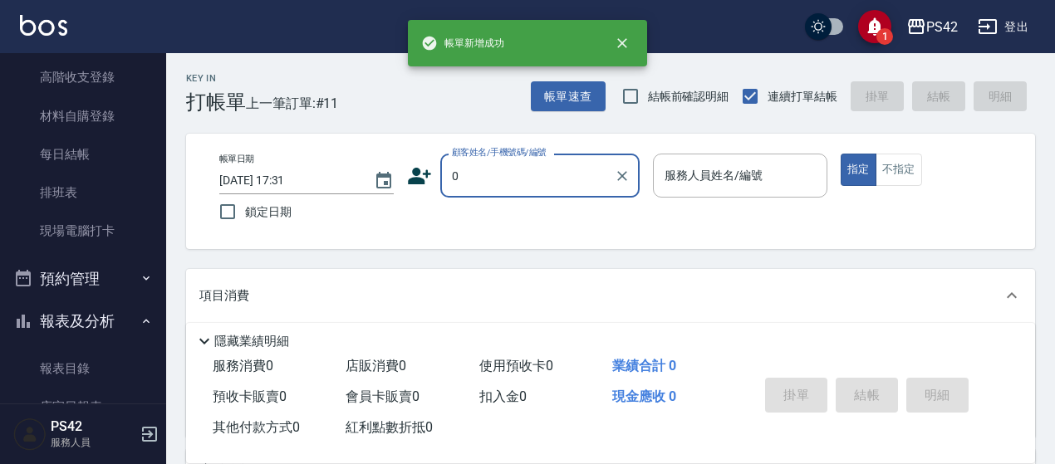
type input "新客人 姓名未設定/ 0/null"
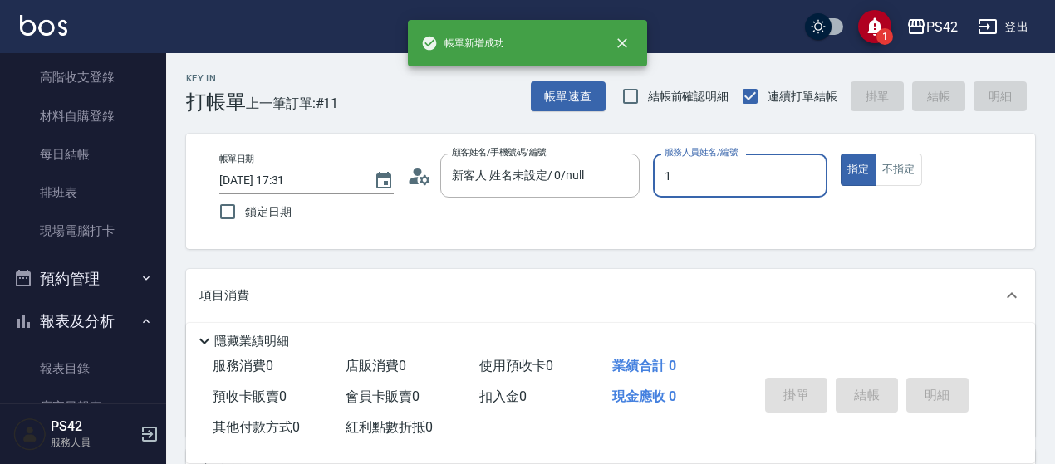
type input "[PERSON_NAME]-1"
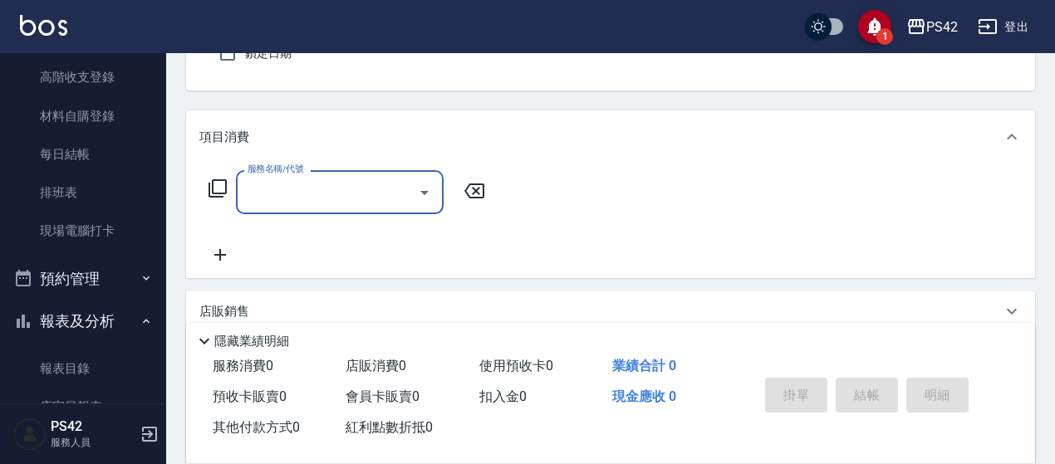
scroll to position [166, 0]
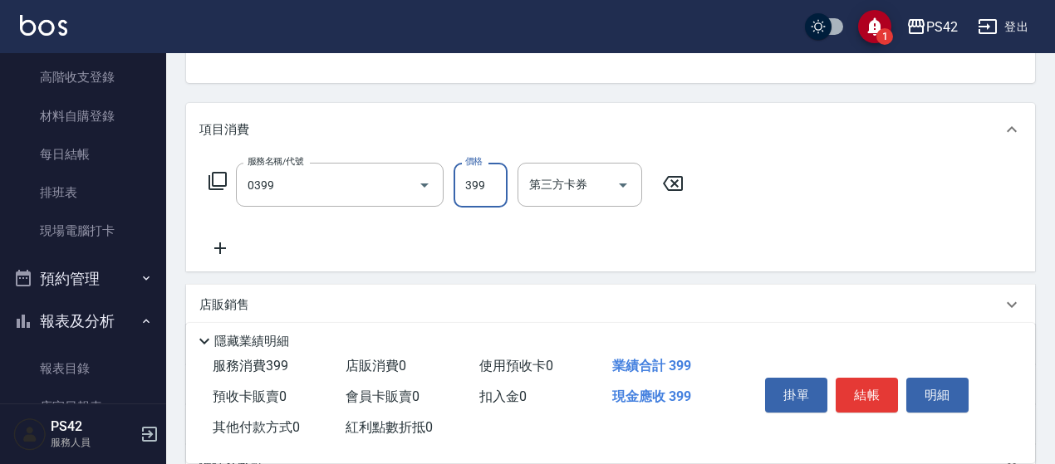
type input "海鹽399(0399)"
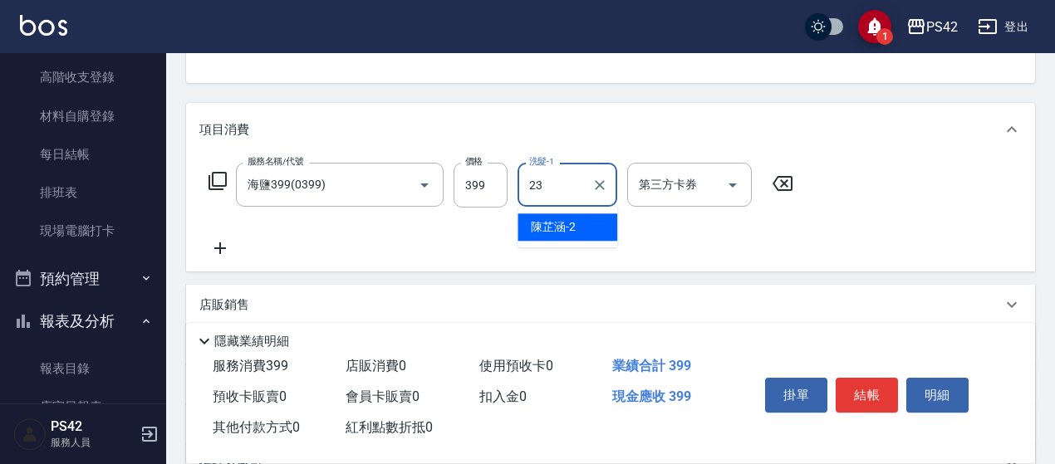
type input "[PERSON_NAME]-23"
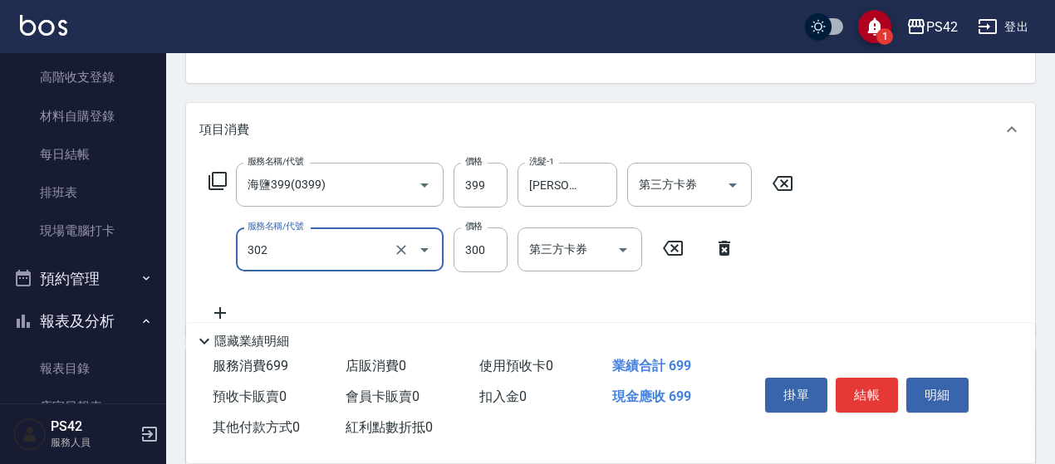
type input "剪髮(302)"
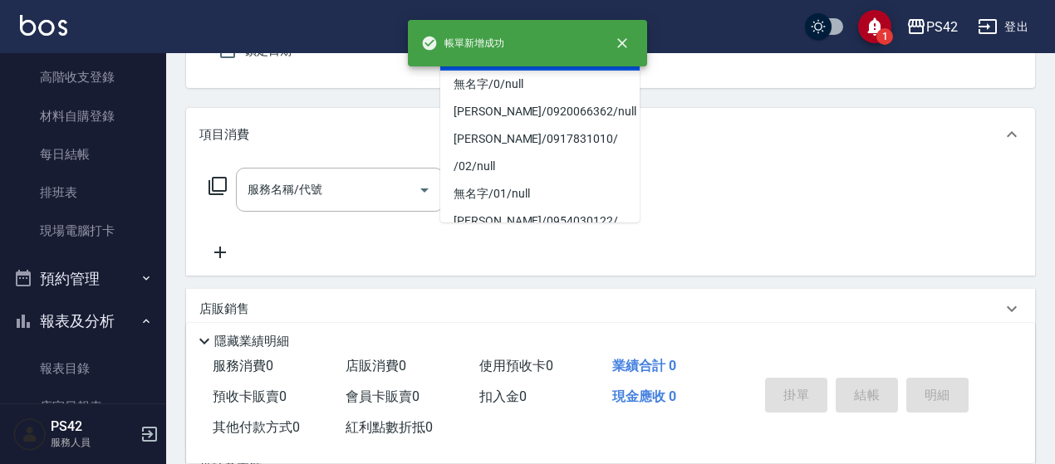
type input "新客人 姓名未設定/ 0/null"
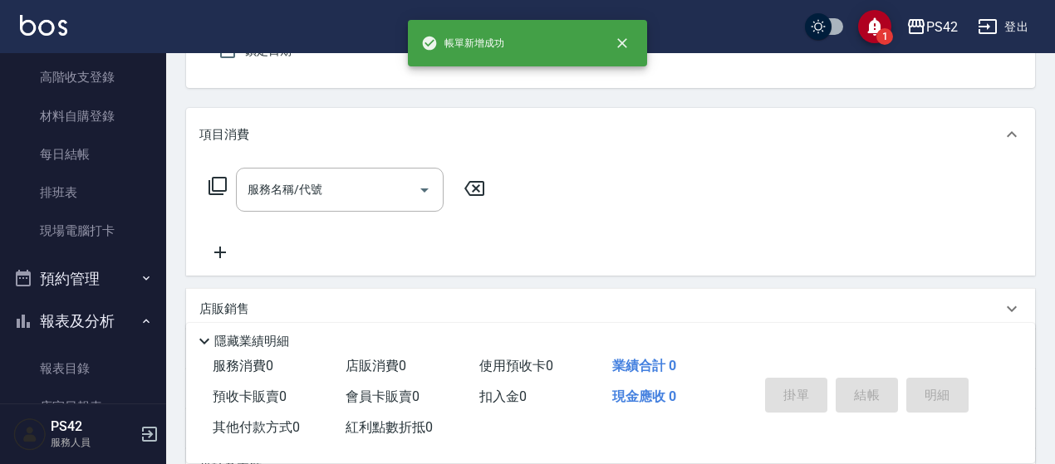
type input "[PERSON_NAME]-1"
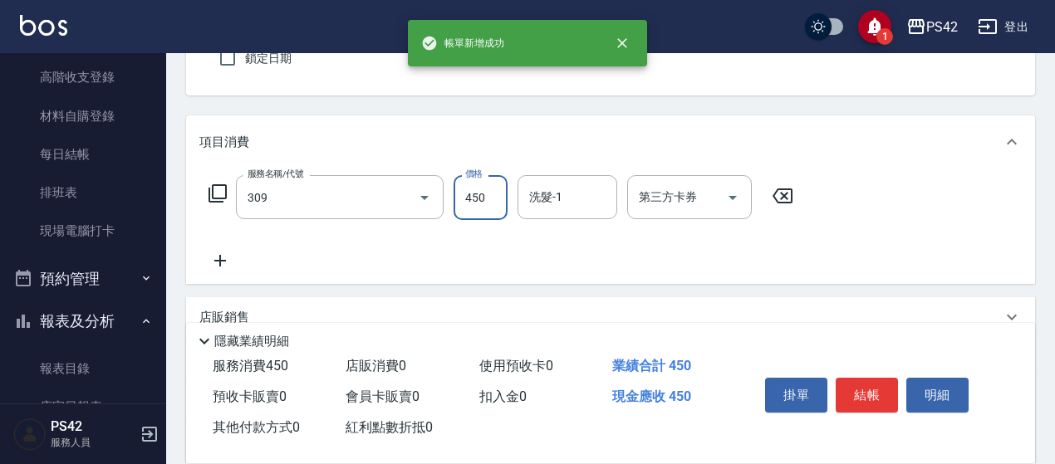
type input "洗+剪(309)"
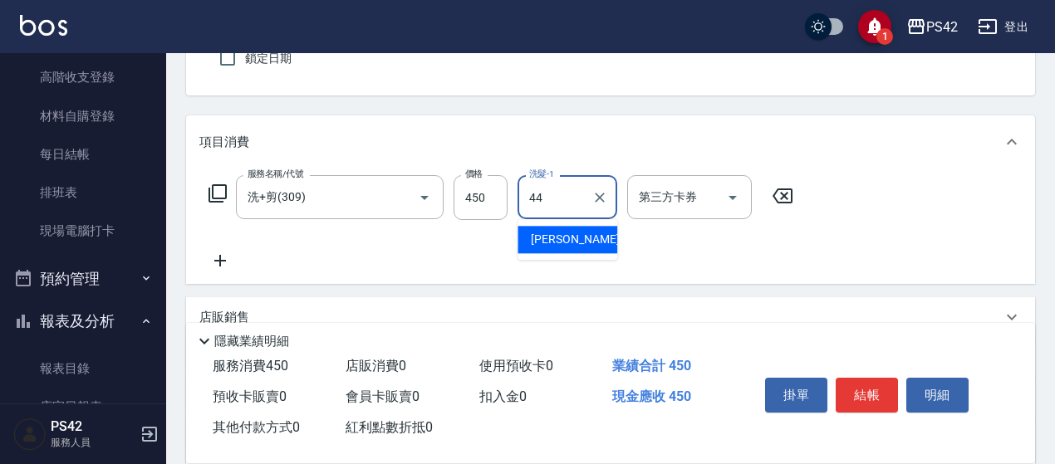
type input "[PERSON_NAME]-44"
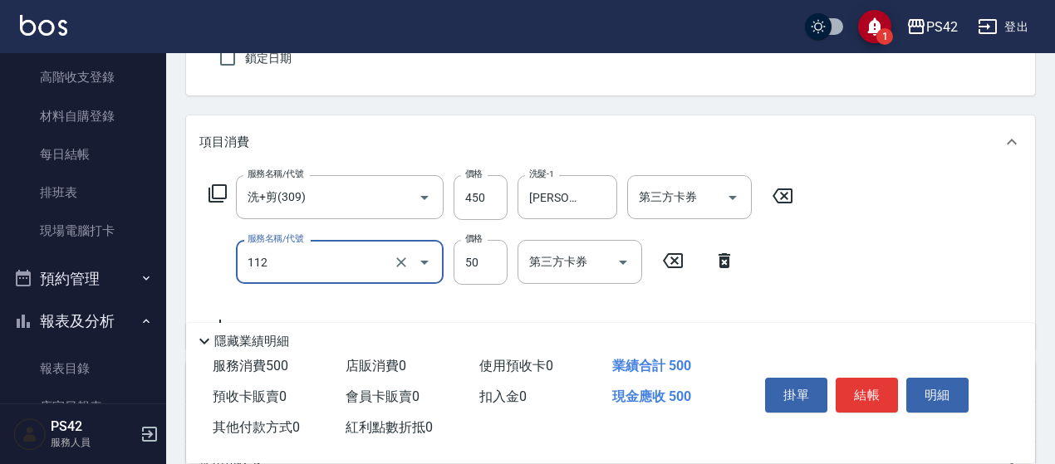
type input "精油50(112)"
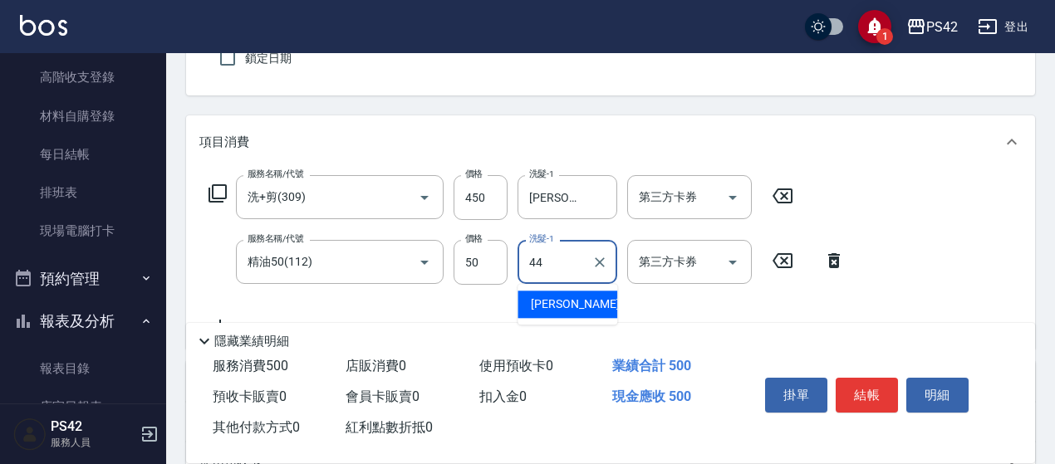
type input "[PERSON_NAME]-44"
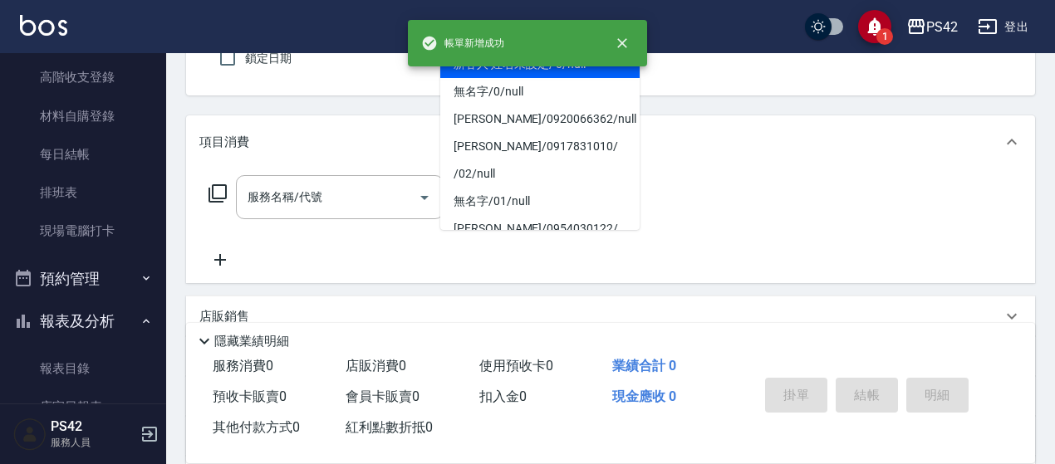
type input "新客人 姓名未設定/ 0/null"
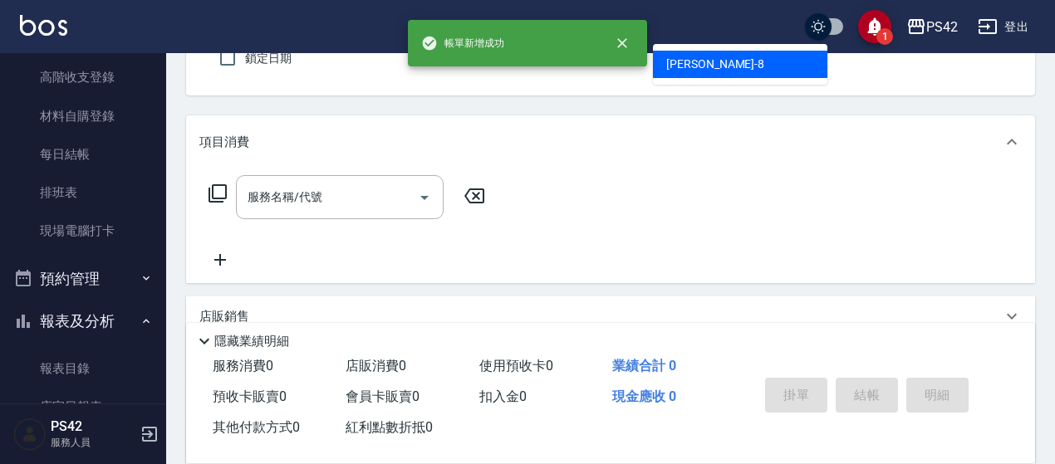
type input "[PERSON_NAME]-8"
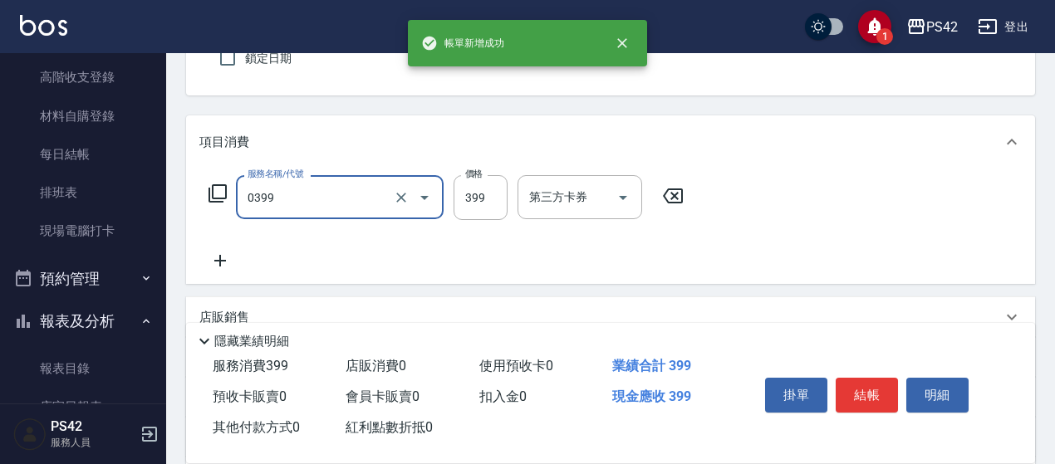
type input "海鹽399(0399)"
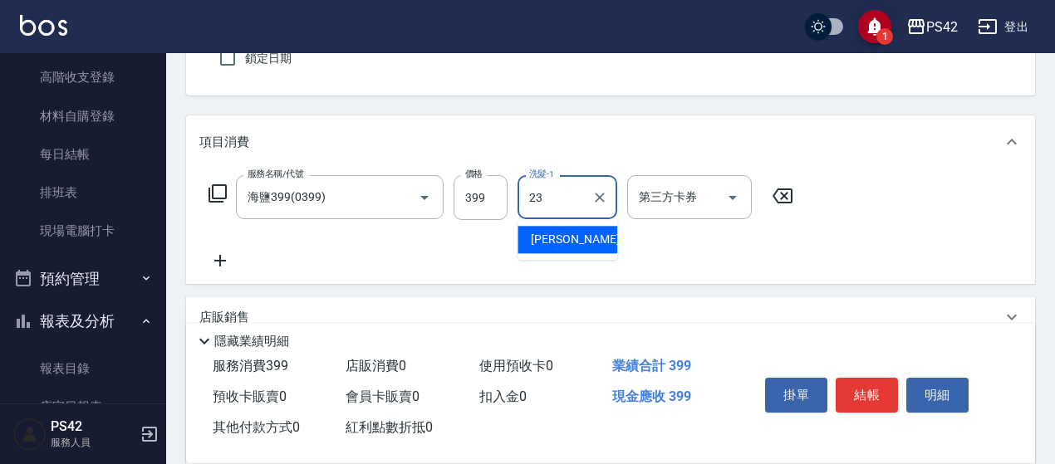
type input "[PERSON_NAME]-23"
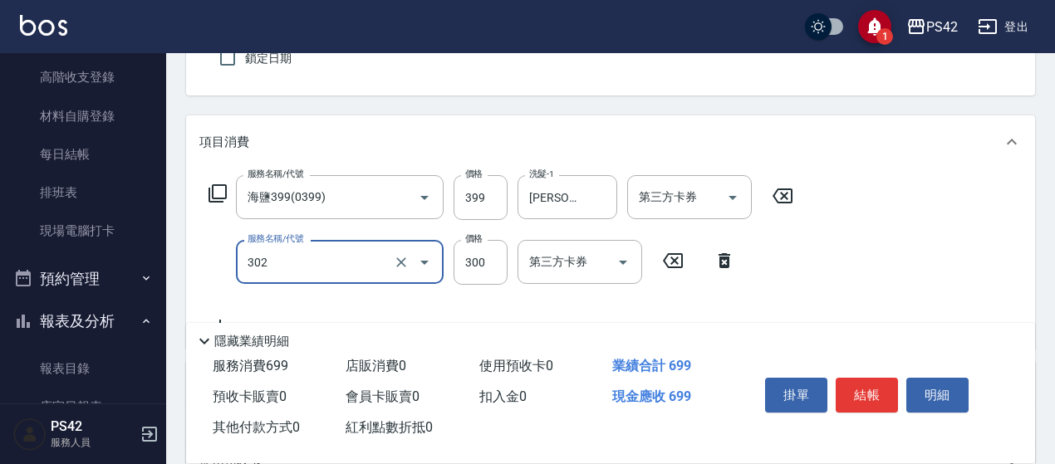
type input "剪髮(302)"
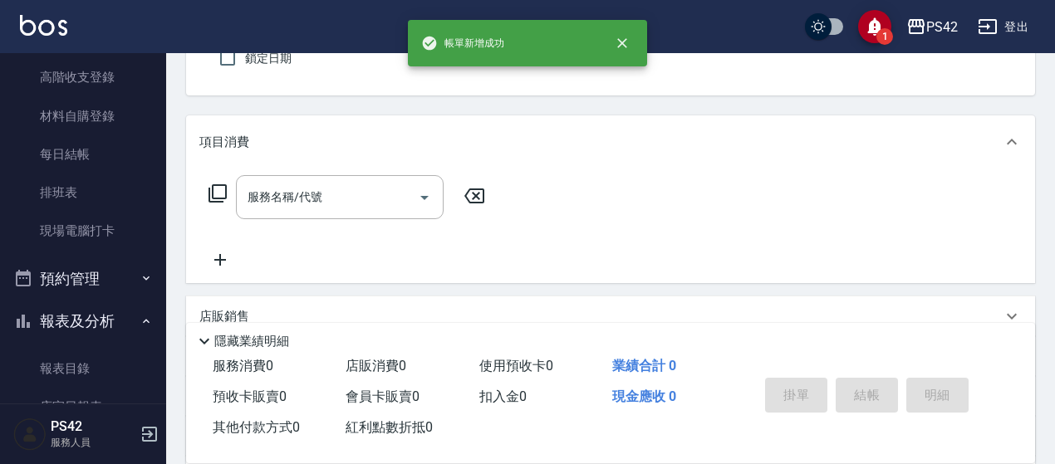
type input "新客人 姓名未設定/ 0/null"
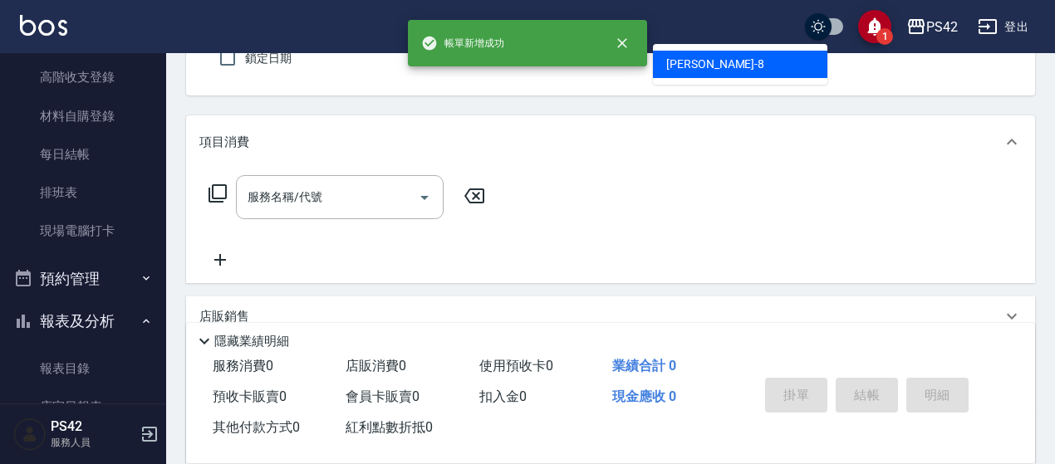
type input "[PERSON_NAME]-8"
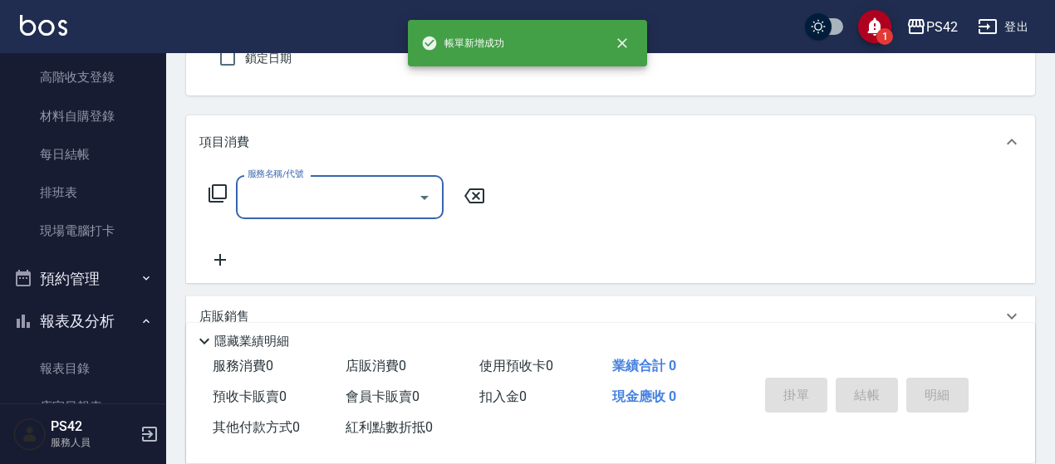
type input "1"
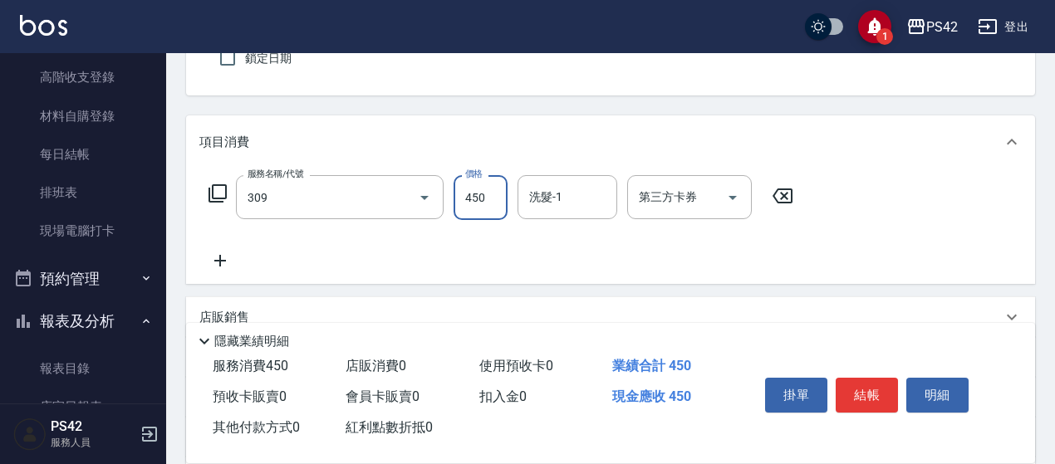
type input "洗+剪(309)"
type input "[PERSON_NAME]-33"
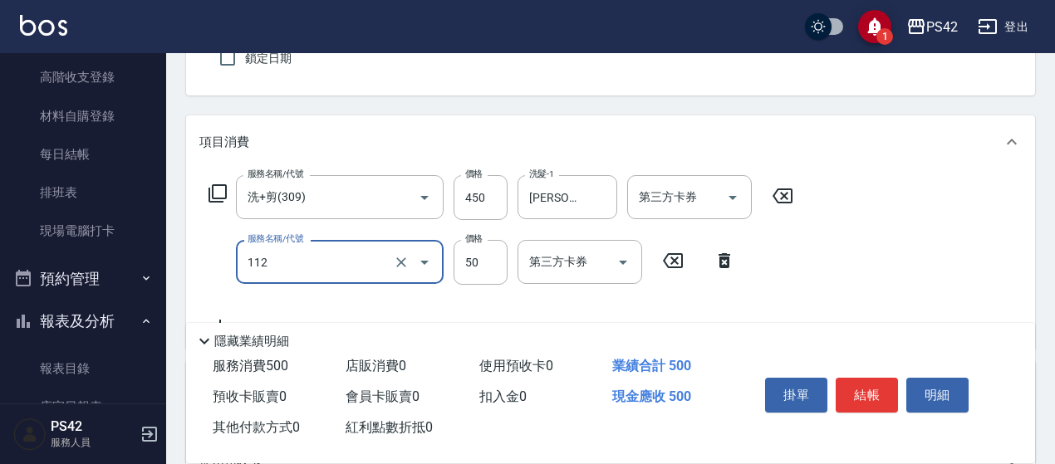
type input "精油50(112)"
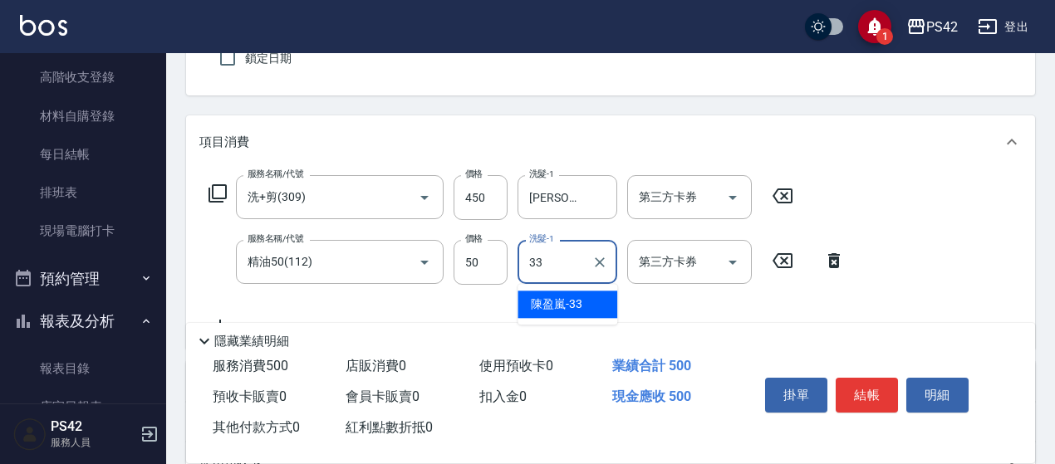
type input "[PERSON_NAME]-33"
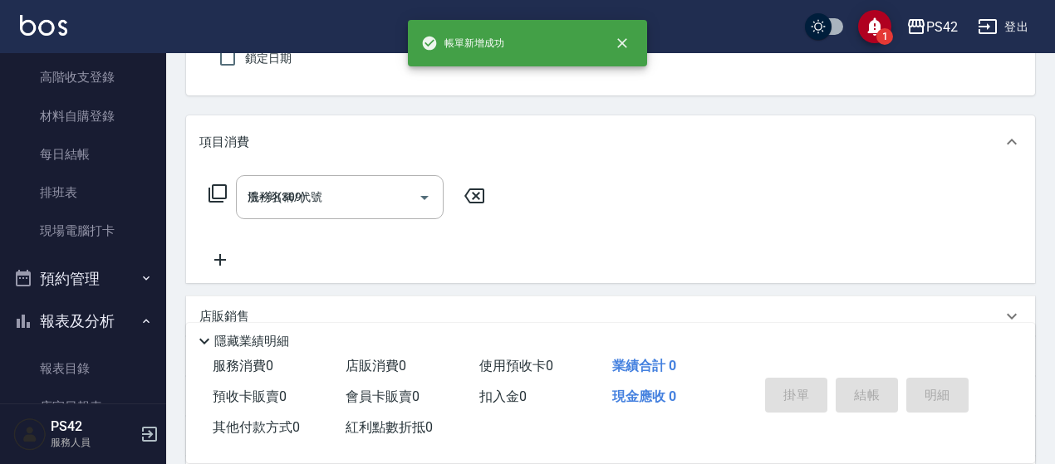
type input "[DATE] 17:32"
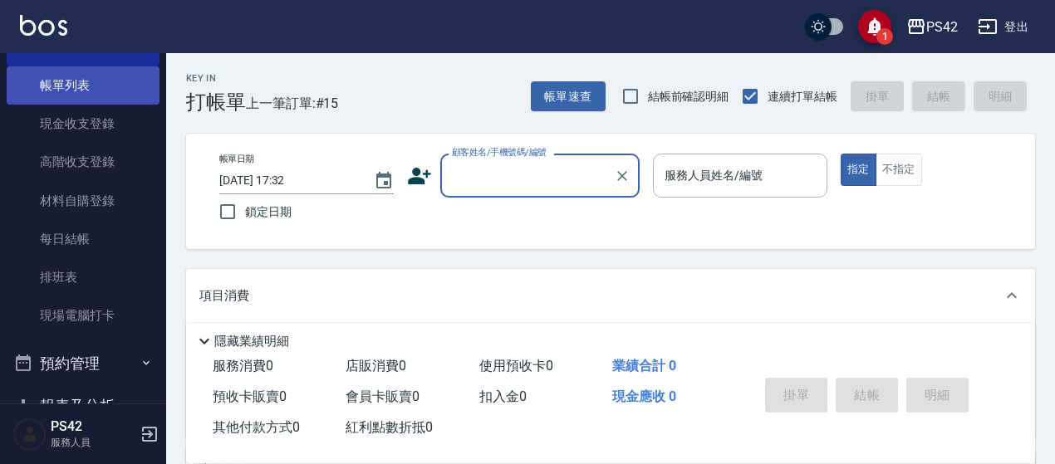
scroll to position [0, 0]
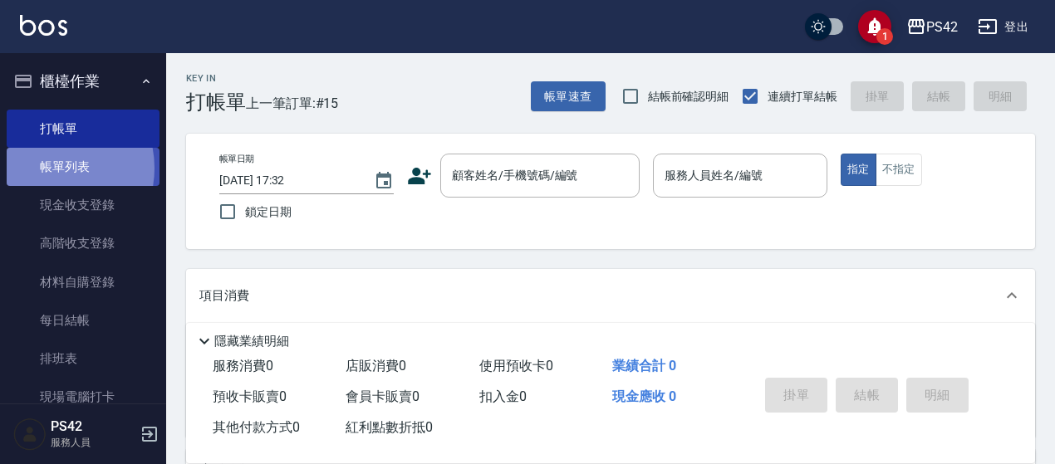
click at [45, 169] on link "帳單列表" at bounding box center [83, 167] width 153 height 38
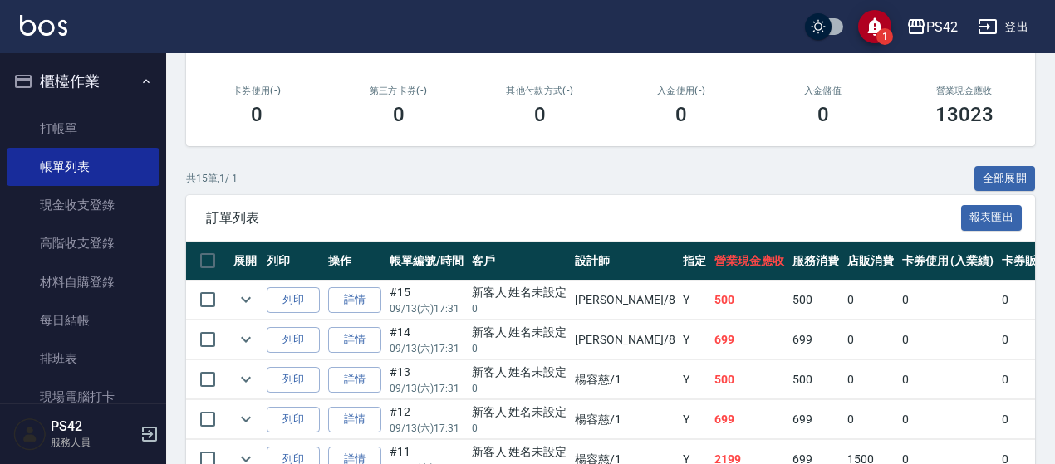
scroll to position [332, 0]
